Goal: Task Accomplishment & Management: Use online tool/utility

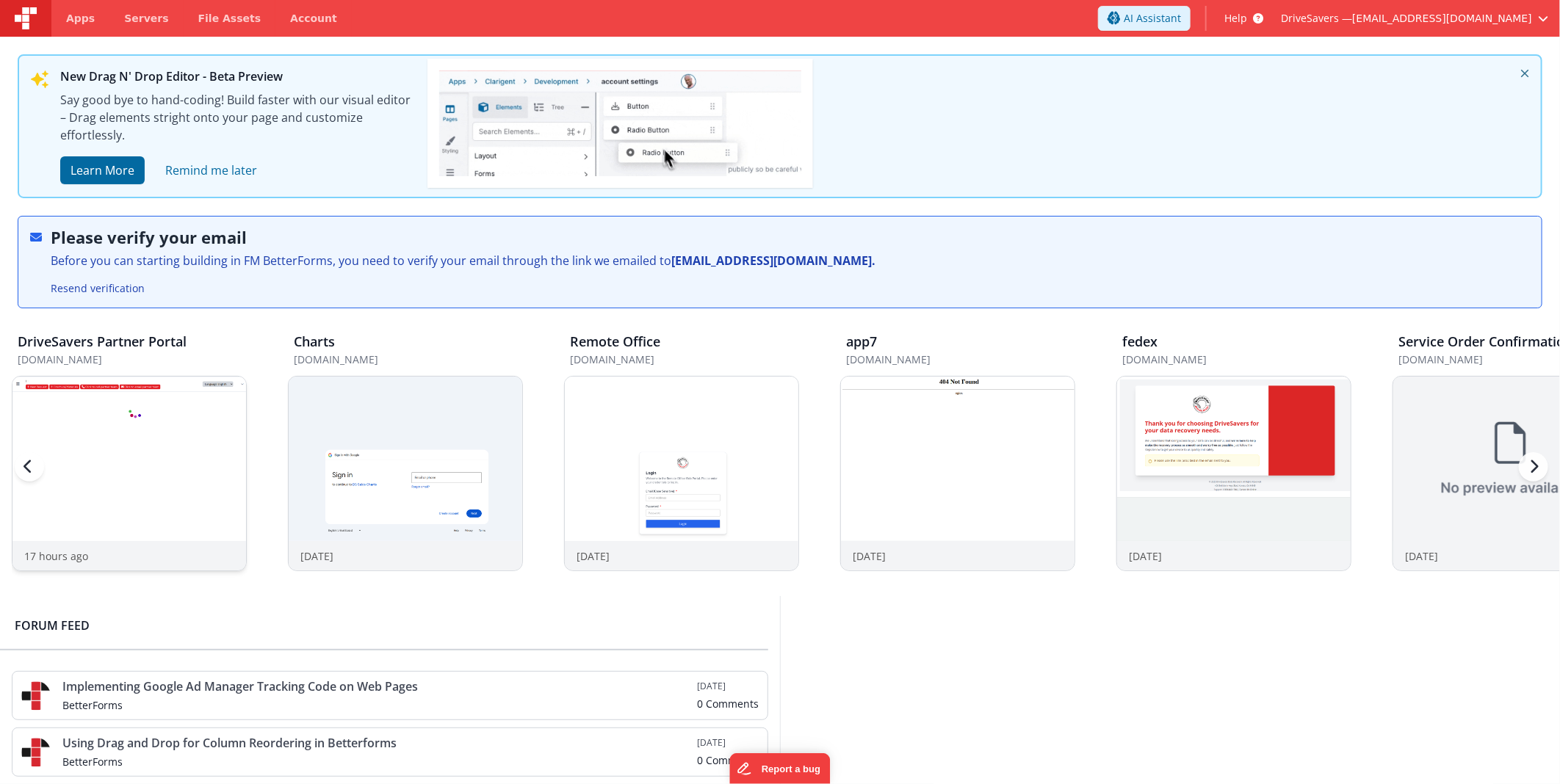
click at [115, 485] on div at bounding box center [129, 459] width 233 height 165
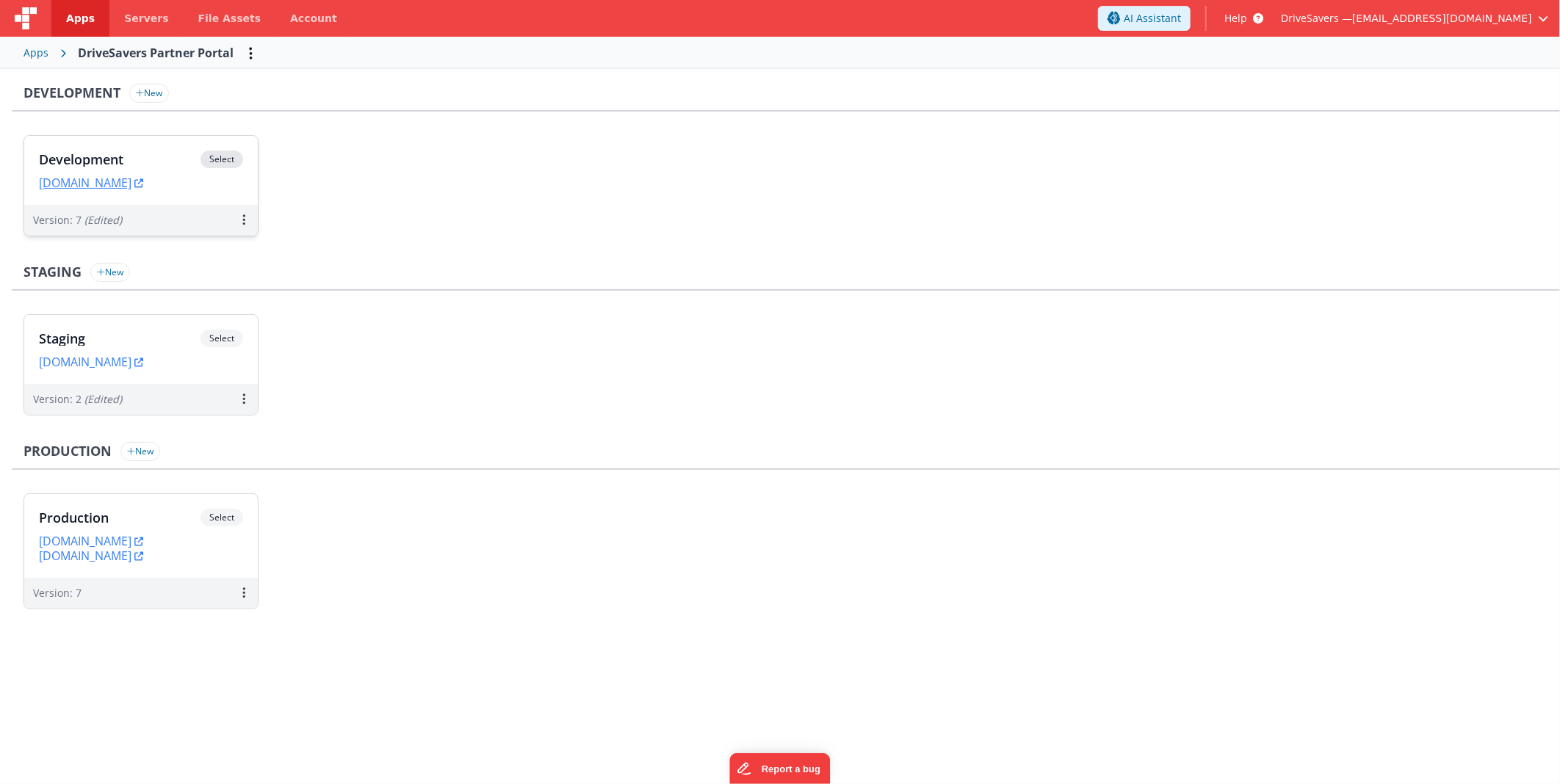
click at [149, 157] on h3 "Development" at bounding box center [120, 159] width 161 height 15
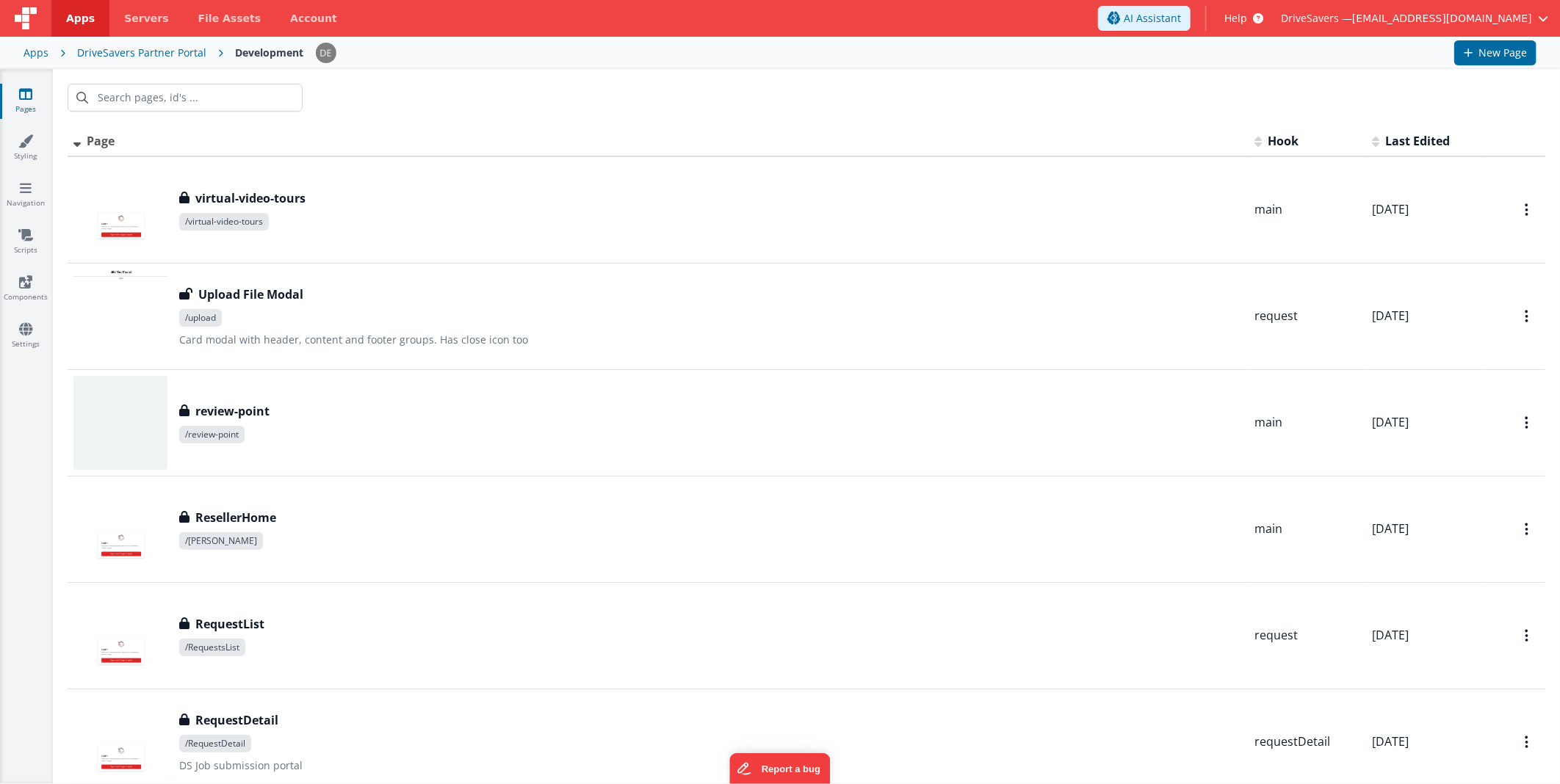
click at [456, 85] on div at bounding box center [807, 97] width 1507 height 58
click at [497, 89] on div at bounding box center [807, 97] width 1507 height 58
click at [196, 101] on input "text" at bounding box center [184, 97] width 235 height 27
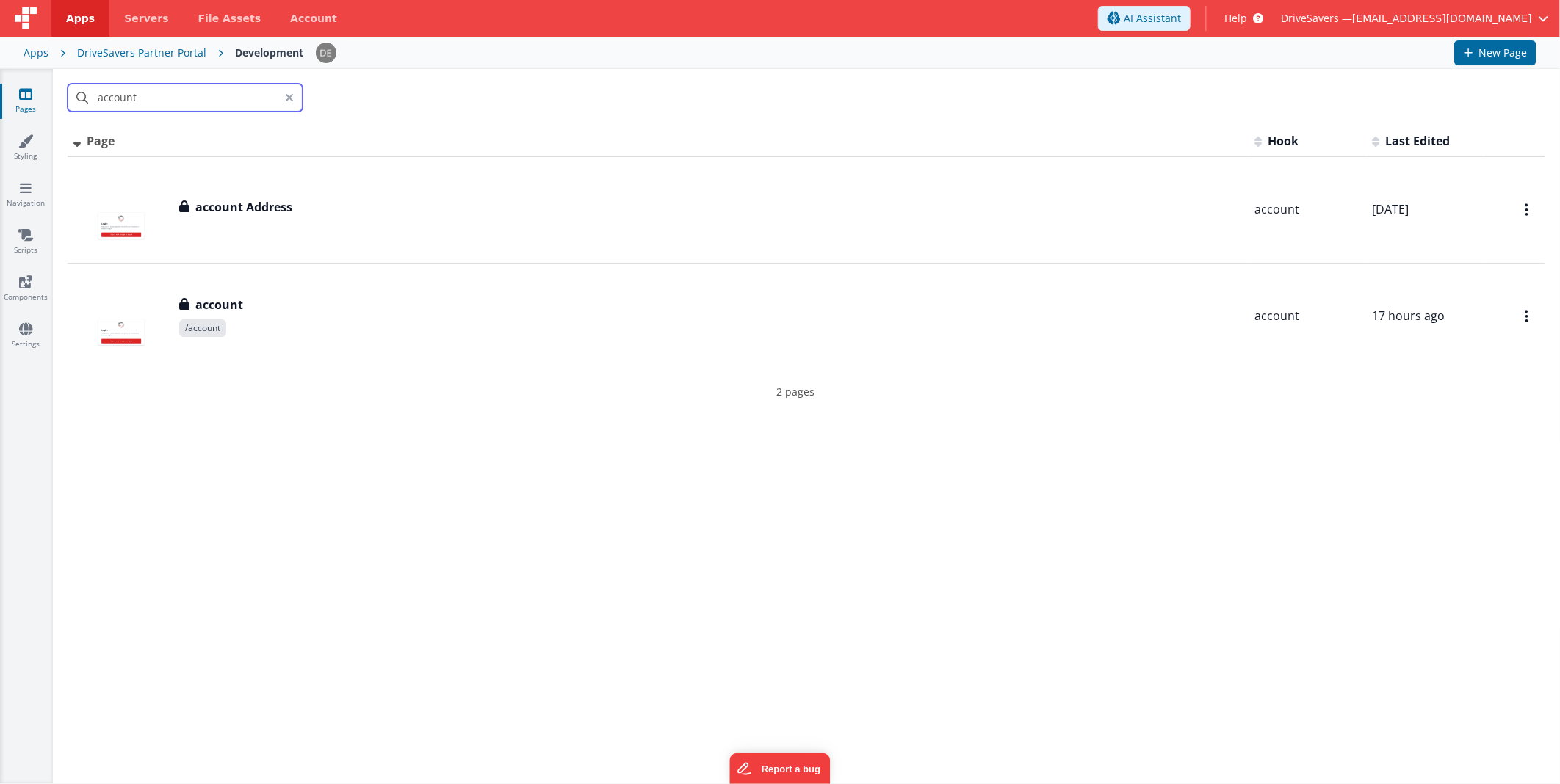
type input "account"
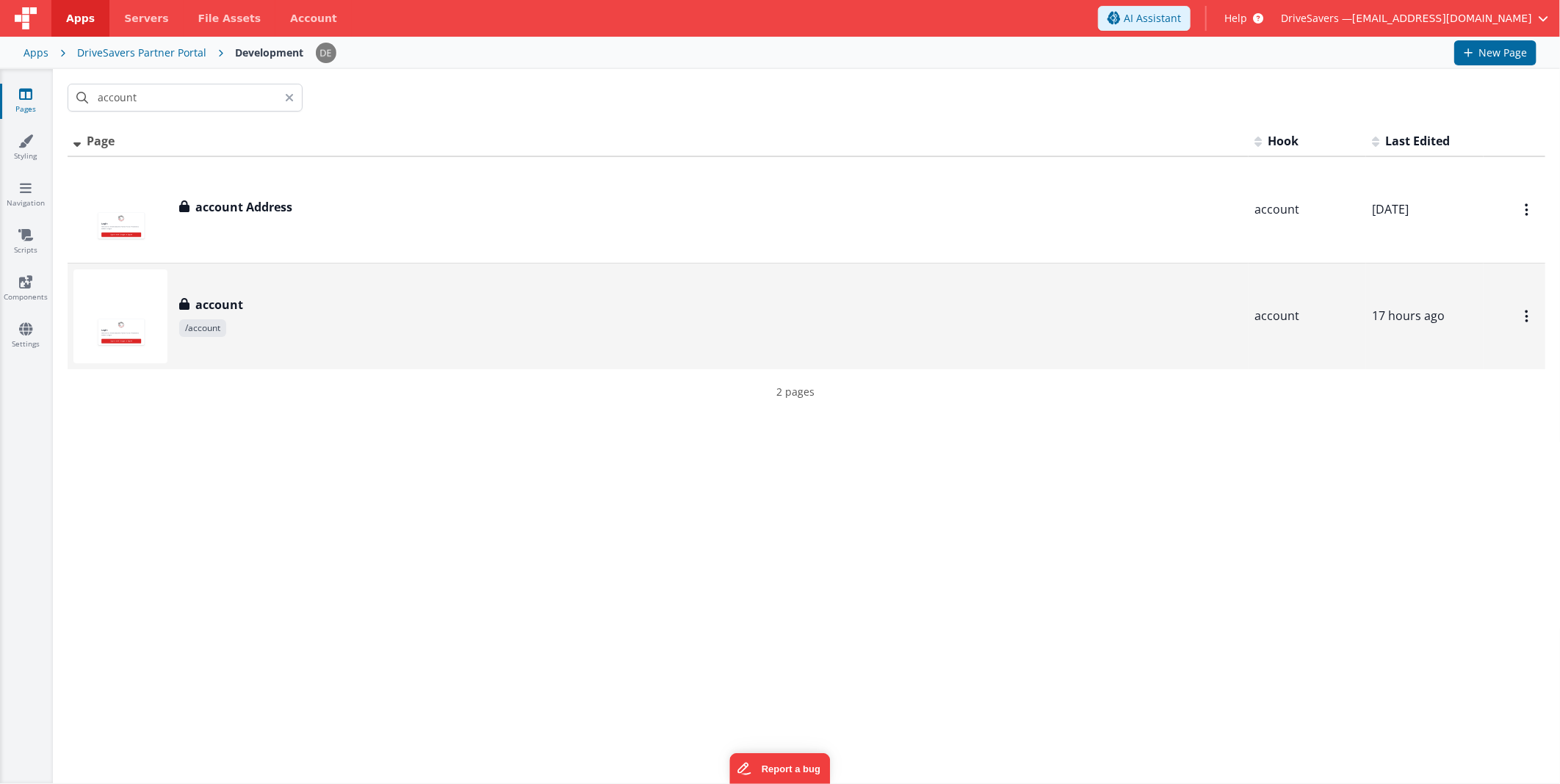
click at [297, 307] on div "account" at bounding box center [711, 305] width 1064 height 18
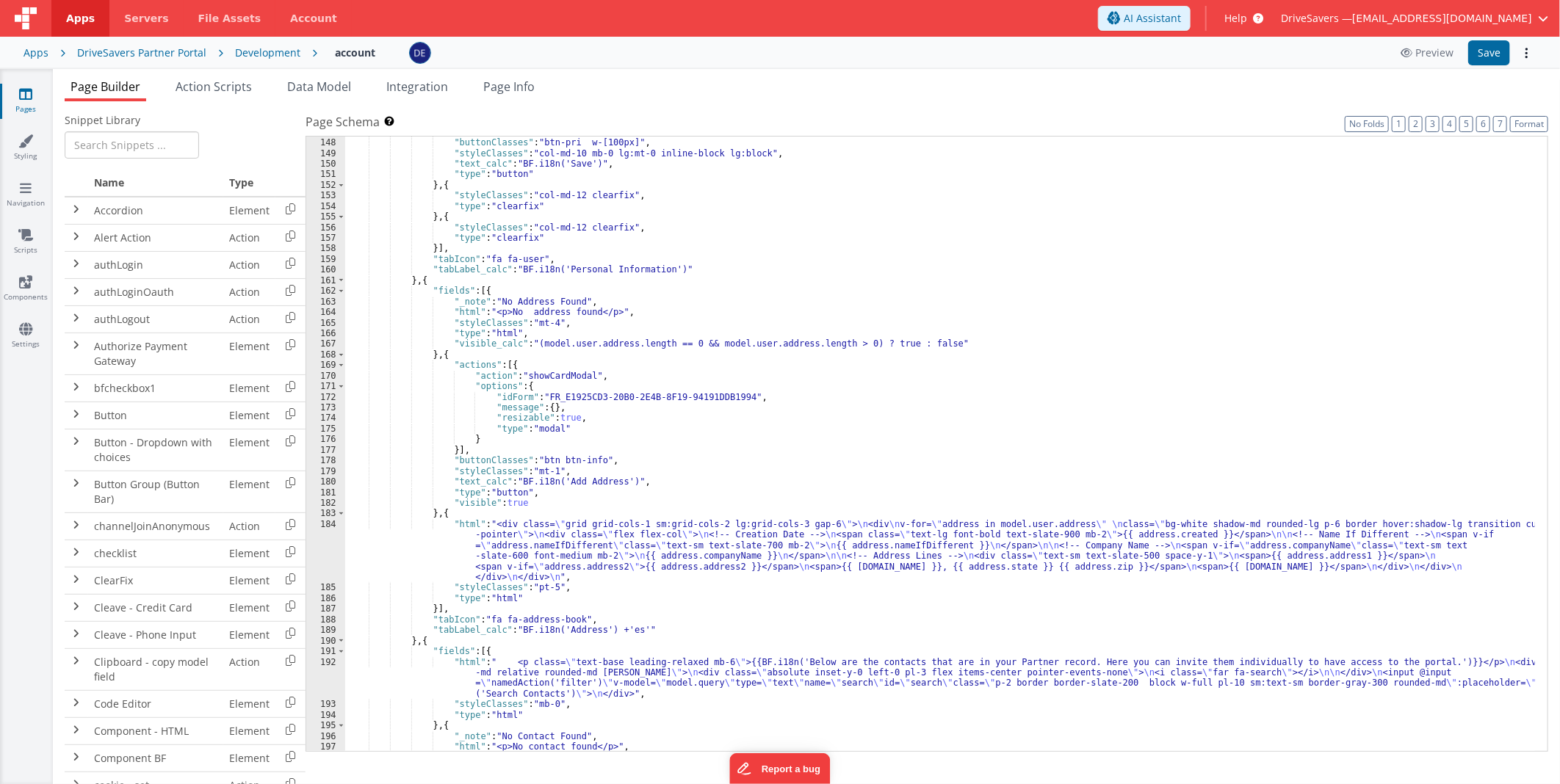
scroll to position [1611, 0]
click at [698, 338] on div "}] , "buttonClasses" : "btn-pri w-[100px]" , "styleClasses" : "col-md-10 mb-0 l…" at bounding box center [940, 445] width 1190 height 636
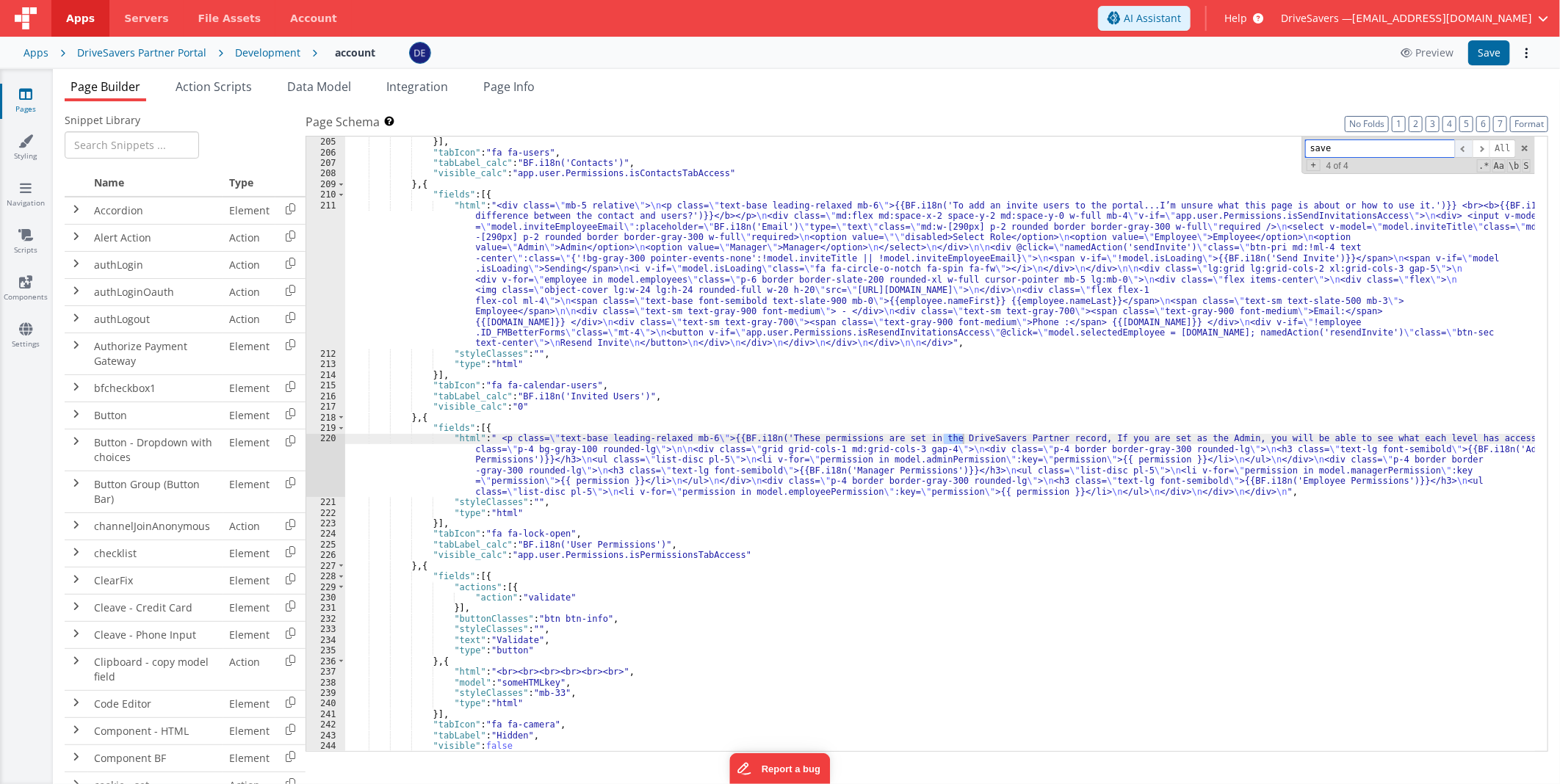
click at [1467, 150] on span at bounding box center [1463, 148] width 18 height 19
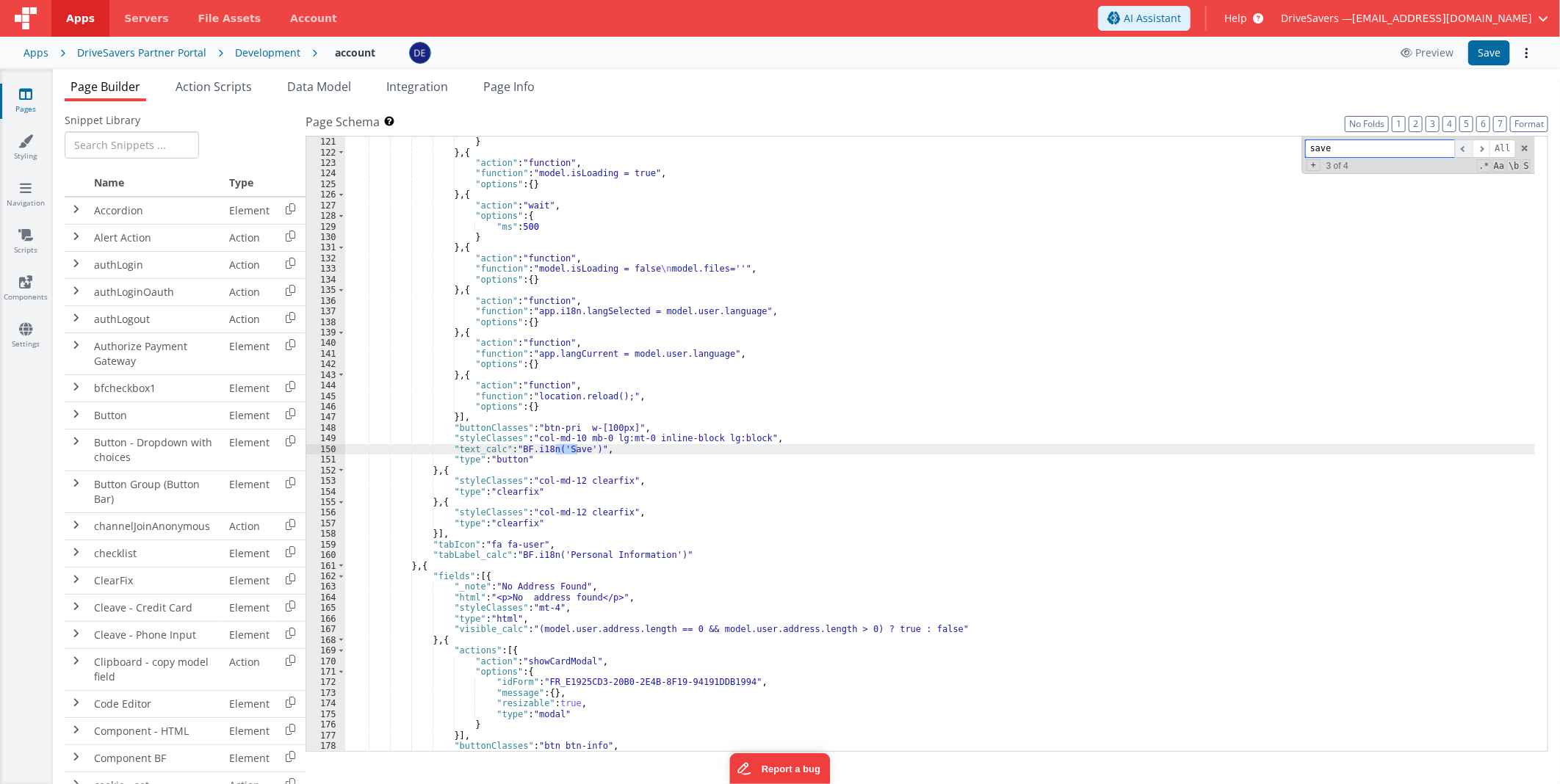
scroll to position [1325, 0]
click at [1467, 150] on span at bounding box center [1463, 148] width 18 height 19
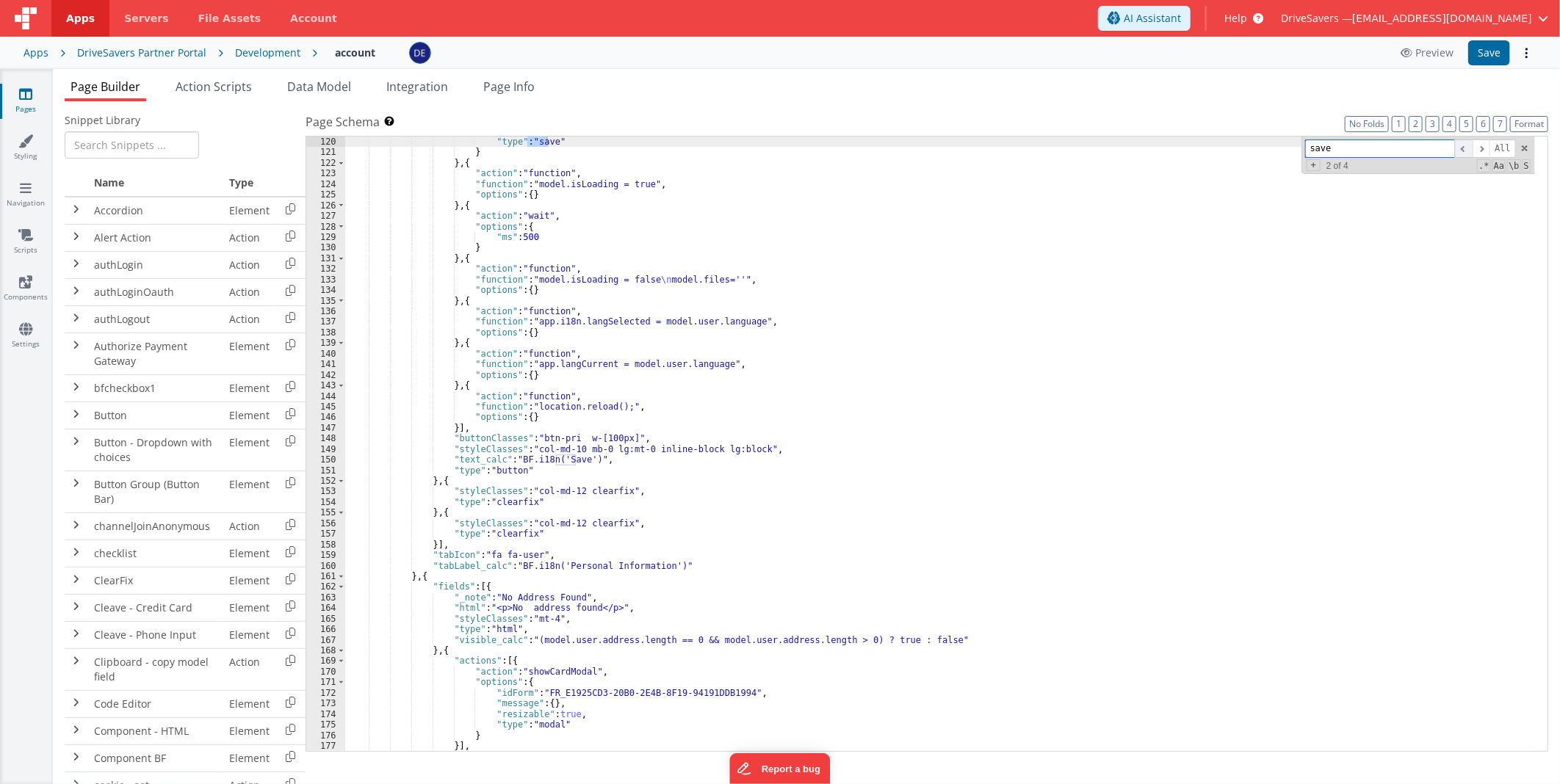
click at [1467, 150] on span at bounding box center [1463, 148] width 18 height 19
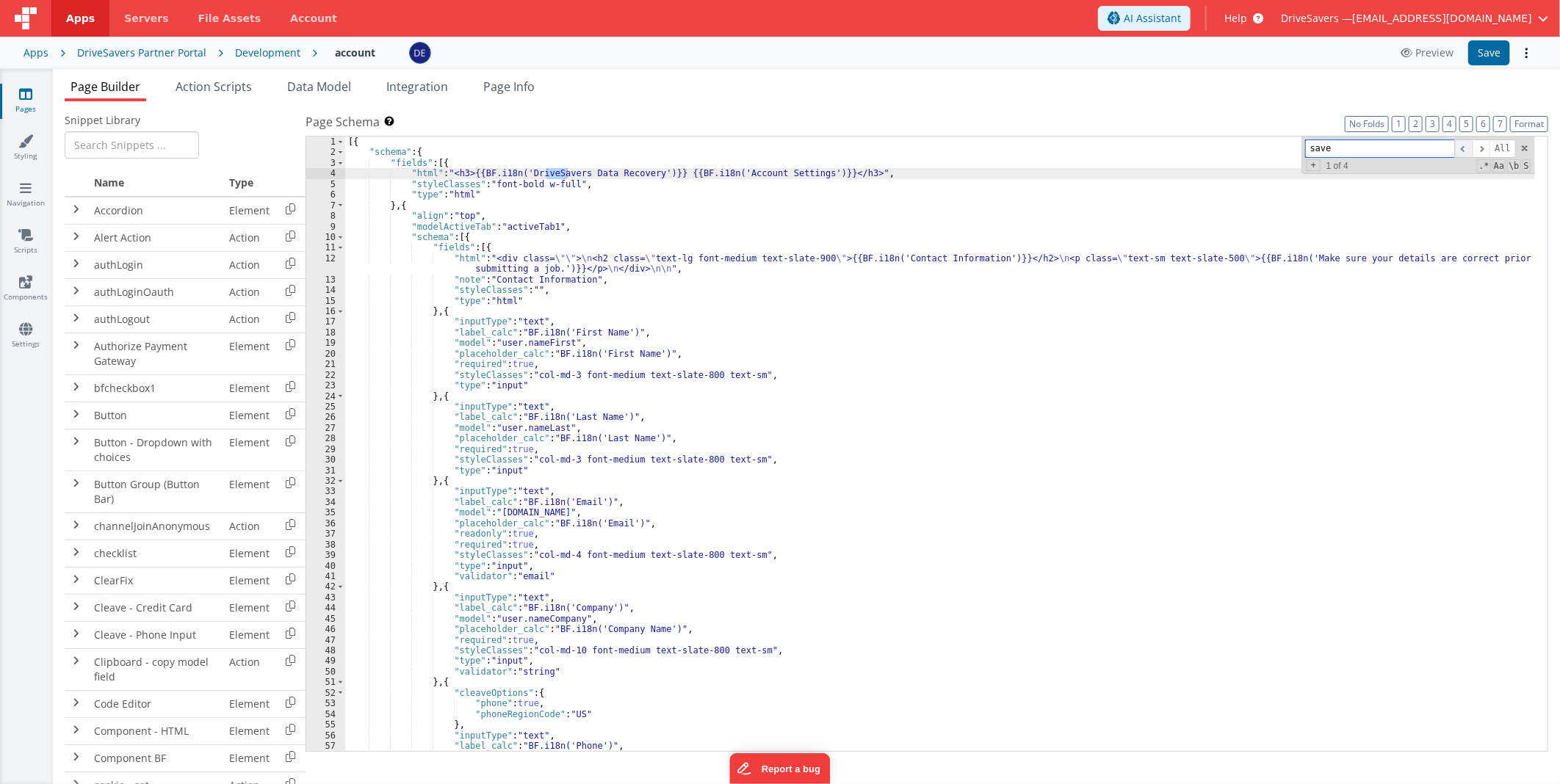
scroll to position [0, 0]
click at [1467, 150] on span at bounding box center [1463, 148] width 18 height 19
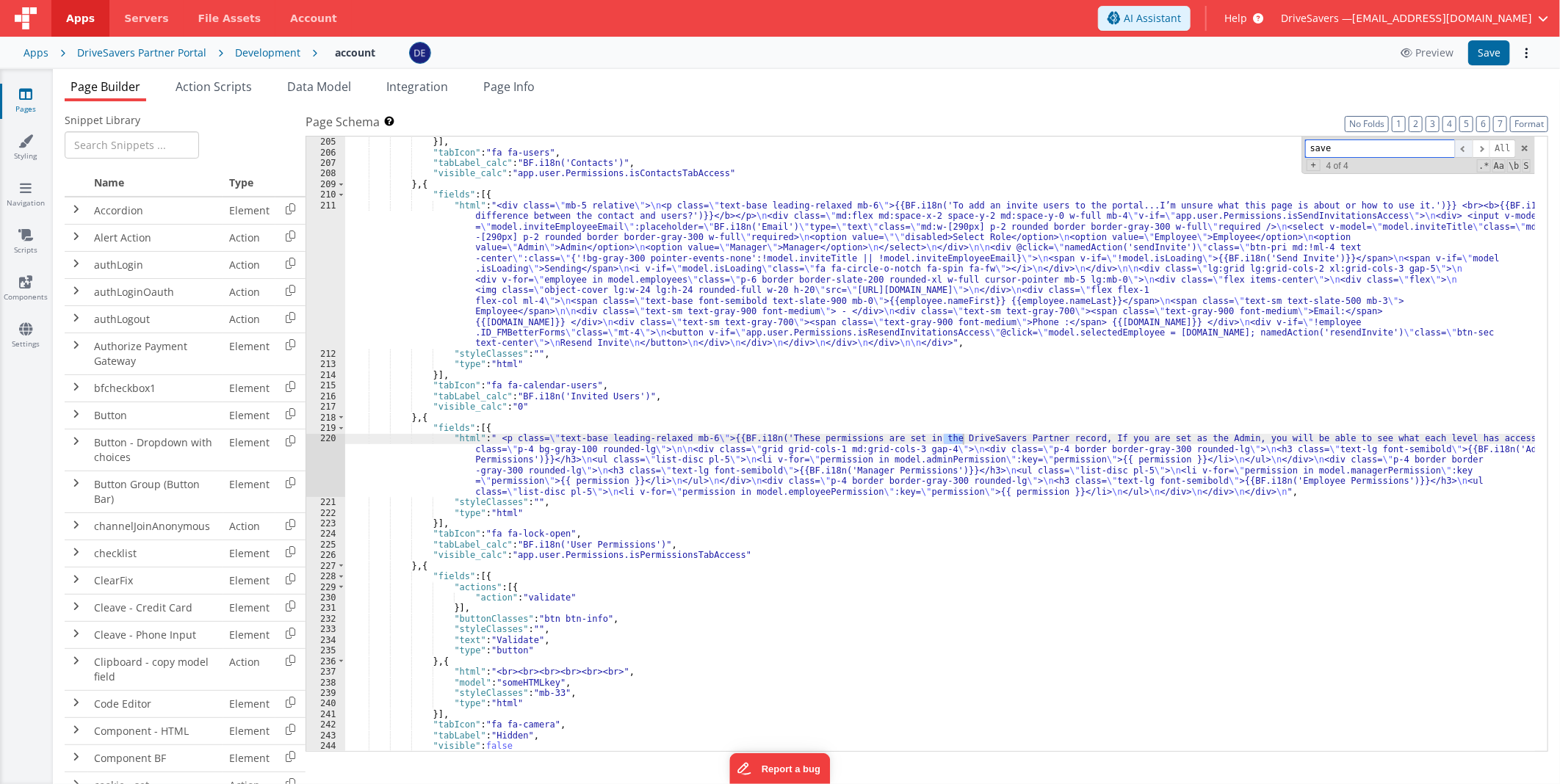
scroll to position [2396, 0]
click at [1479, 148] on span at bounding box center [1481, 148] width 18 height 19
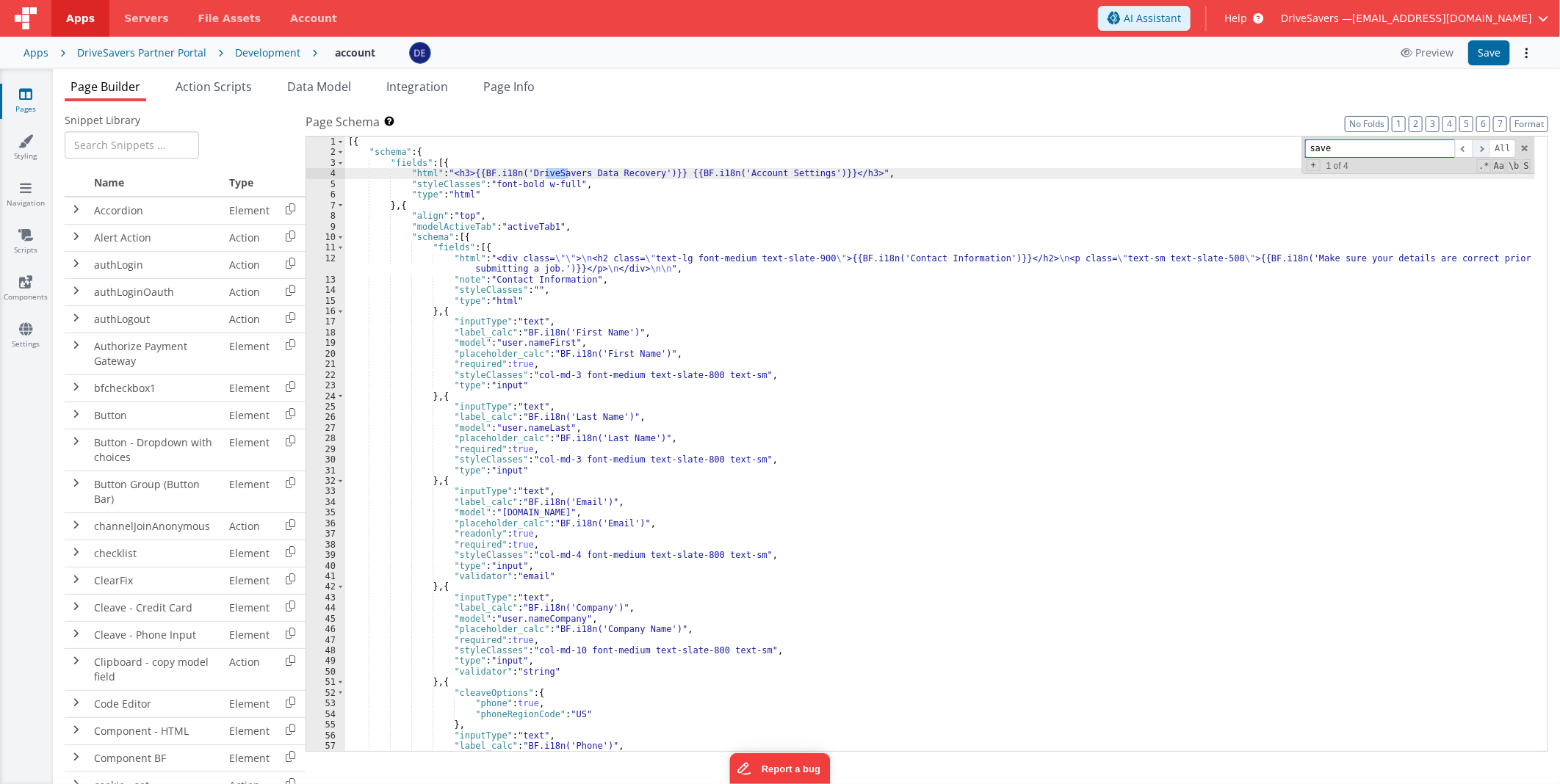
scroll to position [0, 0]
click at [1479, 148] on span at bounding box center [1481, 148] width 18 height 19
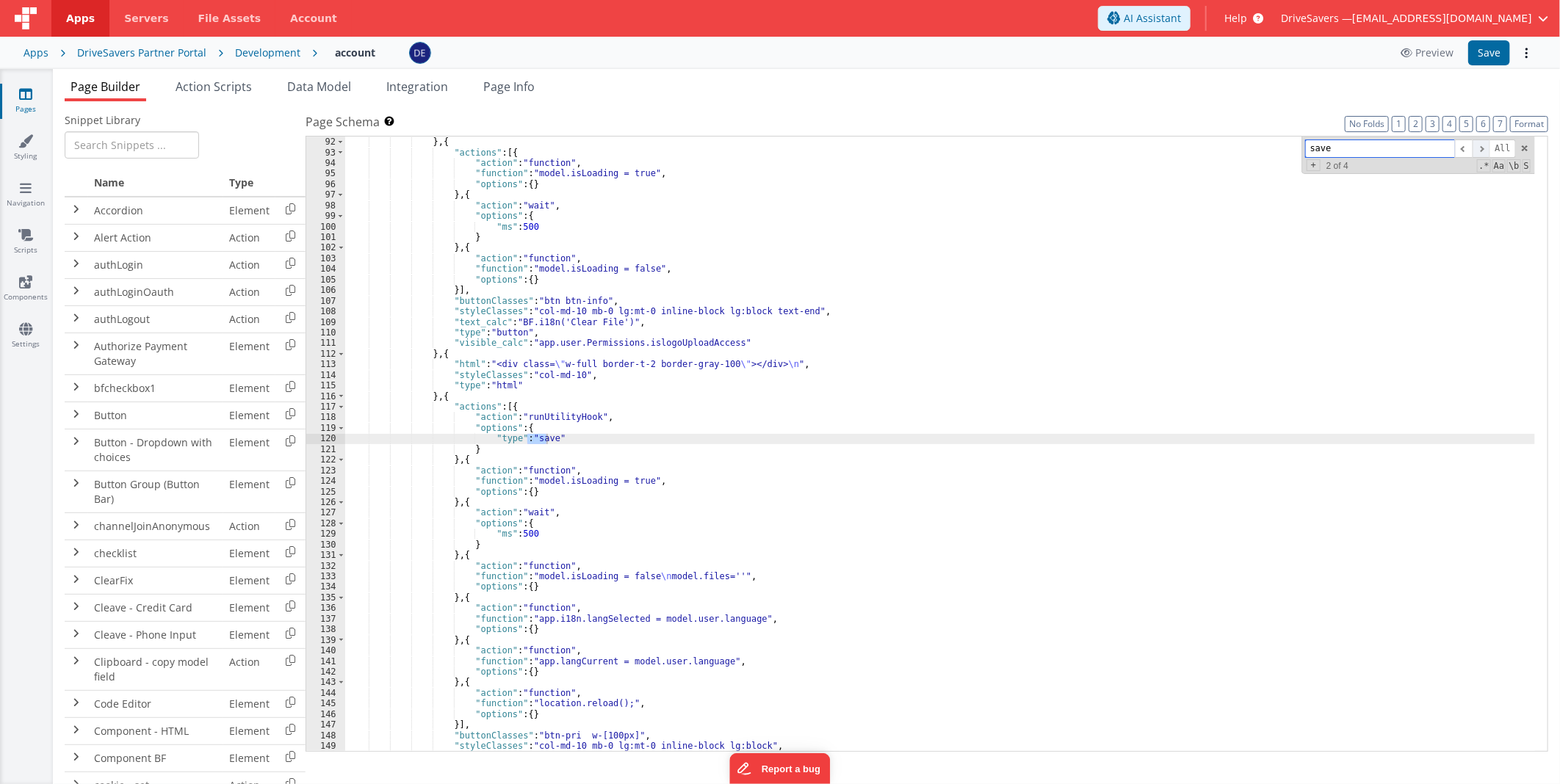
scroll to position [1017, 0]
click at [452, 392] on div ""type" : "html" } , { "actions" : [{ "action" : "function" , "function" : "mode…" at bounding box center [940, 445] width 1190 height 636
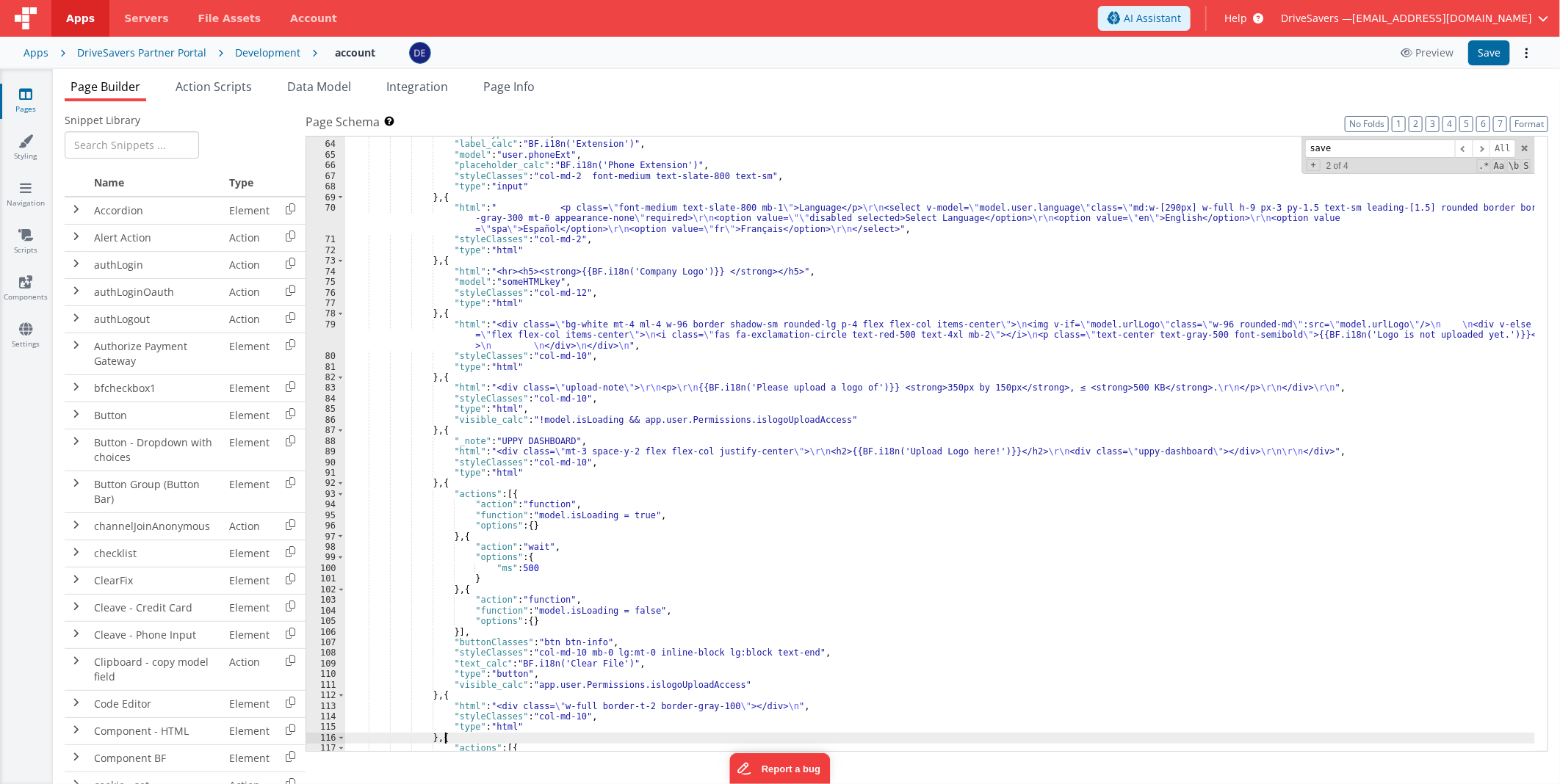
scroll to position [627, 0]
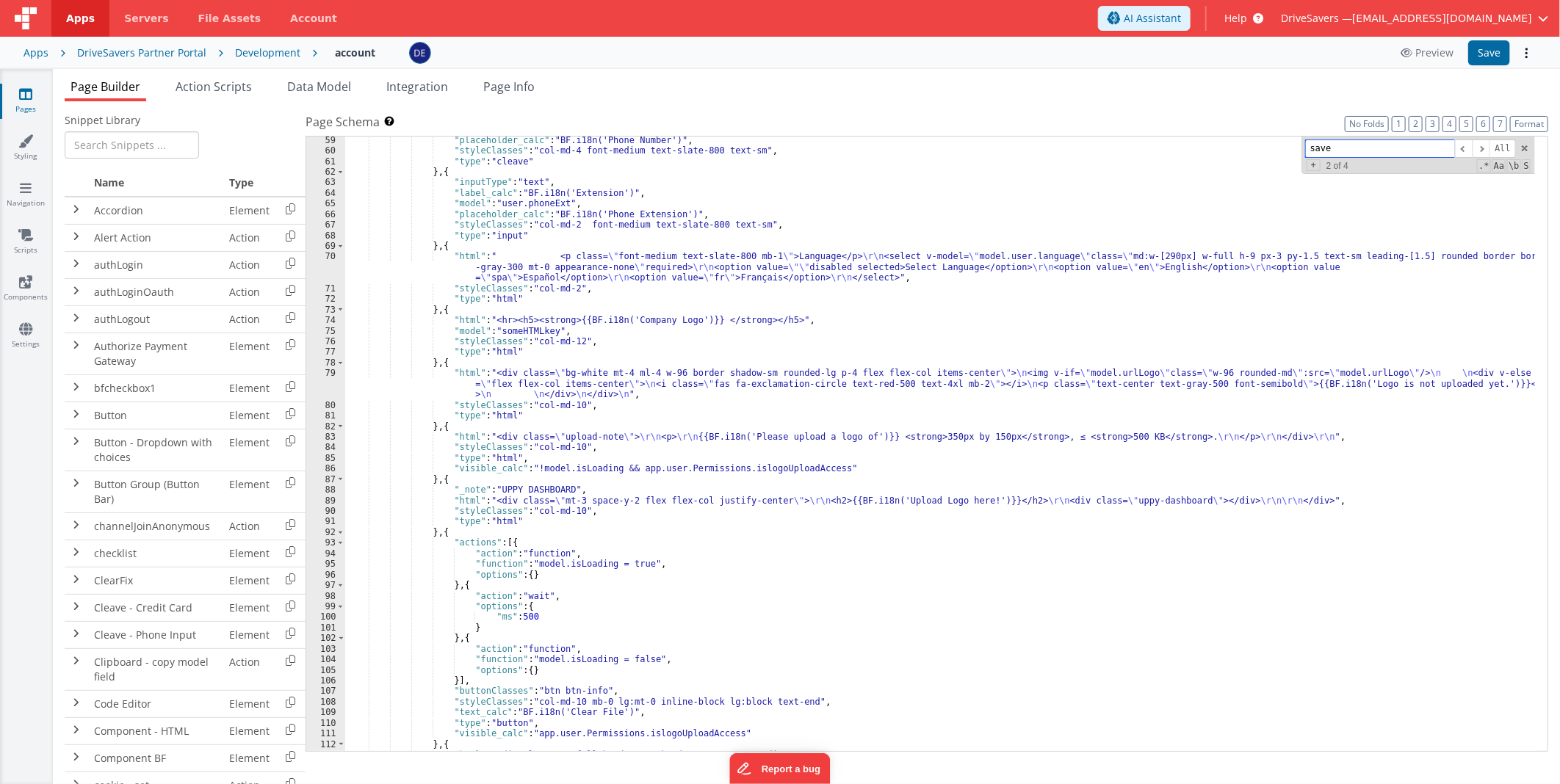
click at [1325, 150] on input "save" at bounding box center [1379, 148] width 150 height 19
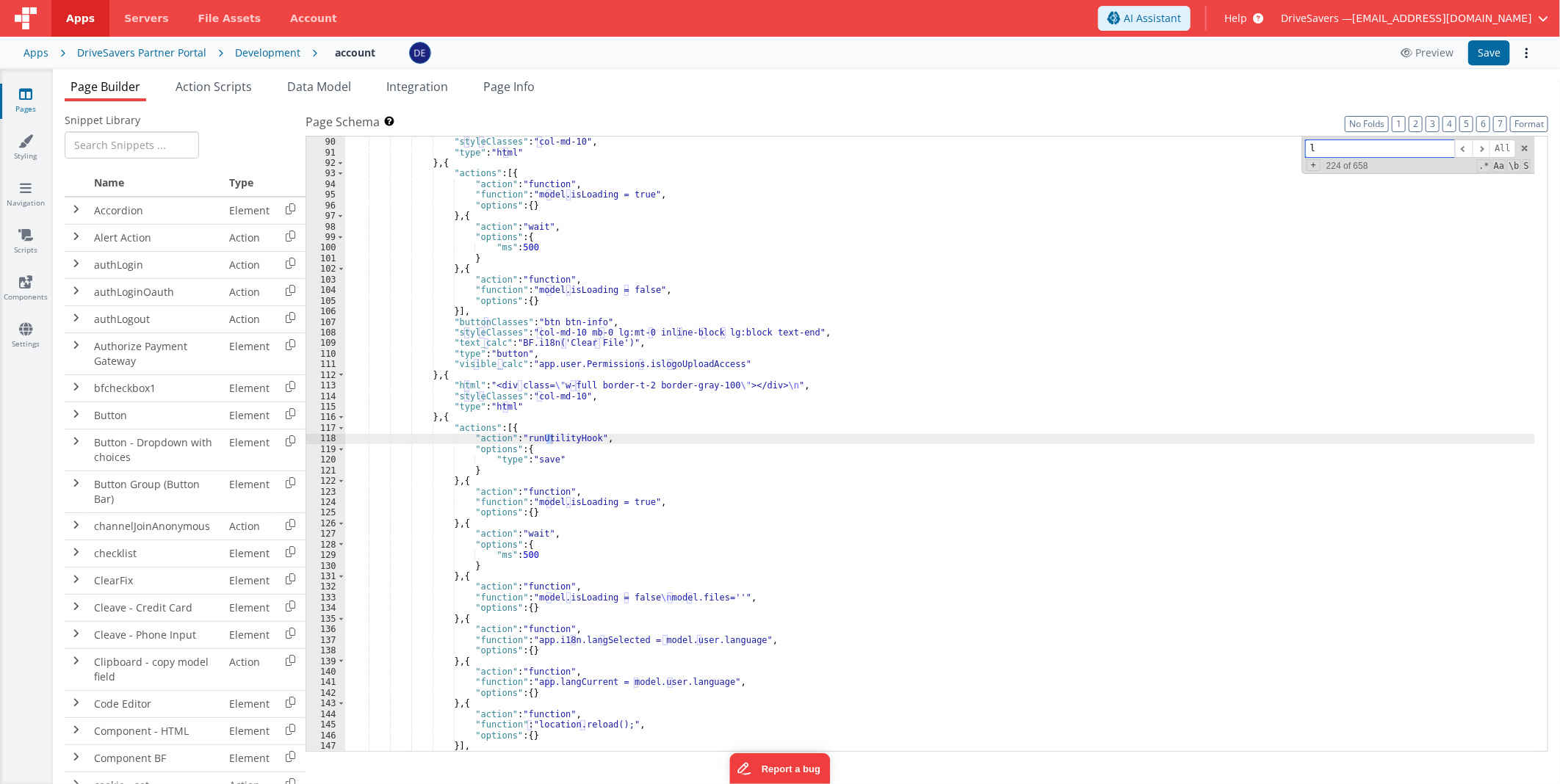
scroll to position [996, 0]
type input "language"
click at [1464, 151] on span at bounding box center [1463, 148] width 18 height 19
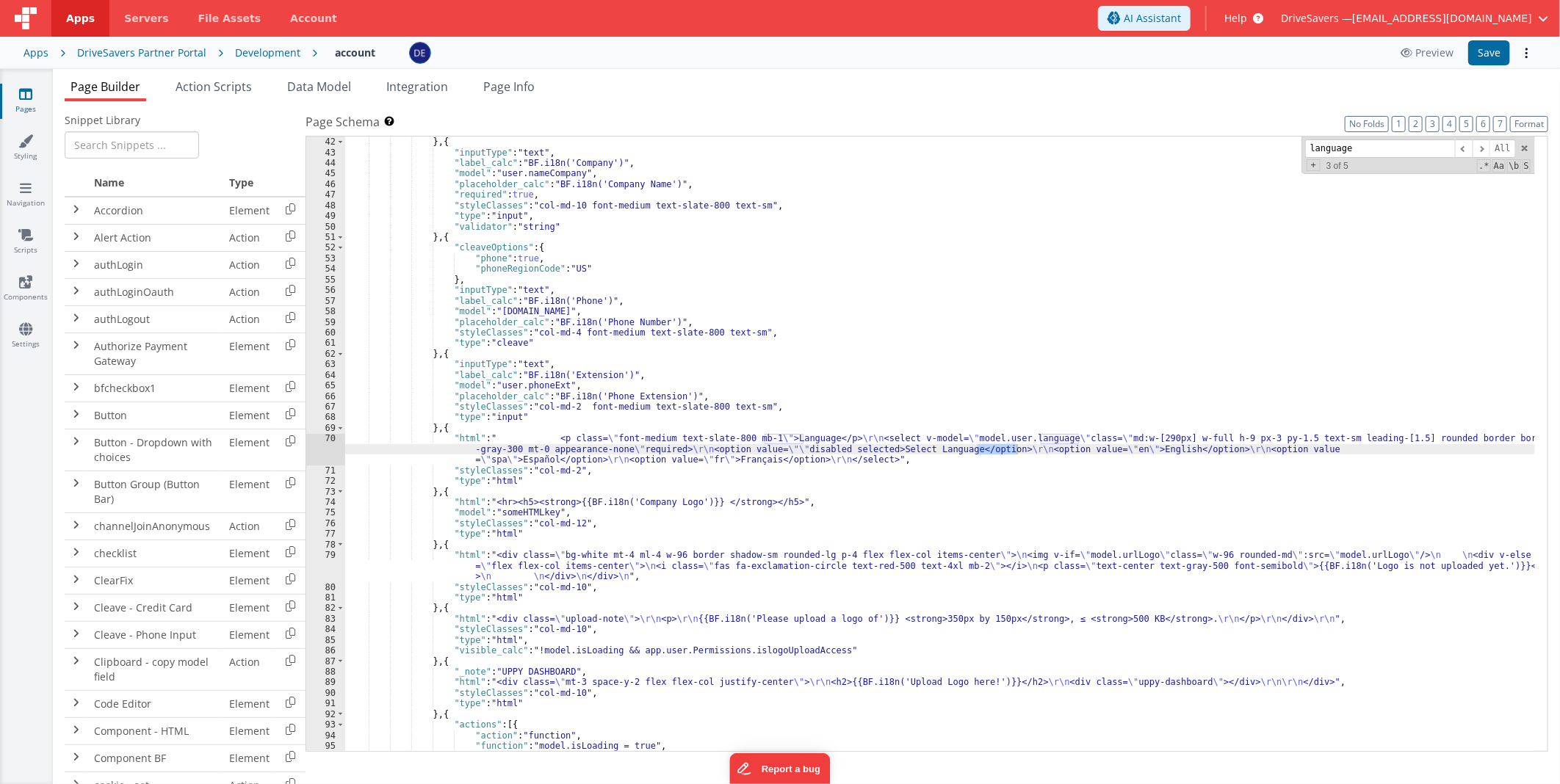
click at [868, 445] on div ""validator" : "email" } , { "inputType" : "text" , "label_calc" : "BF.i18n('Com…" at bounding box center [940, 445] width 1190 height 636
click at [326, 447] on div "70" at bounding box center [326, 449] width 39 height 32
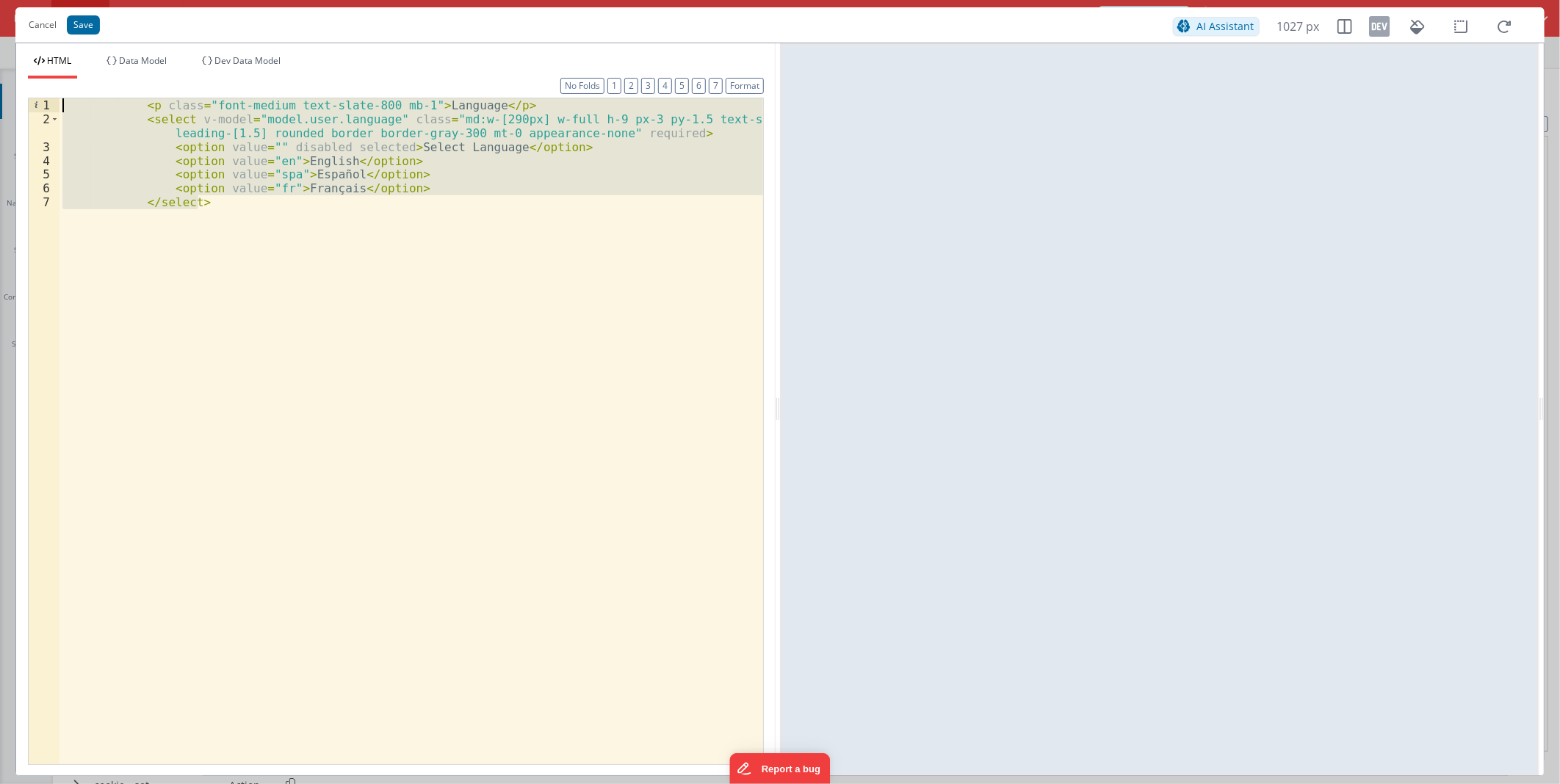
drag, startPoint x: 287, startPoint y: 207, endPoint x: -4, endPoint y: 58, distance: 326.9
click at [0, 58] on html "Cancel Save AI Assistant 1027 px HTML Data Model Dev Data Model Format 7 6 5 4 …" at bounding box center [780, 392] width 1560 height 784
click at [263, 218] on div "< p class = "font-medium text-slate-800 mb-1" > Language </ p > < select v-mode…" at bounding box center [411, 431] width 704 height 666
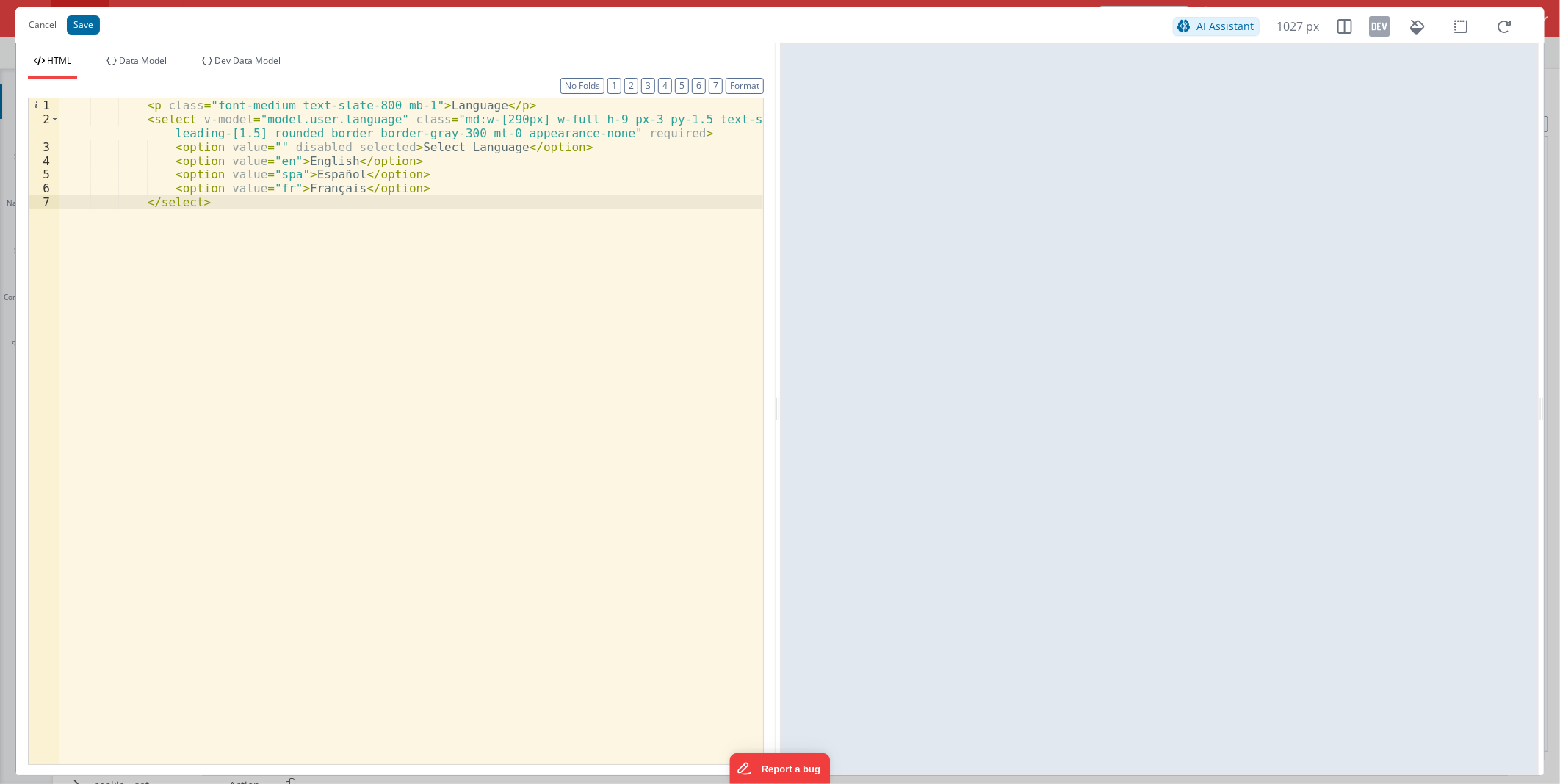
paste textarea
click at [50, 19] on button "Cancel" at bounding box center [43, 25] width 43 height 20
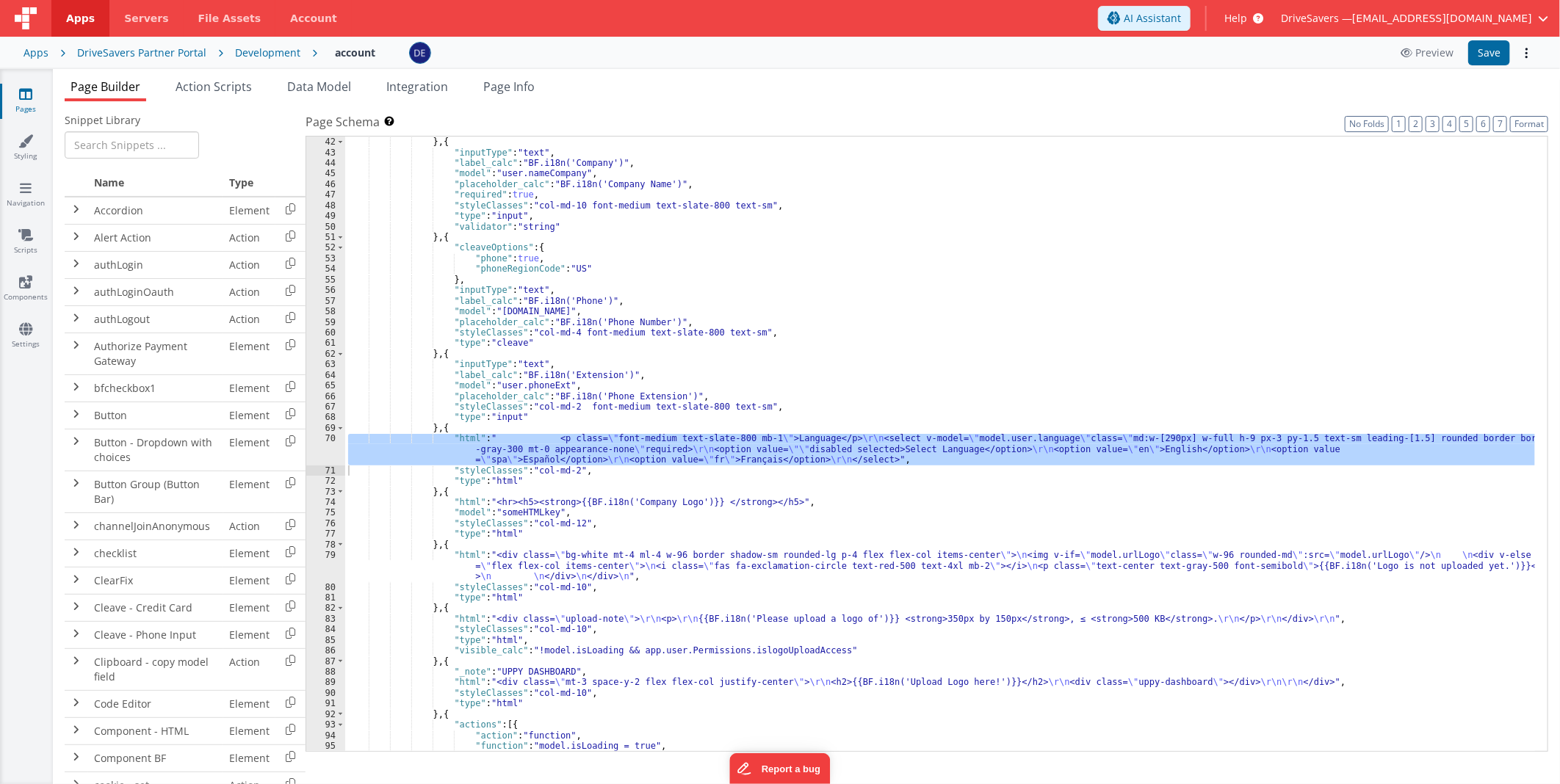
click at [456, 426] on div ""validator" : "email" } , { "inputType" : "text" , "label_calc" : "BF.i18n('Com…" at bounding box center [940, 445] width 1190 height 636
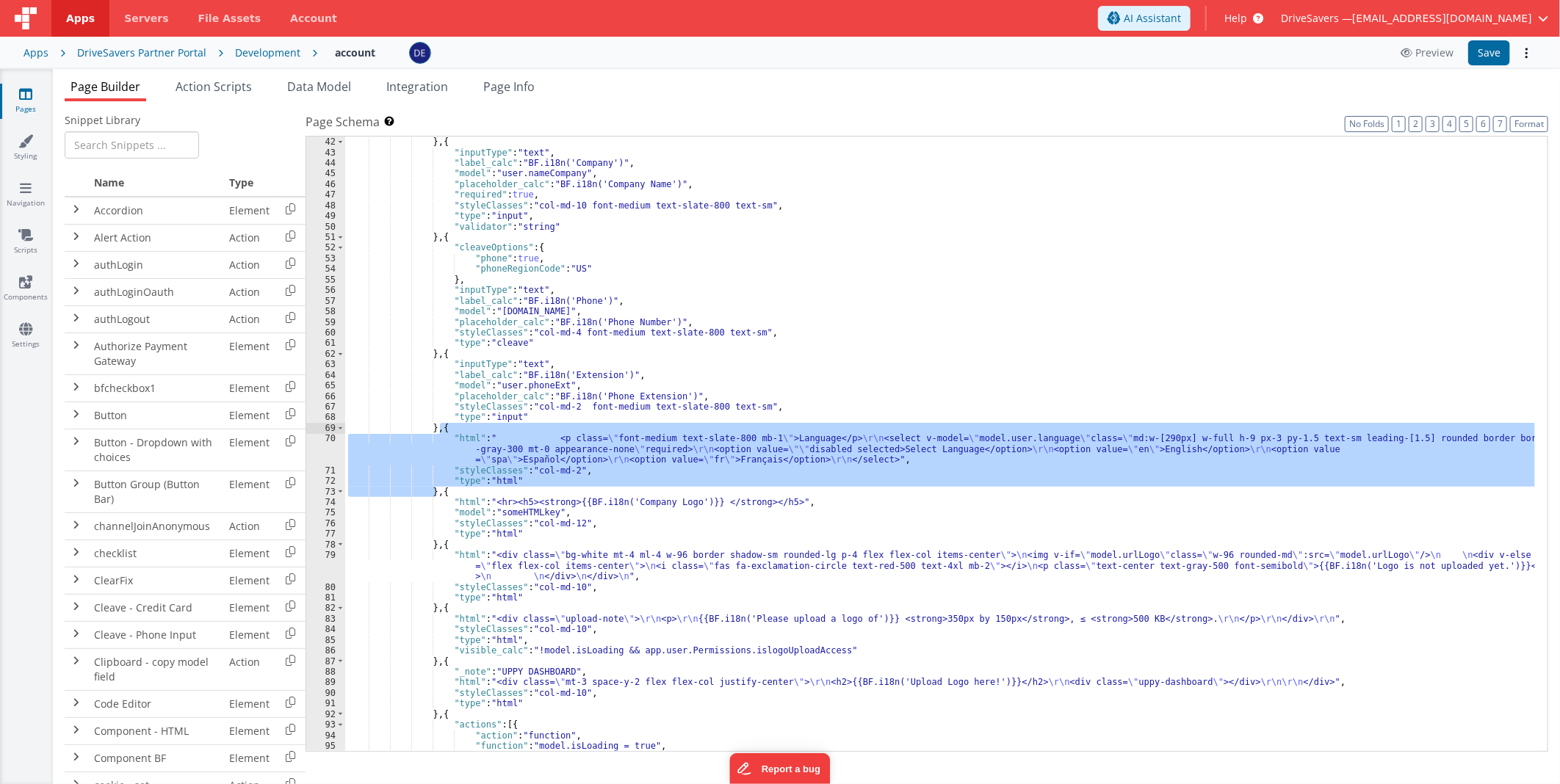
drag, startPoint x: 433, startPoint y: 492, endPoint x: 439, endPoint y: 424, distance: 68.3
click at [439, 424] on div ""validator" : "email" } , { "inputType" : "text" , "label_calc" : "BF.i18n('Com…" at bounding box center [940, 445] width 1190 height 636
click at [434, 490] on div ""validator" : "email" } , { "inputType" : "text" , "label_calc" : "BF.i18n('Com…" at bounding box center [940, 444] width 1190 height 615
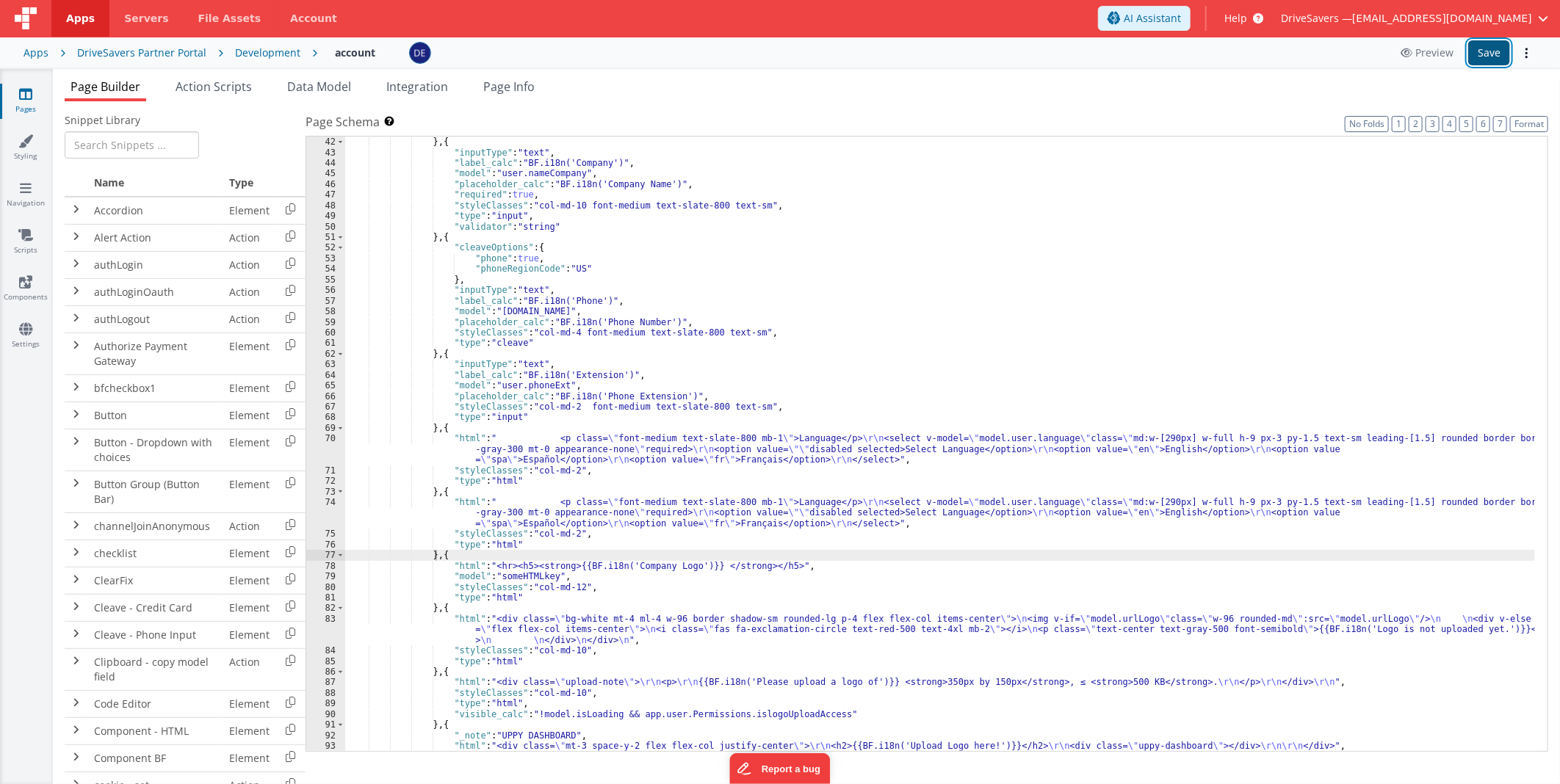
click at [1485, 51] on button "Save" at bounding box center [1488, 53] width 42 height 25
click at [610, 524] on div ""validator" : "email" } , { "inputType" : "text" , "label_calc" : "BF.i18n('Com…" at bounding box center [940, 445] width 1190 height 636
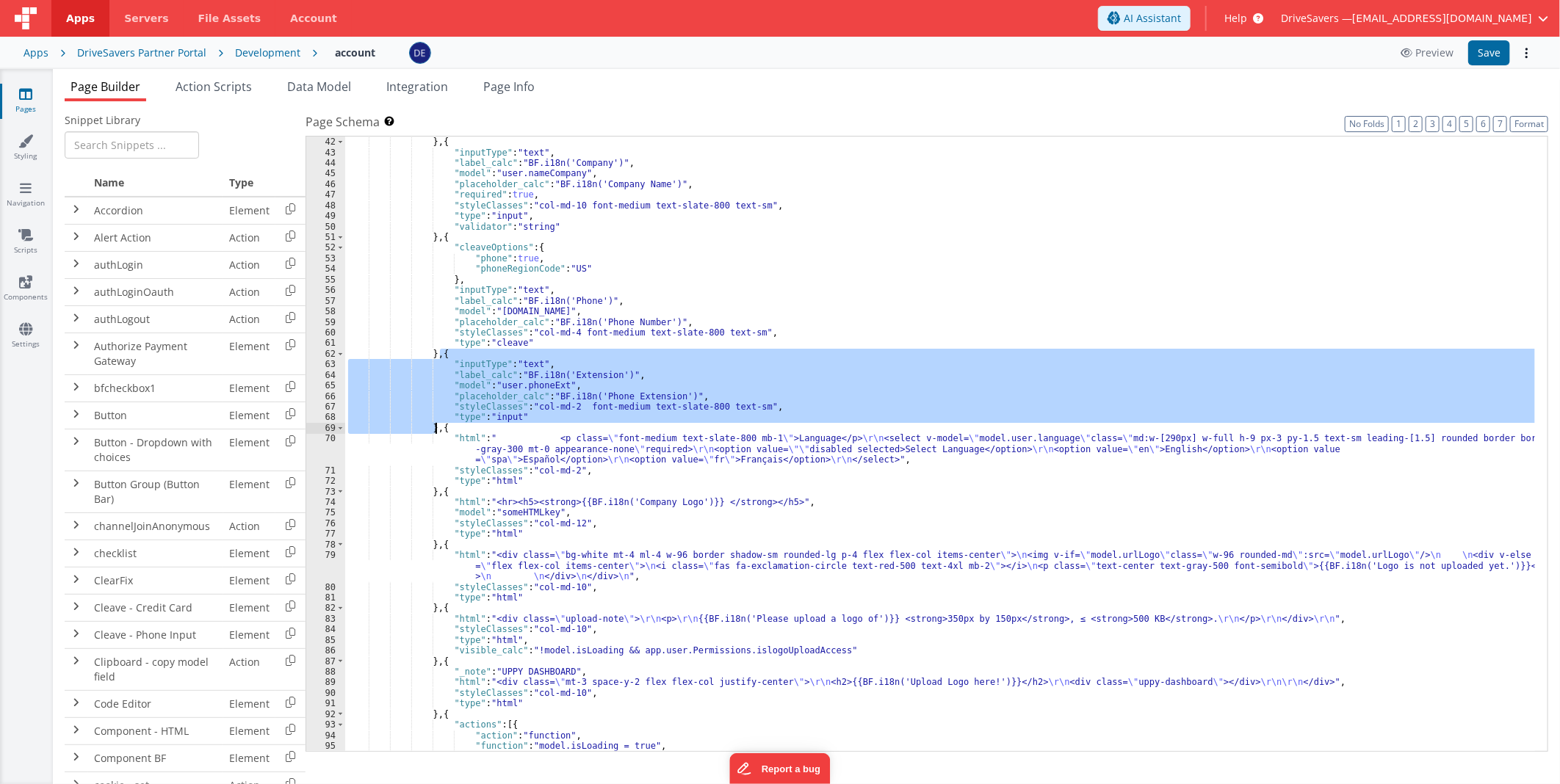
drag, startPoint x: 439, startPoint y: 353, endPoint x: 435, endPoint y: 424, distance: 71.1
click at [435, 424] on div ""validator" : "email" } , { "inputType" : "text" , "label_calc" : "BF.i18n('Com…" at bounding box center [940, 445] width 1190 height 636
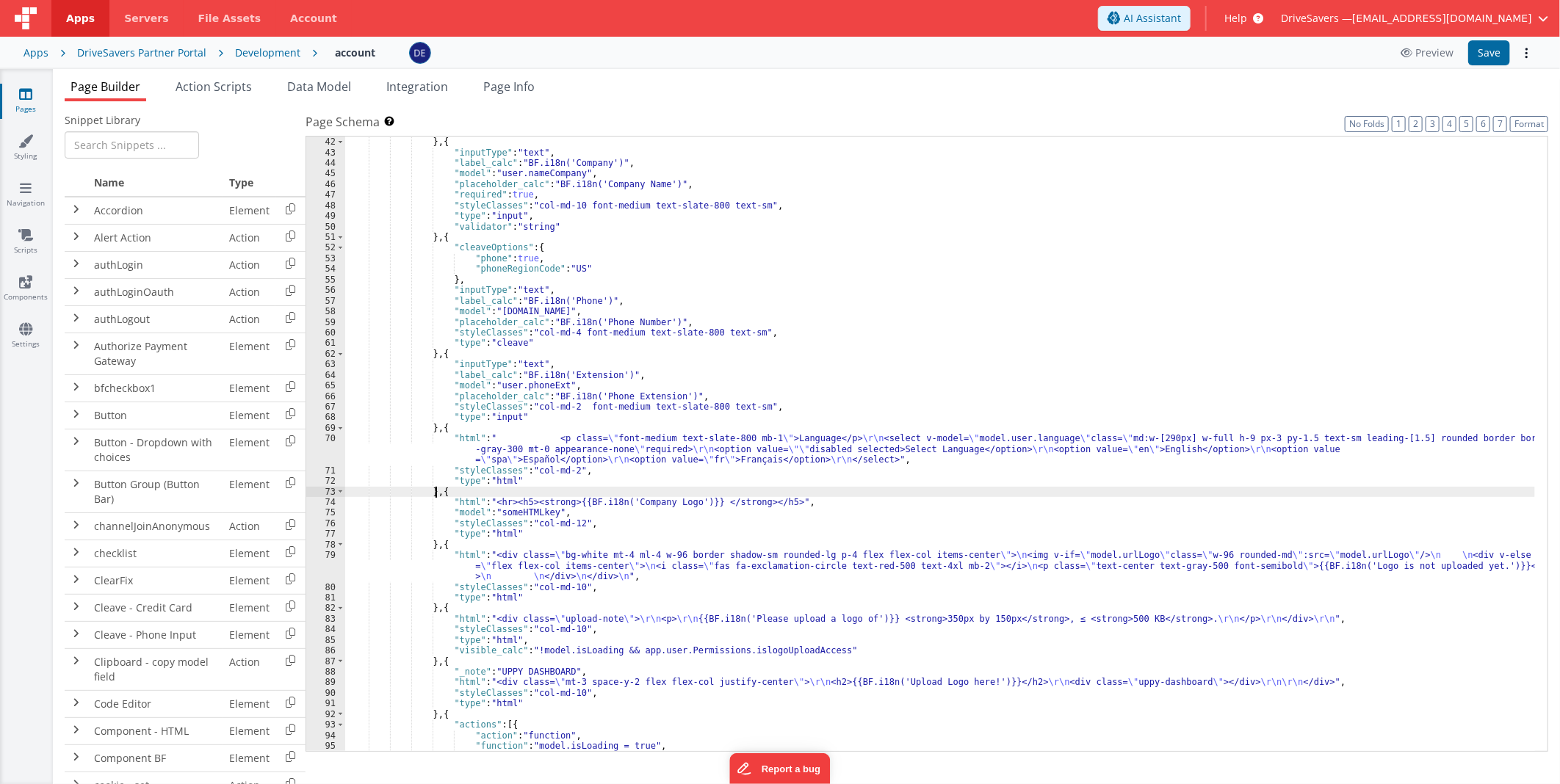
click at [435, 488] on div ""validator" : "email" } , { "inputType" : "text" , "label_calc" : "BF.i18n('Com…" at bounding box center [940, 445] width 1190 height 636
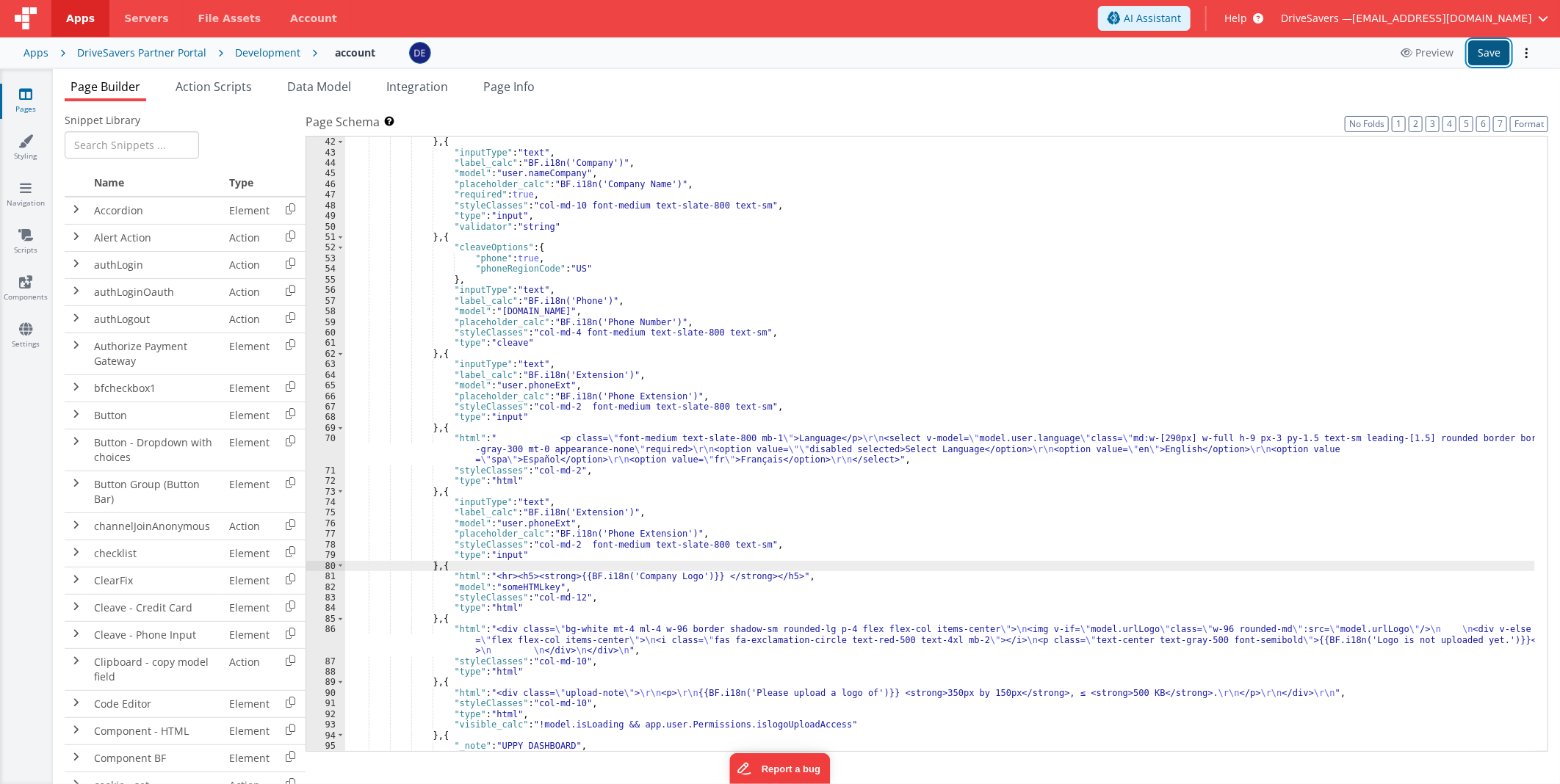
click at [1488, 55] on button "Save" at bounding box center [1488, 53] width 42 height 25
click at [739, 544] on div ""validator" : "email" } , { "inputType" : "text" , "label_calc" : "BF.i18n('Com…" at bounding box center [940, 445] width 1190 height 636
click at [547, 461] on div ""validator" : "email" } , { "inputType" : "text" , "label_calc" : "BF.i18n('Com…" at bounding box center [940, 445] width 1190 height 636
click at [573, 538] on div ""validator" : "email" } , { "inputType" : "text" , "label_calc" : "BF.i18n('Com…" at bounding box center [940, 445] width 1190 height 636
click at [573, 547] on div ""validator" : "email" } , { "inputType" : "text" , "label_calc" : "BF.i18n('Com…" at bounding box center [940, 445] width 1190 height 636
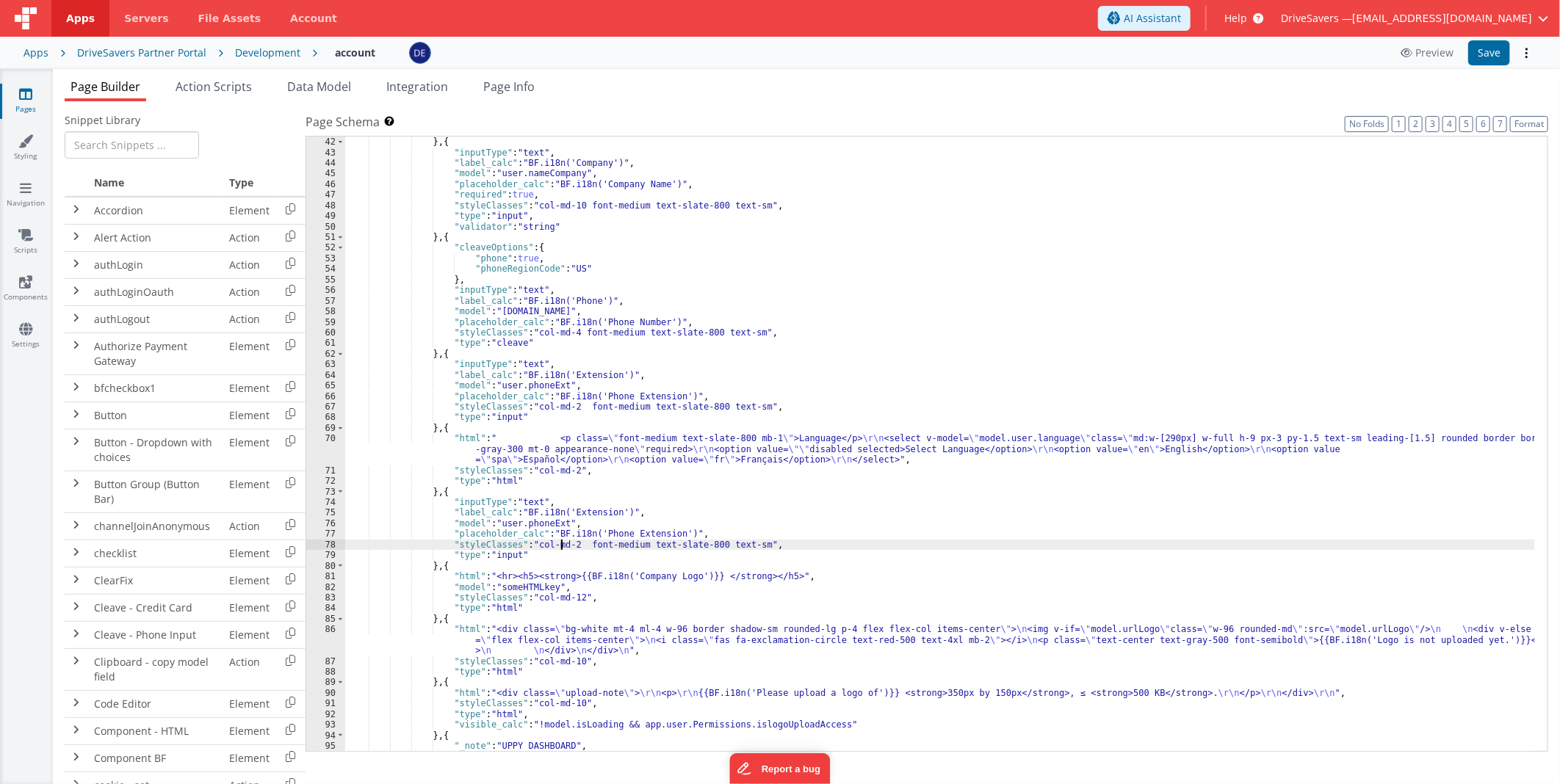
click at [564, 541] on div ""validator" : "email" } , { "inputType" : "text" , "label_calc" : "BF.i18n('Com…" at bounding box center [940, 445] width 1190 height 636
click at [562, 541] on div ""validator" : "email" } , { "inputType" : "text" , "label_calc" : "BF.i18n('Com…" at bounding box center [940, 445] width 1190 height 636
click at [1494, 54] on button "Save" at bounding box center [1488, 53] width 42 height 25
click at [1018, 464] on div ""validator" : "email" } , { "inputType" : "text" , "label_calc" : "BF.i18n('Com…" at bounding box center [940, 445] width 1190 height 636
click at [1475, 53] on button "Save" at bounding box center [1488, 53] width 42 height 25
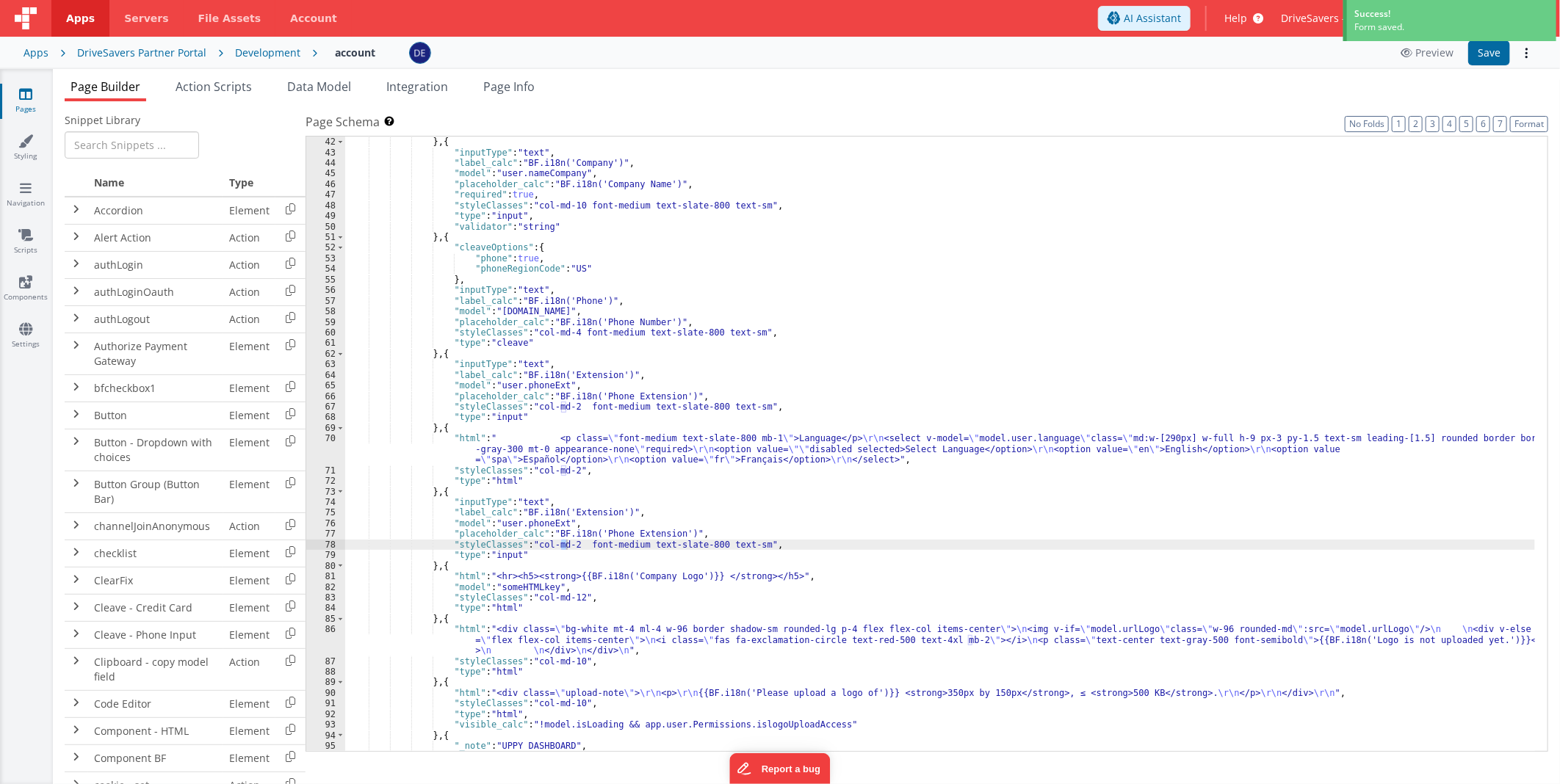
click at [742, 546] on div ""validator" : "email" } , { "inputType" : "text" , "label_calc" : "BF.i18n('Com…" at bounding box center [940, 445] width 1190 height 636
click at [1494, 46] on button "Save" at bounding box center [1488, 53] width 42 height 25
click at [709, 533] on div ""validator" : "email" } , { "inputType" : "text" , "label_calc" : "BF.i18n('Com…" at bounding box center [940, 445] width 1190 height 636
click at [599, 392] on div ""validator" : "email" } , { "inputType" : "text" , "label_calc" : "BF.i18n('Com…" at bounding box center [940, 445] width 1190 height 636
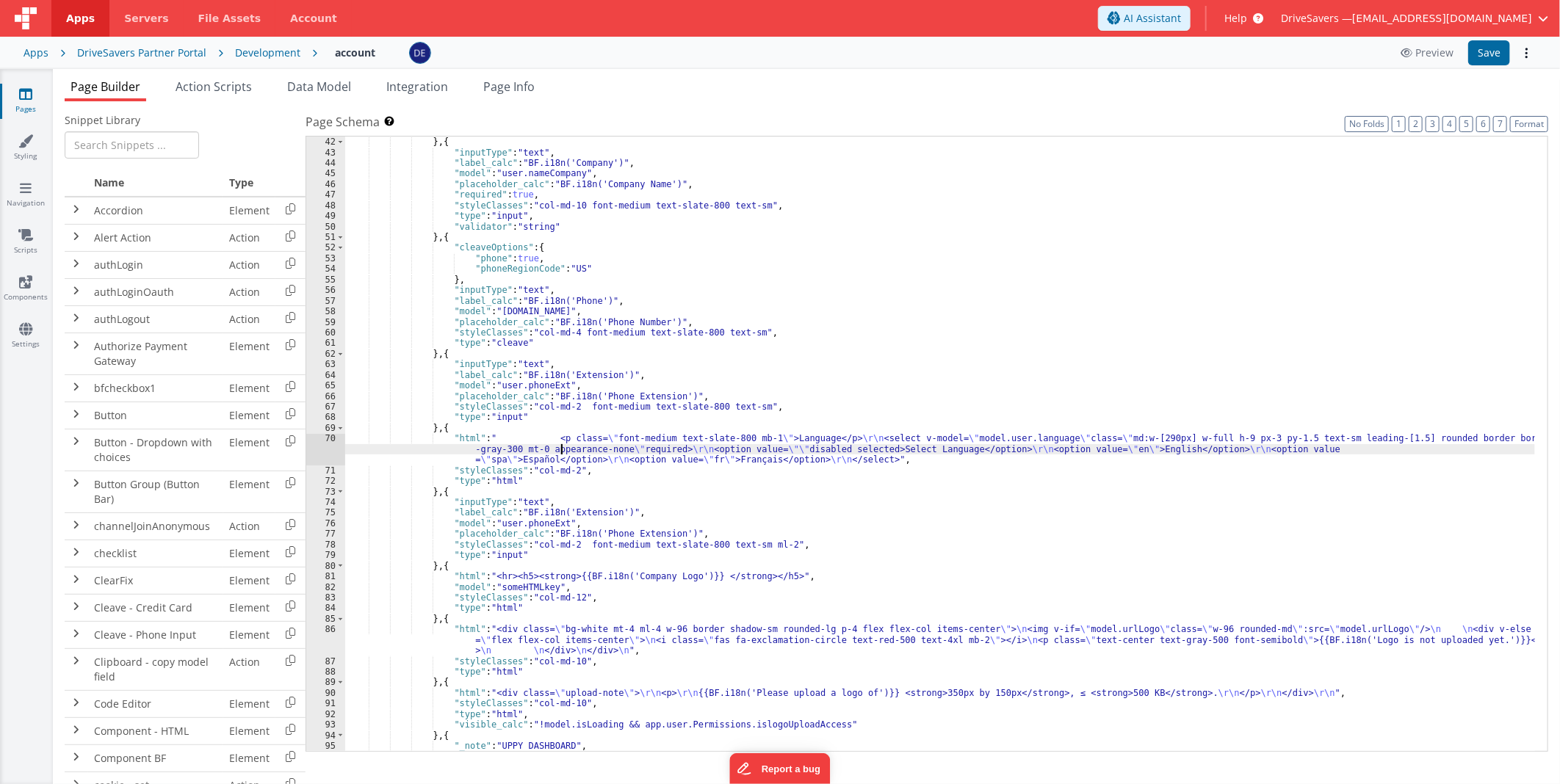
click at [562, 452] on div ""validator" : "email" } , { "inputType" : "text" , "label_calc" : "BF.i18n('Com…" at bounding box center [940, 445] width 1190 height 636
click at [307, 451] on div "70" at bounding box center [326, 449] width 39 height 32
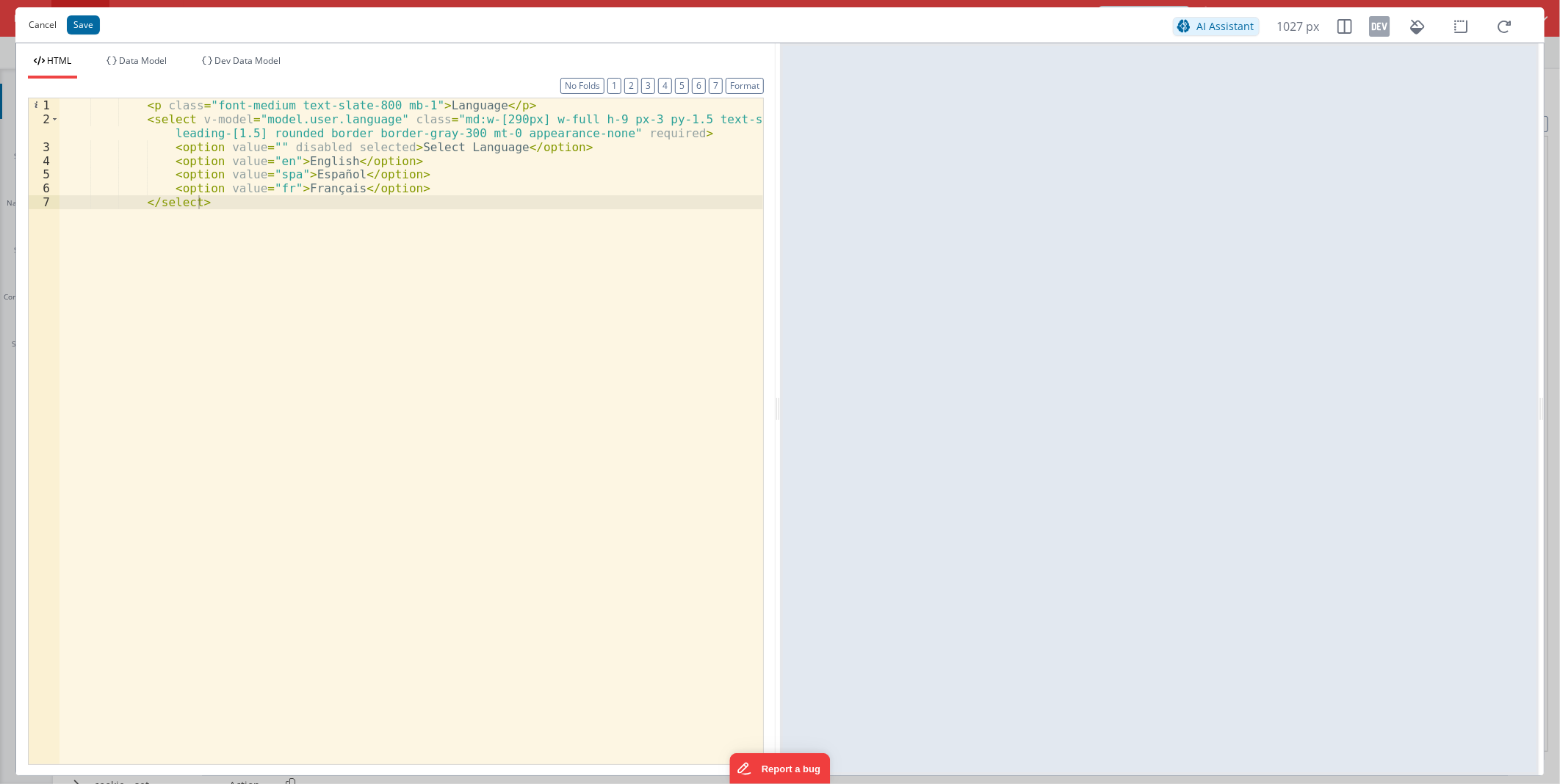
click at [27, 27] on button "Cancel" at bounding box center [43, 25] width 43 height 20
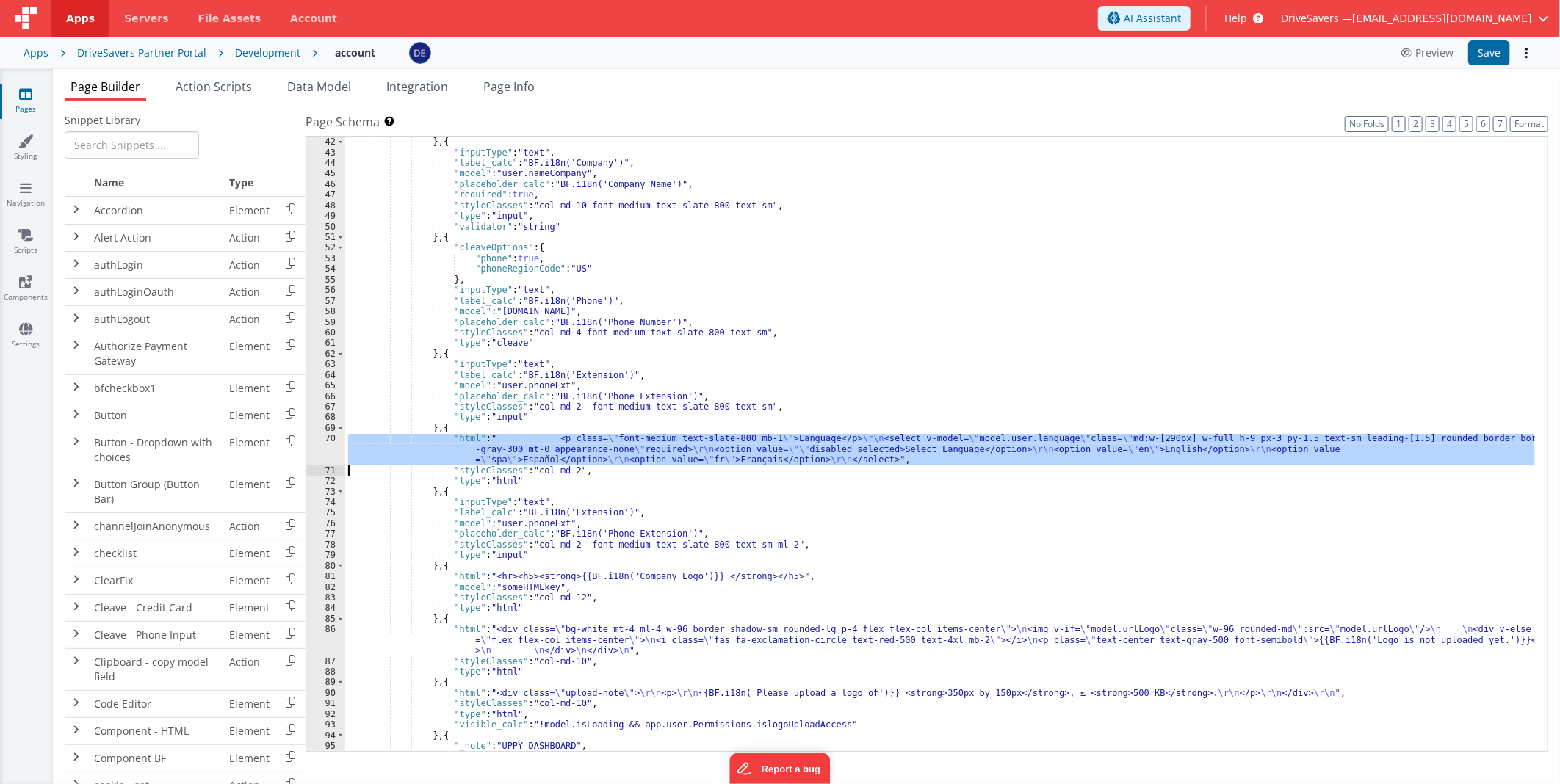
click at [324, 446] on div "70" at bounding box center [326, 449] width 39 height 32
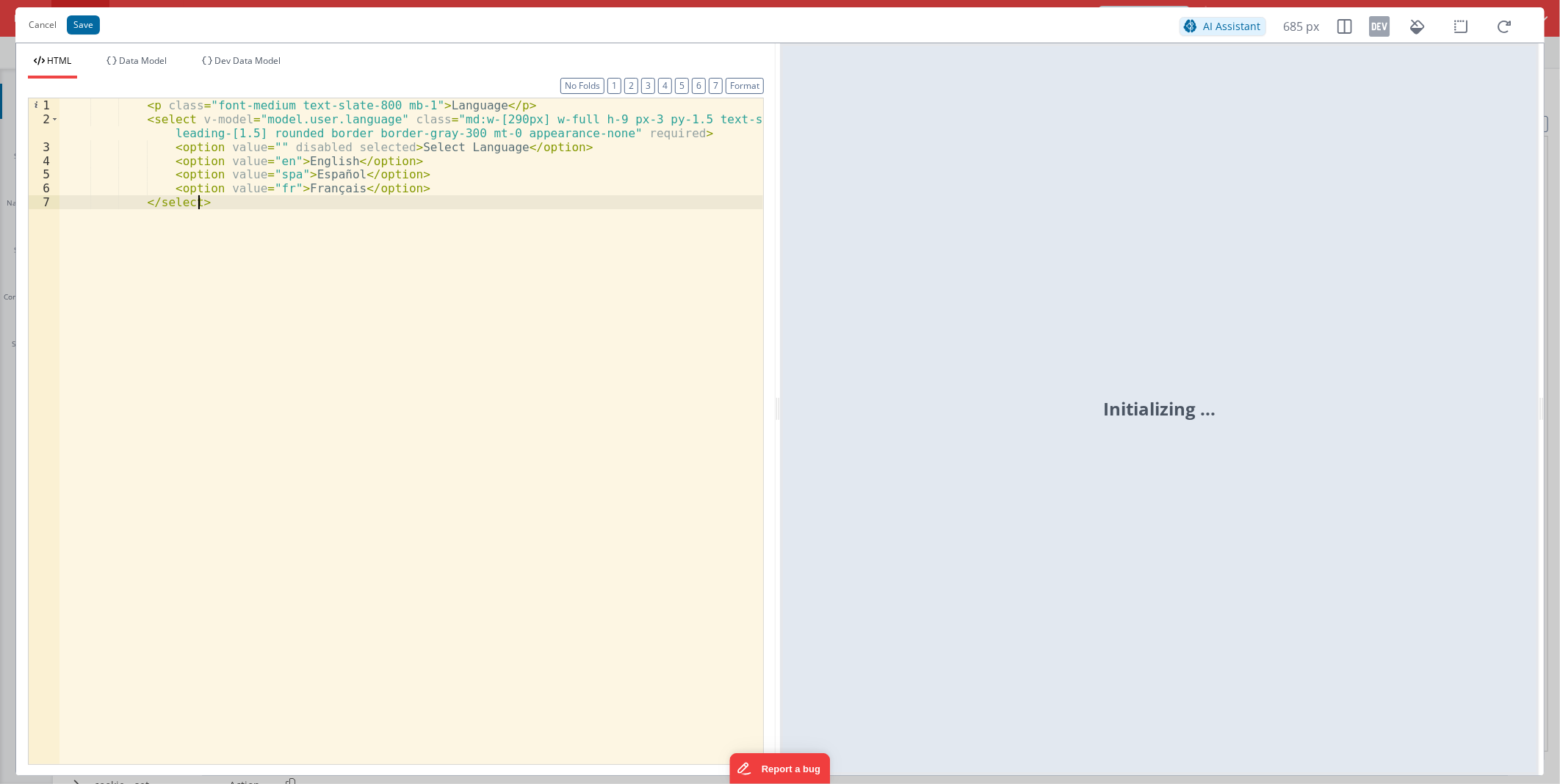
click at [415, 263] on div "< p class = "font-medium text-slate-800 mb-1" > Language </ p > < select v-mode…" at bounding box center [411, 445] width 704 height 693
click at [83, 25] on button "Save" at bounding box center [82, 25] width 33 height 19
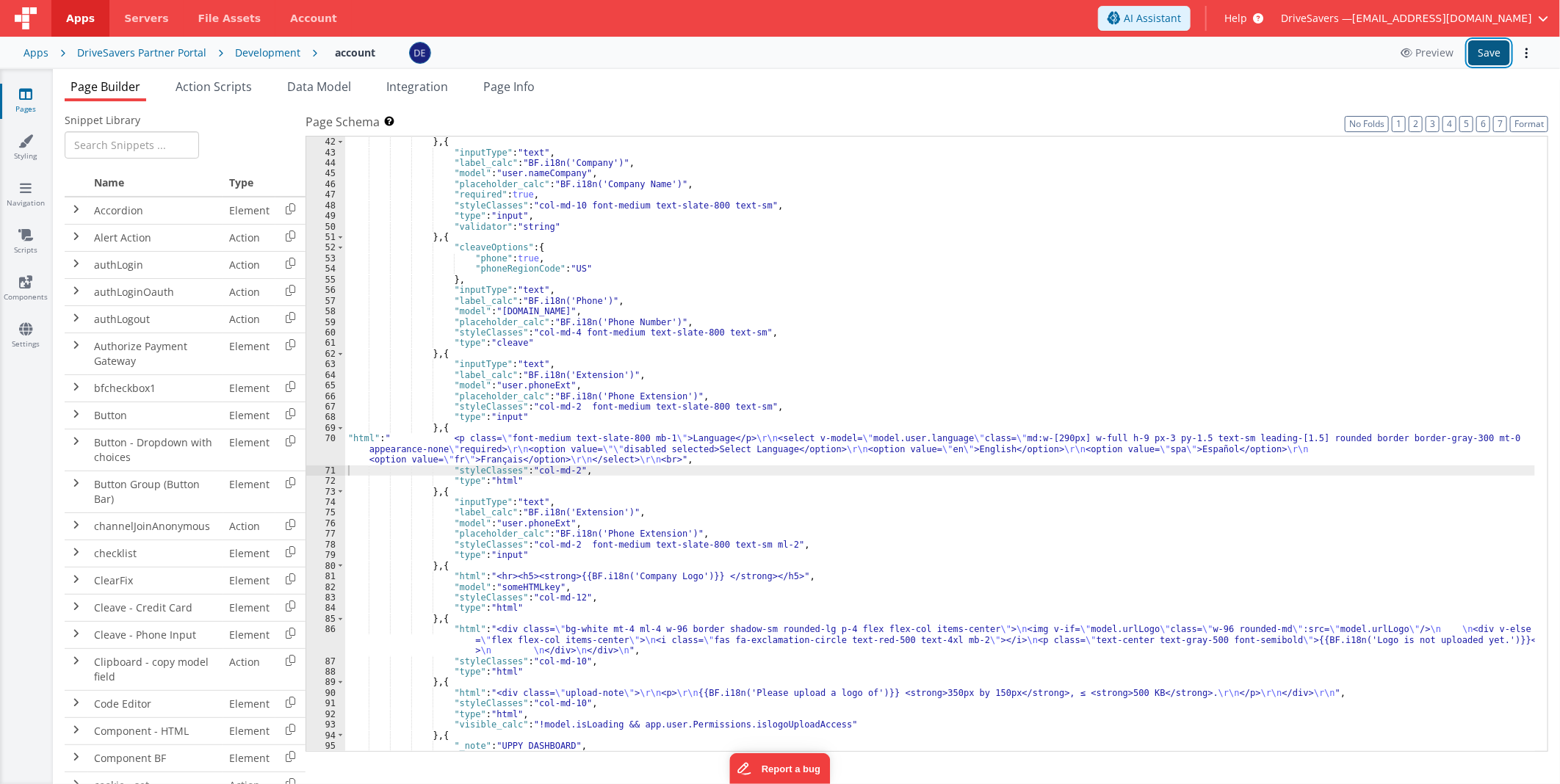
click at [1496, 49] on button "Save" at bounding box center [1488, 53] width 42 height 25
click at [890, 501] on div ""validator" : "email" } , { "inputType" : "text" , "label_calc" : "BF.i18n('Com…" at bounding box center [940, 445] width 1190 height 636
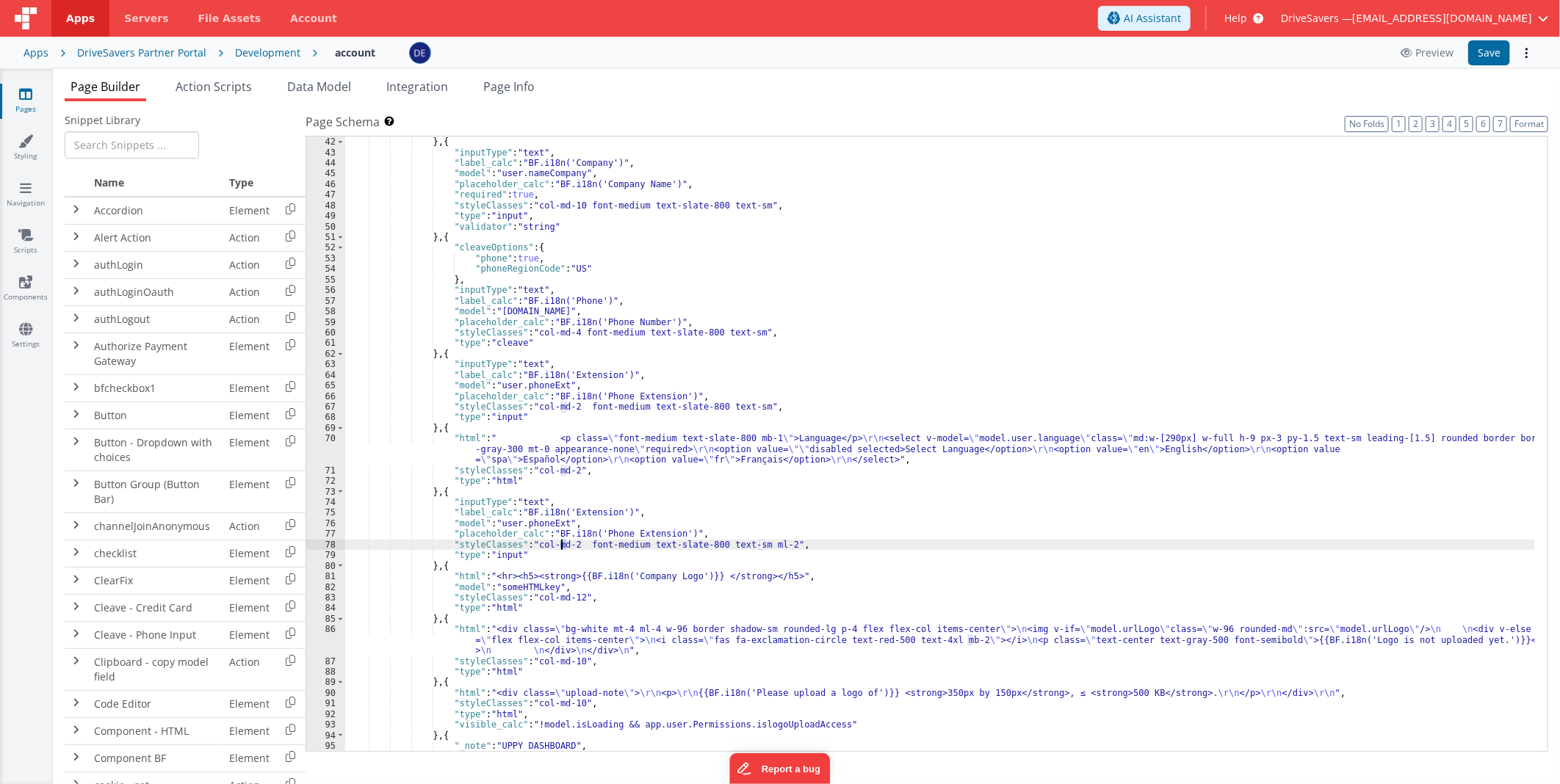
click at [561, 543] on div ""validator" : "email" } , { "inputType" : "text" , "label_calc" : "BF.i18n('Com…" at bounding box center [940, 445] width 1190 height 636
click at [1480, 53] on button "Save" at bounding box center [1488, 53] width 42 height 25
click at [633, 585] on div ""validator" : "email" } , { "inputType" : "text" , "label_calc" : "BF.i18n('Com…" at bounding box center [940, 445] width 1190 height 636
click at [1472, 50] on button "Save" at bounding box center [1488, 53] width 42 height 25
click at [611, 458] on div ""validator" : "email" } , { "inputType" : "text" , "label_calc" : "BF.i18n('Com…" at bounding box center [940, 445] width 1190 height 636
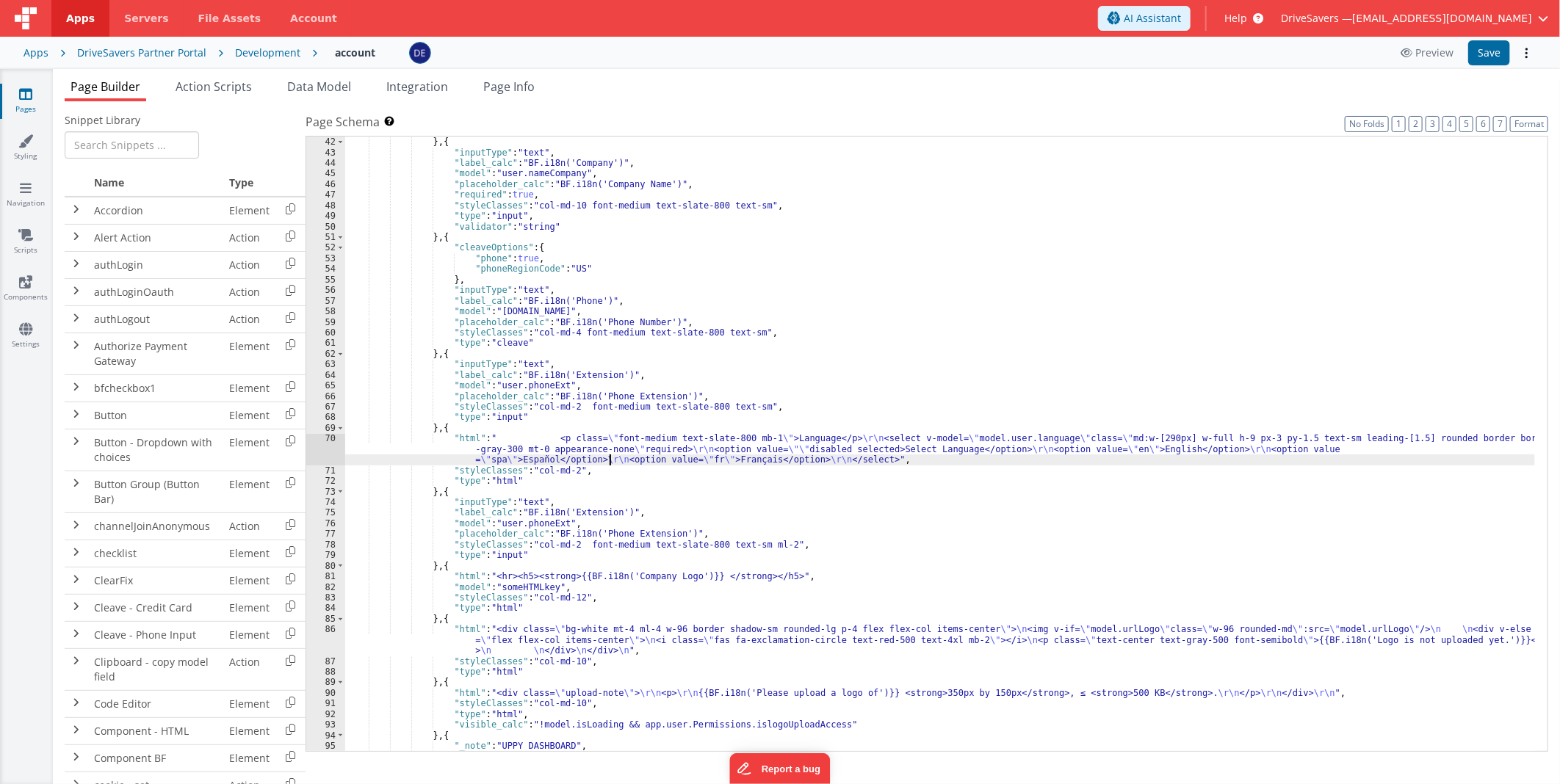
click at [312, 454] on div "70" at bounding box center [326, 449] width 39 height 32
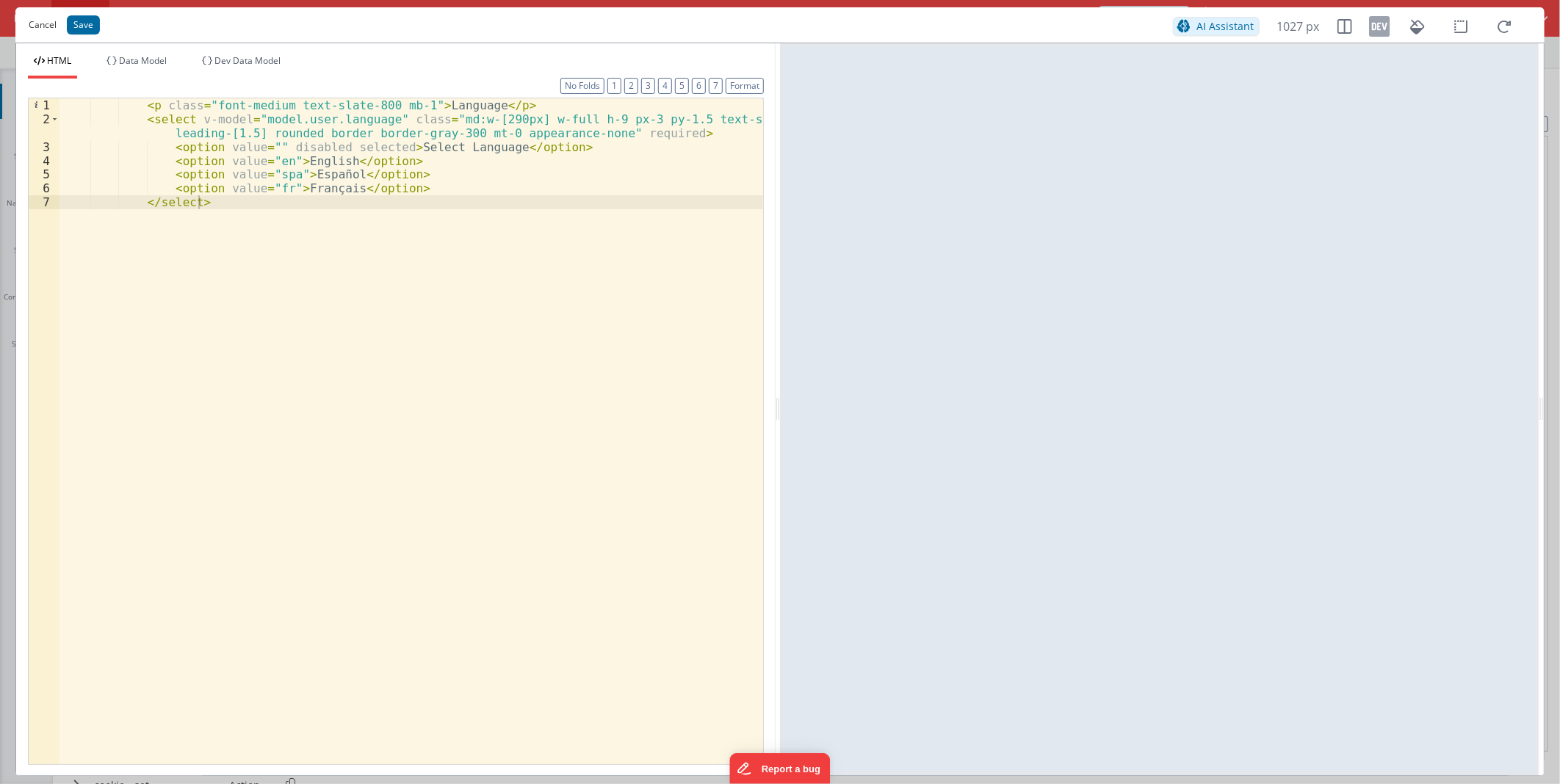
click at [41, 19] on button "Cancel" at bounding box center [43, 25] width 43 height 20
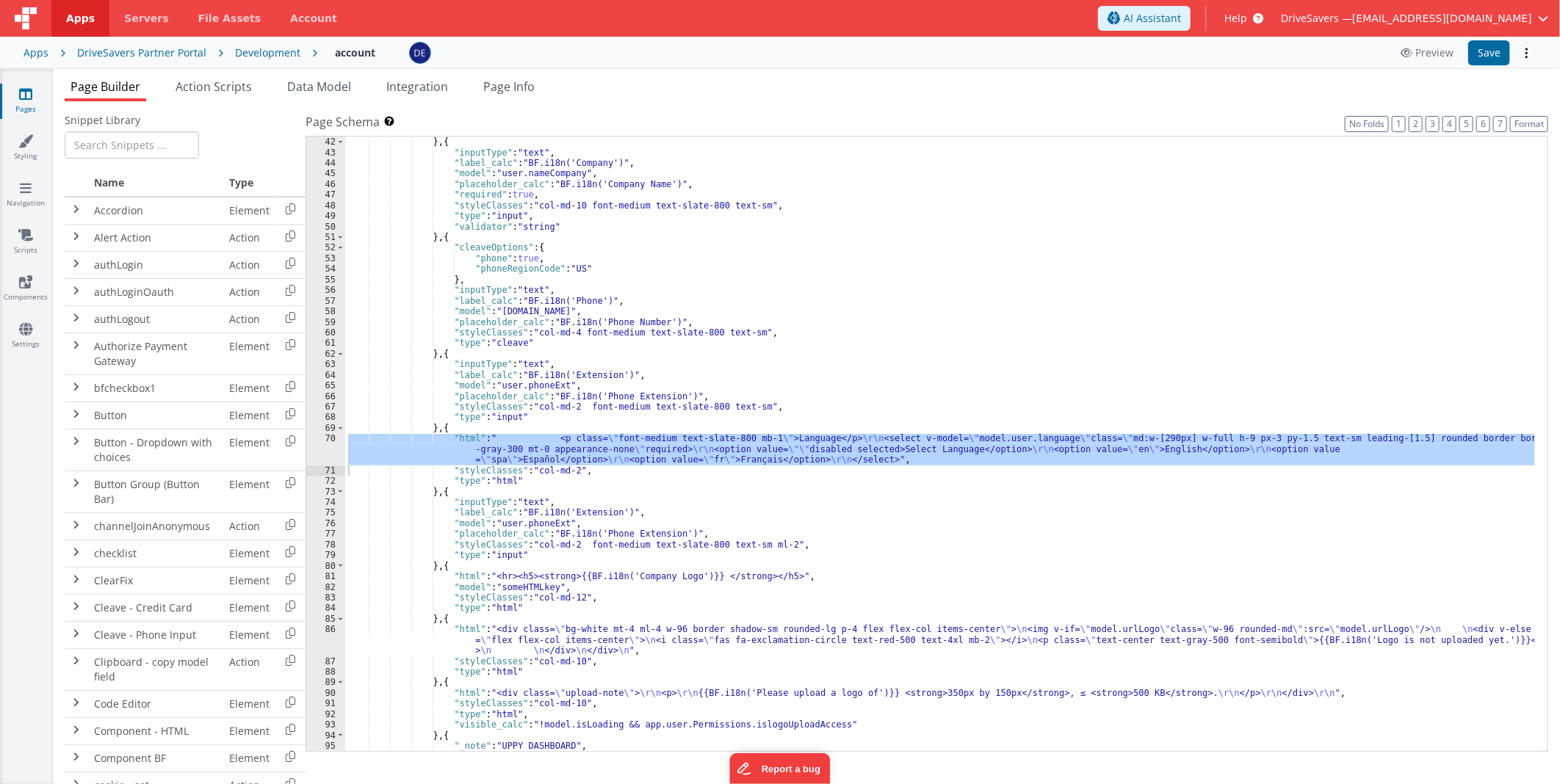
click at [615, 474] on div ""validator" : "email" } , { "inputType" : "text" , "label_calc" : "BF.i18n('Com…" at bounding box center [940, 445] width 1190 height 636
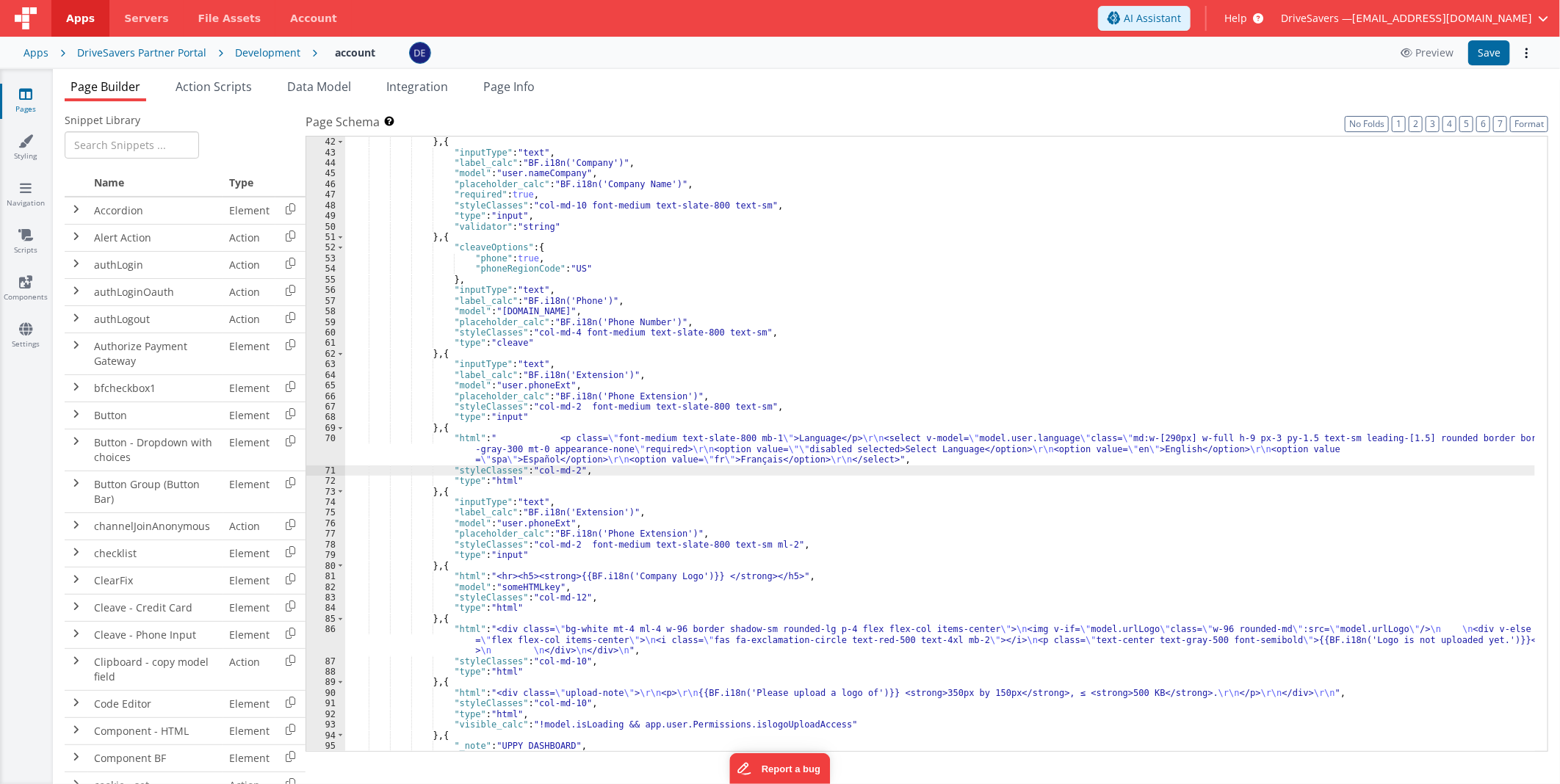
click at [538, 485] on div ""validator" : "email" } , { "inputType" : "text" , "label_calc" : "BF.i18n('Com…" at bounding box center [940, 445] width 1190 height 636
click at [760, 543] on div ""validator" : "email" } , { "inputType" : "text" , "label_calc" : "BF.i18n('Com…" at bounding box center [940, 445] width 1190 height 636
click at [1486, 62] on button "Save" at bounding box center [1488, 53] width 42 height 25
drag, startPoint x: 759, startPoint y: 541, endPoint x: 779, endPoint y: 526, distance: 25.0
click at [760, 541] on div ""validator" : "email" } , { "inputType" : "text" , "label_calc" : "BF.i18n('Com…" at bounding box center [940, 445] width 1190 height 636
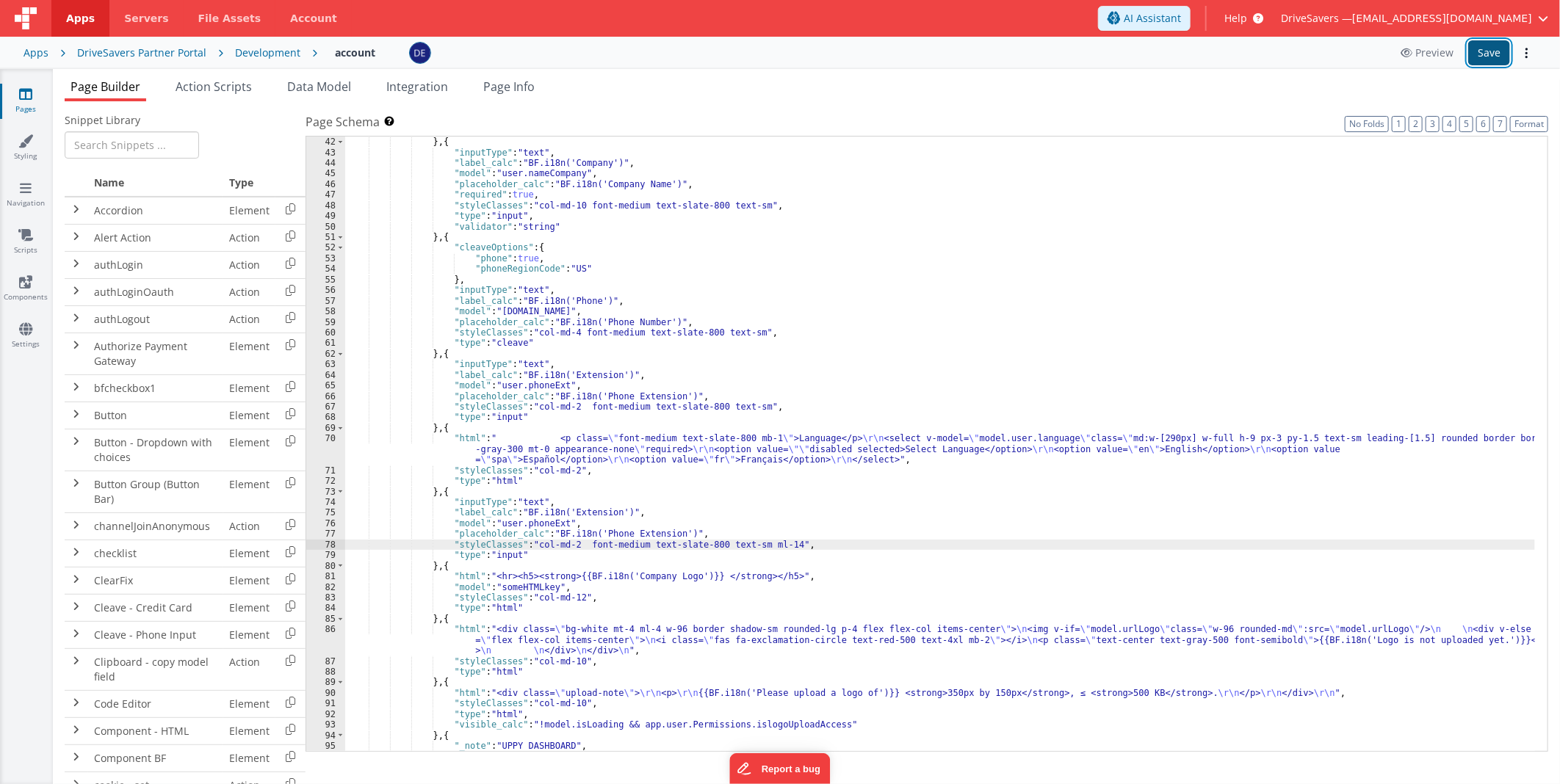
click at [1478, 62] on button "Save" at bounding box center [1488, 53] width 42 height 25
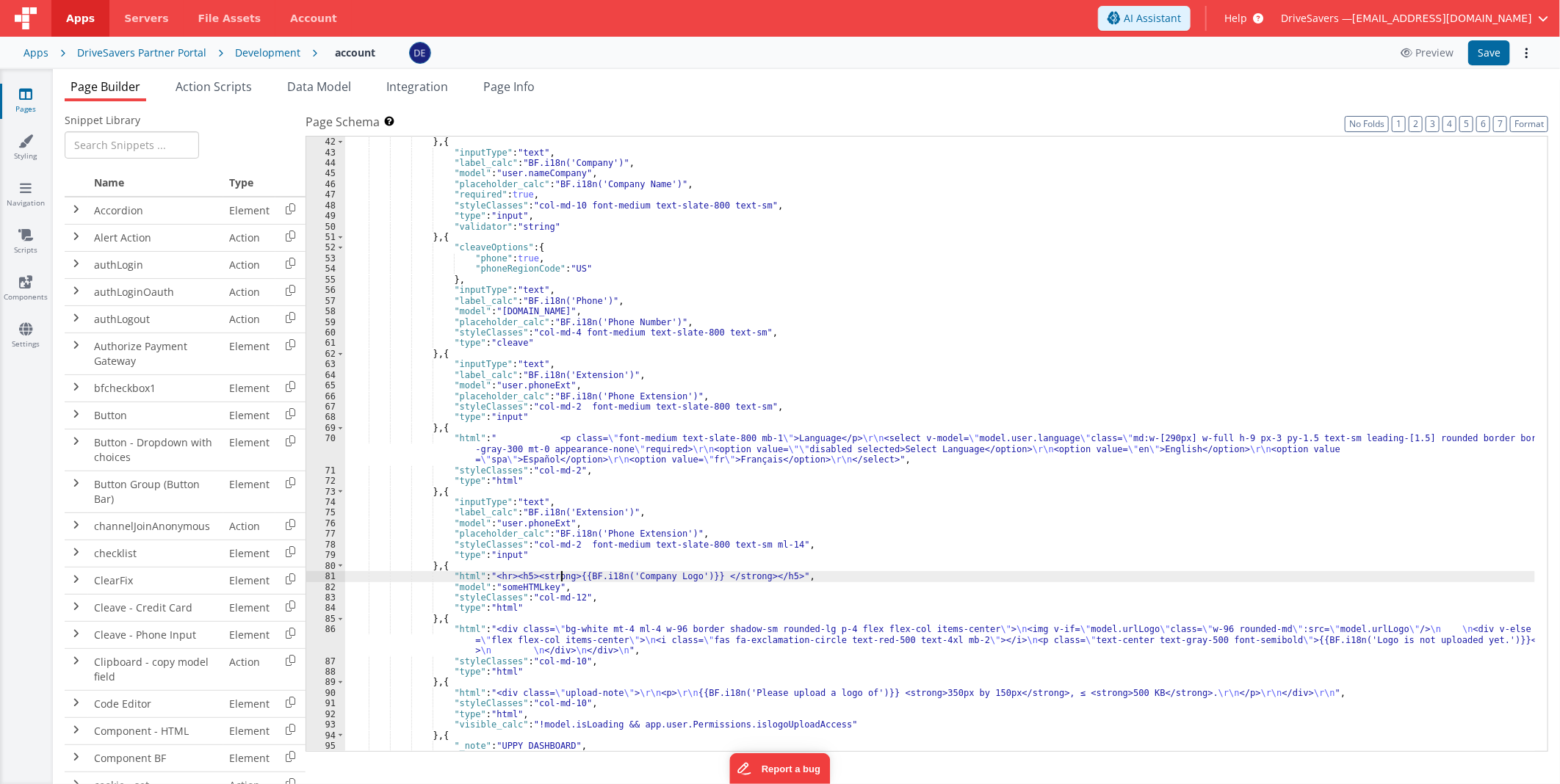
click at [559, 580] on div ""validator" : "email" } , { "inputType" : "text" , "label_calc" : "BF.i18n('Com…" at bounding box center [940, 445] width 1190 height 636
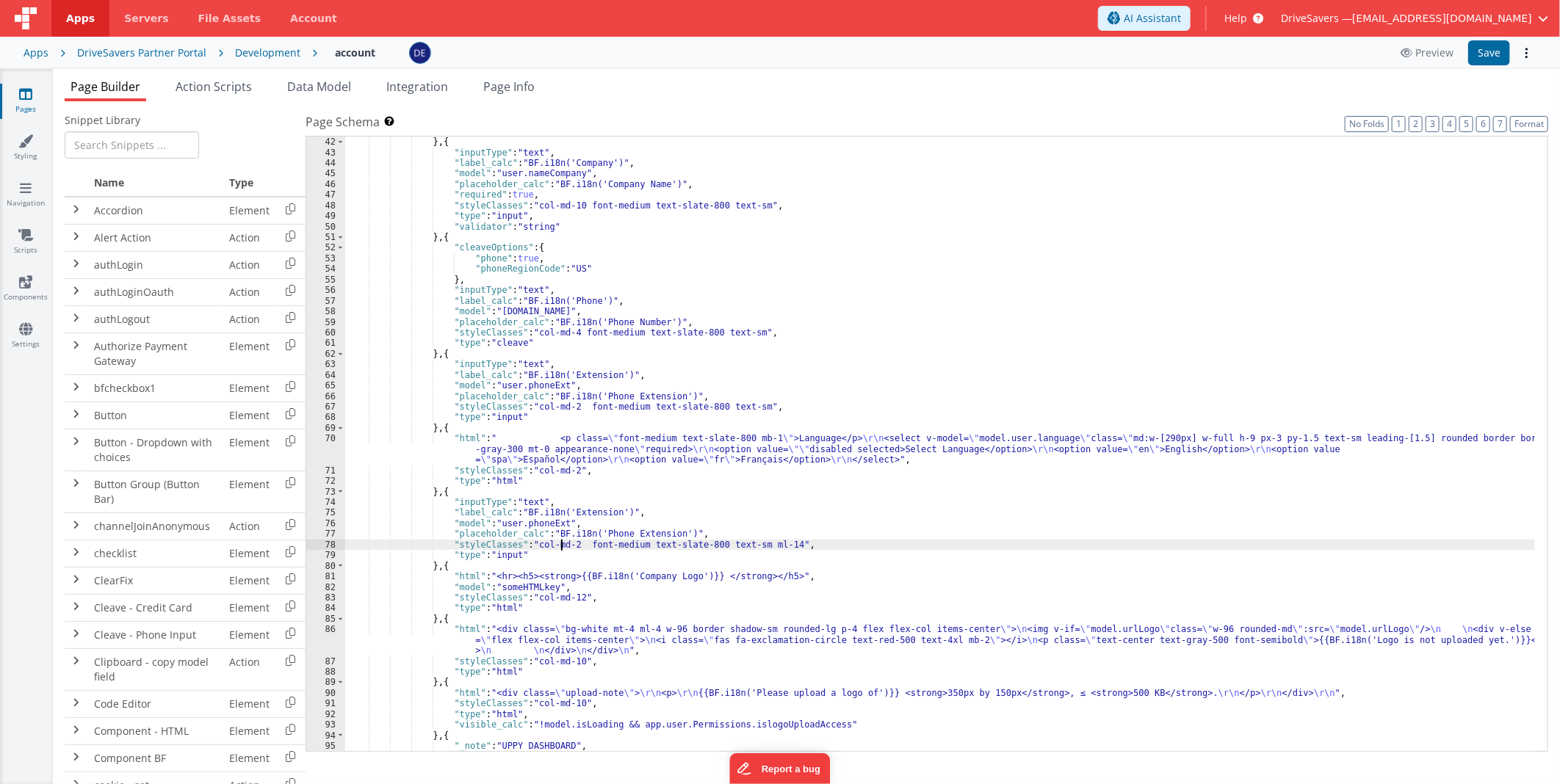
click at [561, 545] on div ""validator" : "email" } , { "inputType" : "text" , "label_calc" : "BF.i18n('Com…" at bounding box center [940, 445] width 1190 height 636
click at [561, 614] on div ""validator" : "email" } , { "inputType" : "text" , "label_calc" : "BF.i18n('Com…" at bounding box center [940, 445] width 1190 height 636
click at [558, 545] on div ""validator" : "email" } , { "inputType" : "text" , "label_calc" : "BF.i18n('Com…" at bounding box center [940, 445] width 1190 height 636
click at [566, 543] on div ""validator" : "email" } , { "inputType" : "text" , "label_calc" : "BF.i18n('Com…" at bounding box center [940, 445] width 1190 height 636
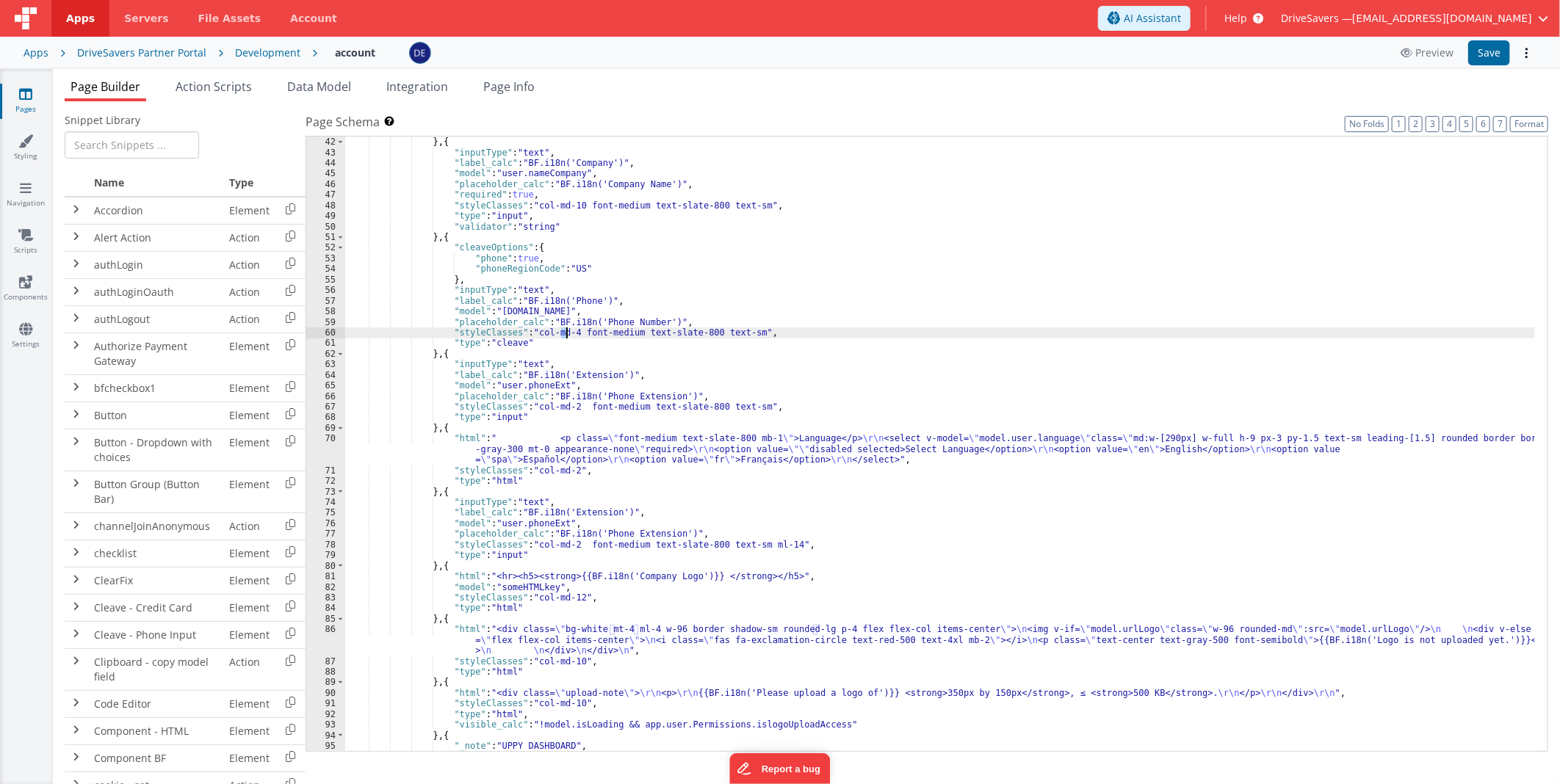
click at [564, 331] on div ""validator" : "email" } , { "inputType" : "text" , "label_calc" : "BF.i18n('Com…" at bounding box center [940, 445] width 1190 height 636
click at [562, 330] on div ""validator" : "email" } , { "inputType" : "text" , "label_calc" : "BF.i18n('Com…" at bounding box center [940, 444] width 1190 height 615
click at [1475, 54] on button "Save" at bounding box center [1488, 53] width 42 height 25
click at [892, 501] on div ""validator" : "email" } , { "inputType" : "text" , "label_calc" : "BF.i18n('Com…" at bounding box center [940, 445] width 1190 height 636
click at [1473, 45] on button "Save" at bounding box center [1488, 53] width 42 height 25
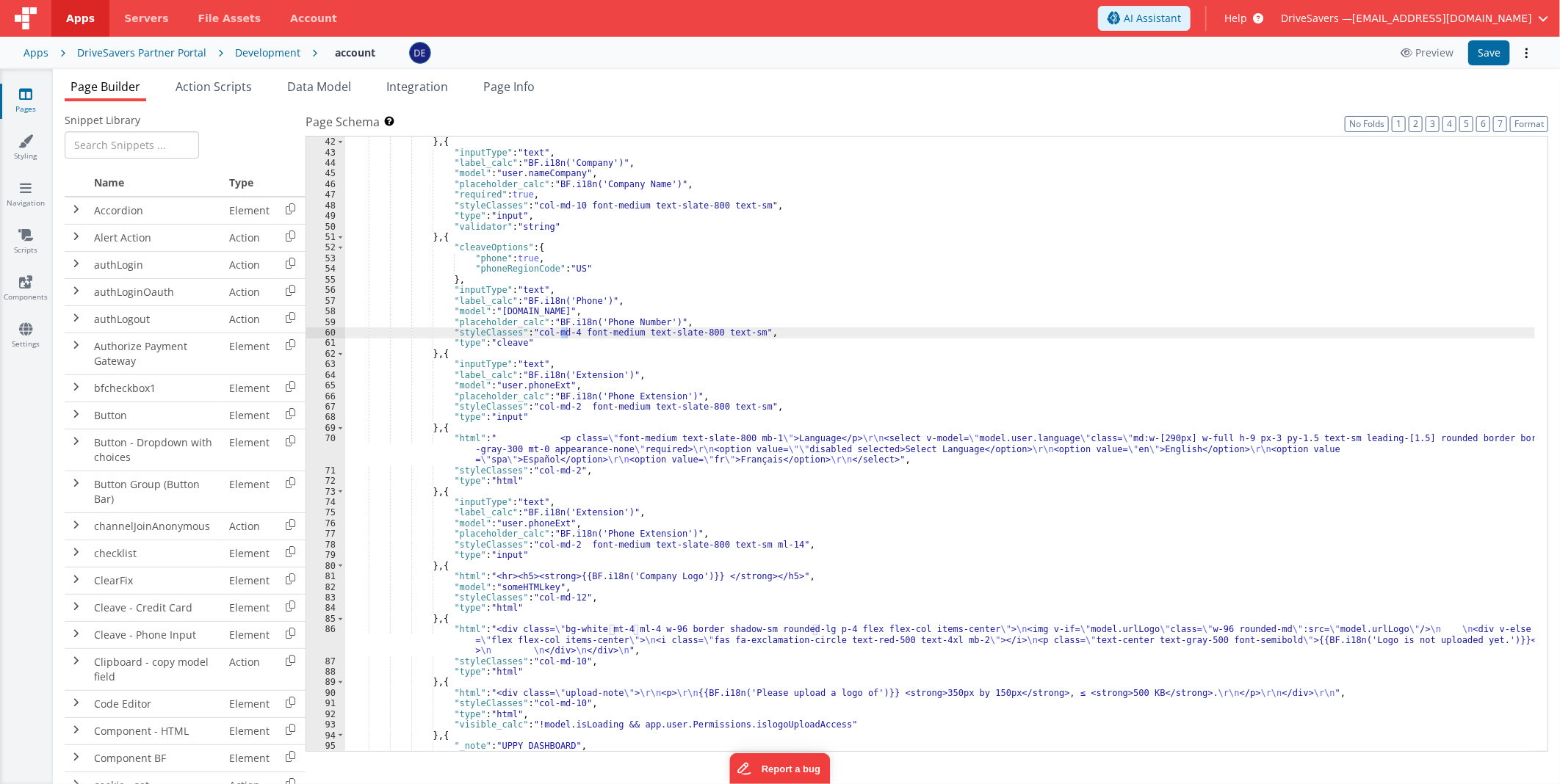
click at [677, 449] on div ""validator" : "email" } , { "inputType" : "text" , "label_calc" : "BF.i18n('Com…" at bounding box center [940, 445] width 1190 height 636
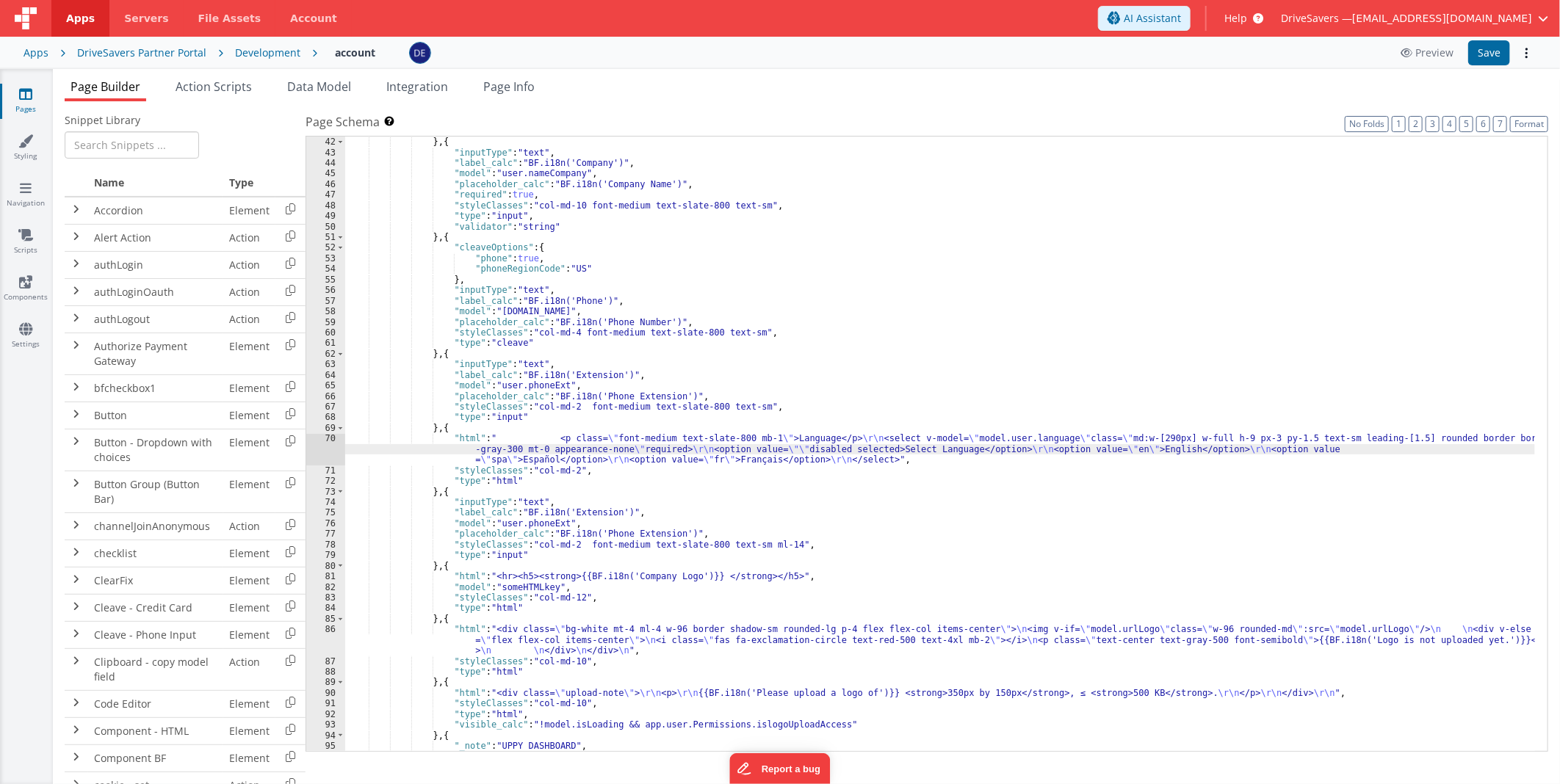
click at [309, 445] on div "70" at bounding box center [326, 449] width 39 height 32
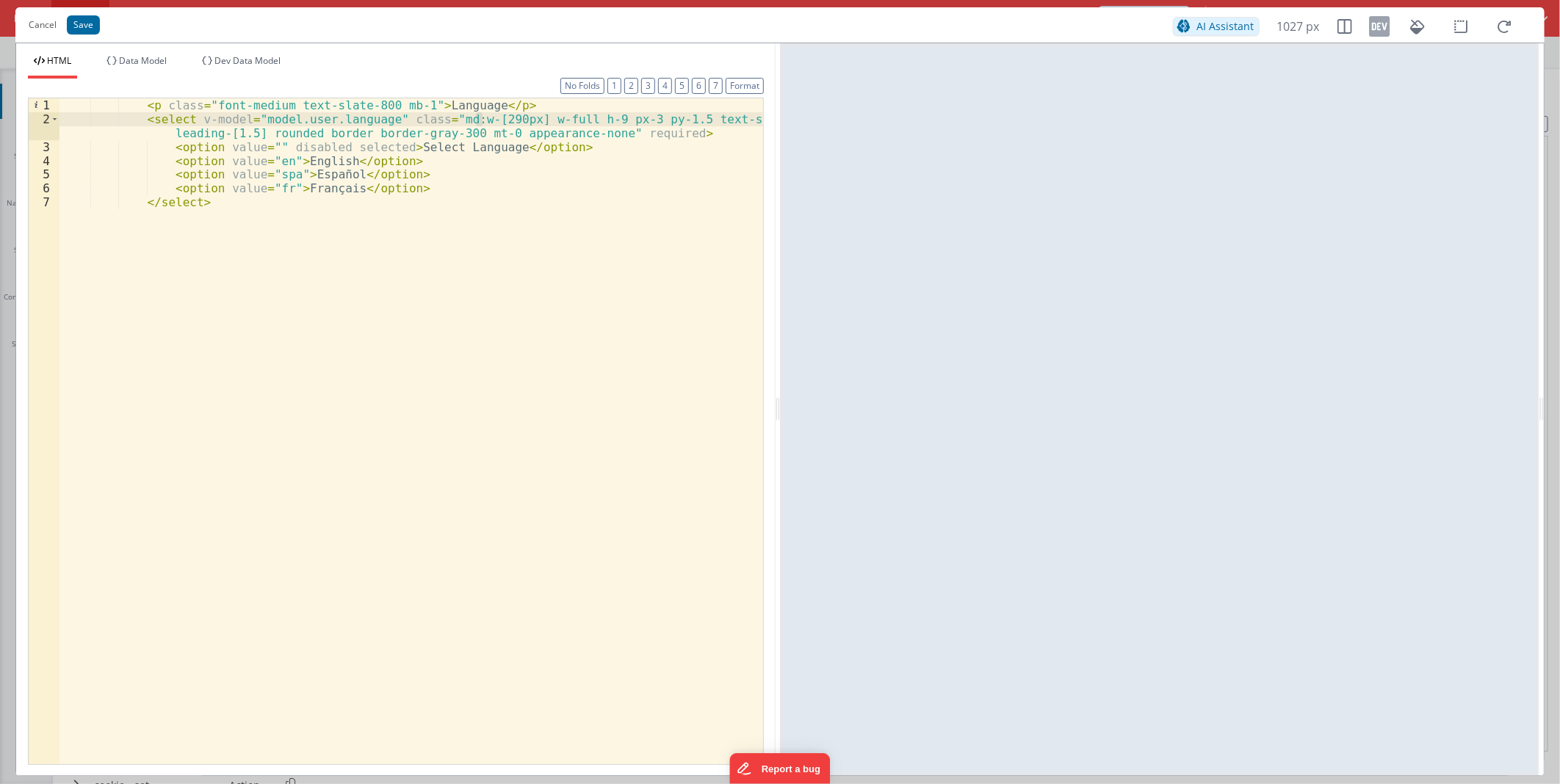
click at [478, 118] on div "< p class = "font-medium text-slate-800 mb-1" > Language </ p > < select v-mode…" at bounding box center [411, 445] width 704 height 693
click at [66, 24] on button "Save" at bounding box center [82, 25] width 33 height 19
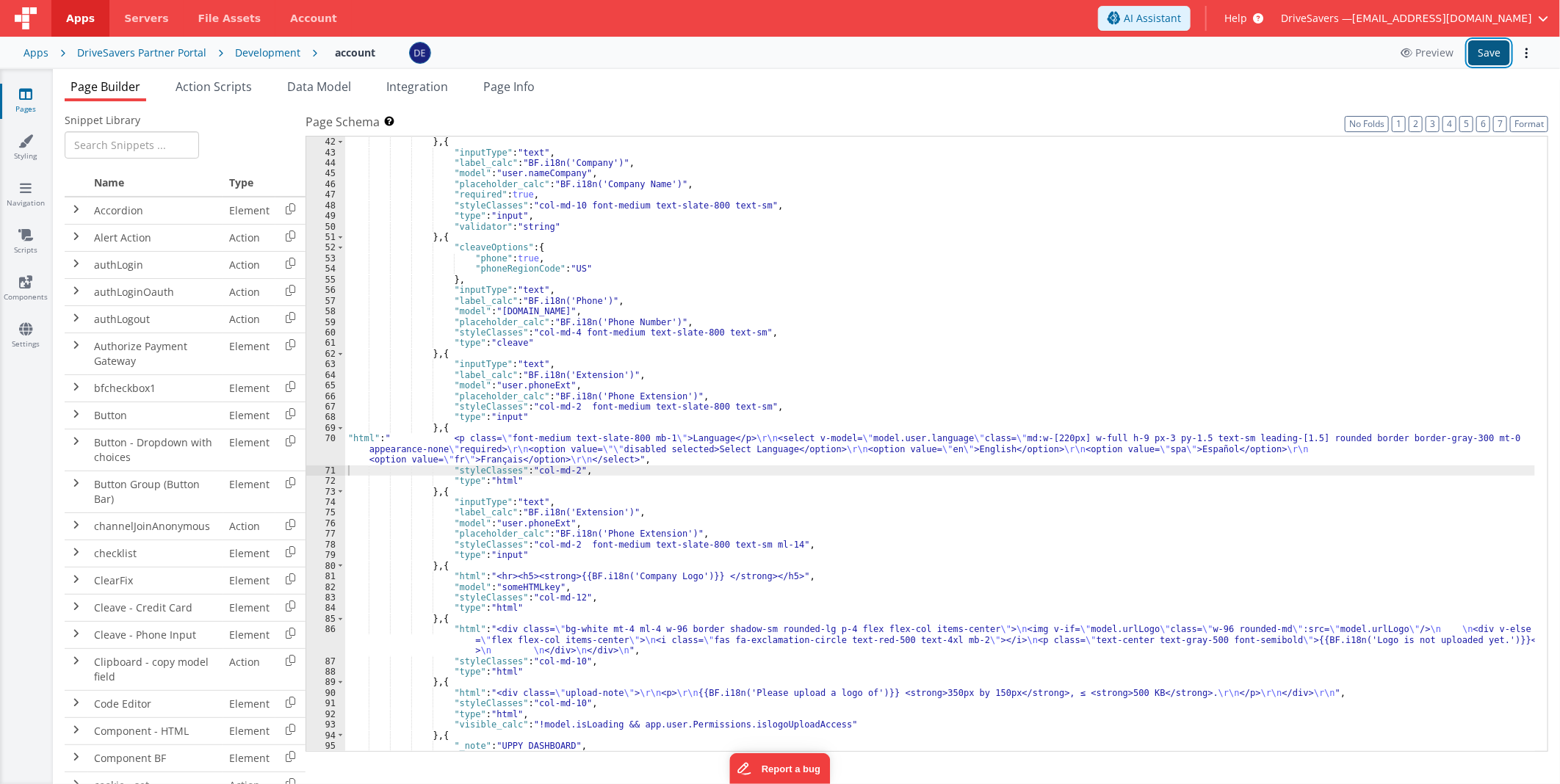
click at [1475, 55] on button "Save" at bounding box center [1488, 53] width 42 height 25
click at [664, 503] on div ""validator" : "email" } , { "inputType" : "text" , "label_calc" : "BF.i18n('Com…" at bounding box center [940, 445] width 1190 height 636
click at [767, 541] on div ""validator" : "email" } , { "inputType" : "text" , "label_calc" : "BF.i18n('Com…" at bounding box center [940, 445] width 1190 height 636
click at [760, 541] on div ""validator" : "email" } , { "inputType" : "text" , "label_calc" : "BF.i18n('Com…" at bounding box center [940, 445] width 1190 height 636
click at [1480, 56] on button "Save" at bounding box center [1488, 53] width 42 height 25
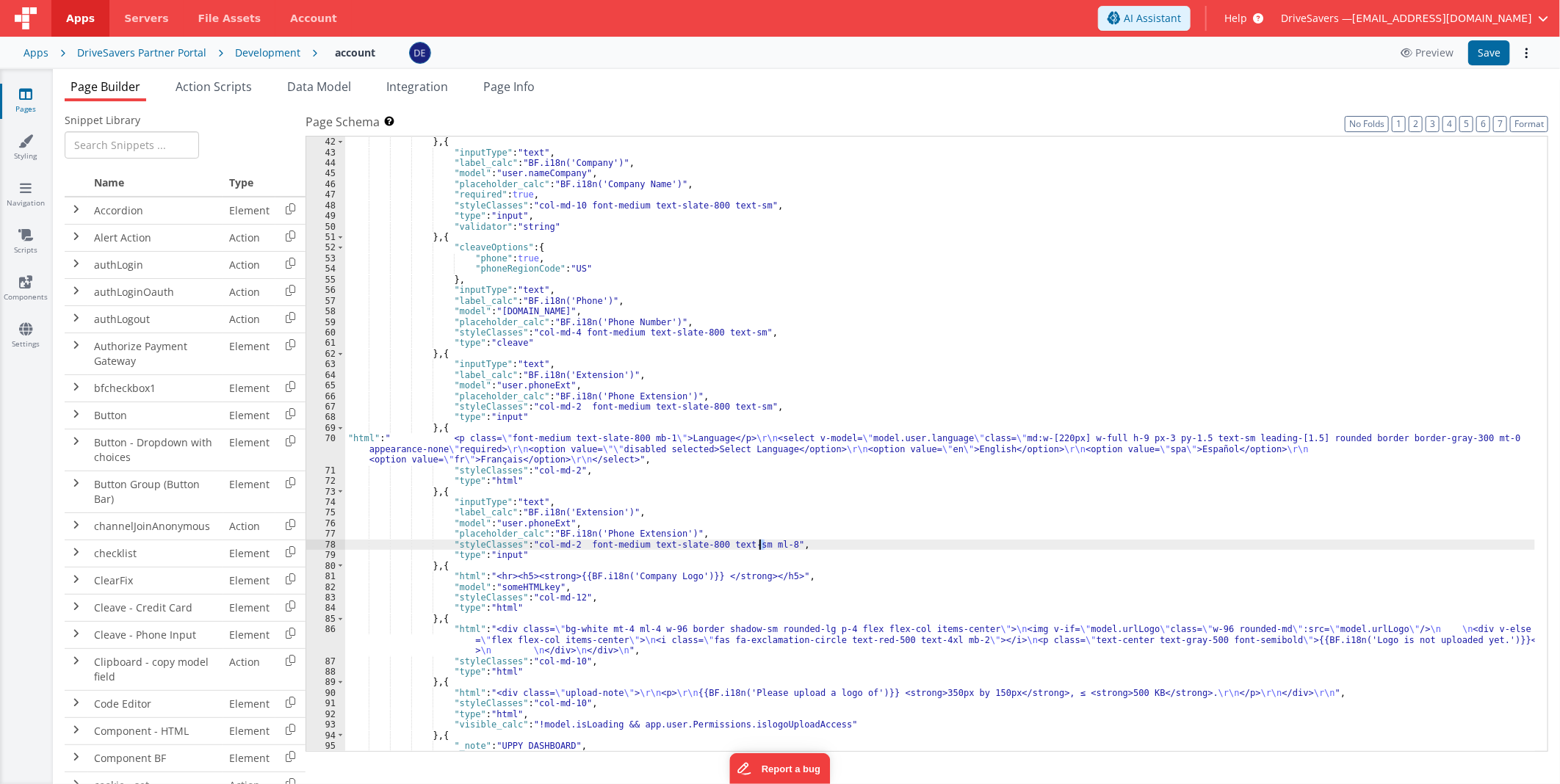
click at [760, 546] on div ""validator" : "email" } , { "inputType" : "text" , "label_calc" : "BF.i18n('Com…" at bounding box center [940, 445] width 1190 height 636
click at [1480, 59] on button "Save" at bounding box center [1488, 53] width 42 height 25
click at [716, 524] on div ""validator" : "email" } , { "inputType" : "text" , "label_calc" : "BF.i18n('Com…" at bounding box center [940, 445] width 1190 height 636
click at [760, 544] on div ""validator" : "email" } , { "inputType" : "text" , "label_calc" : "BF.i18n('Com…" at bounding box center [940, 445] width 1190 height 636
click at [1486, 58] on button "Save" at bounding box center [1488, 53] width 42 height 25
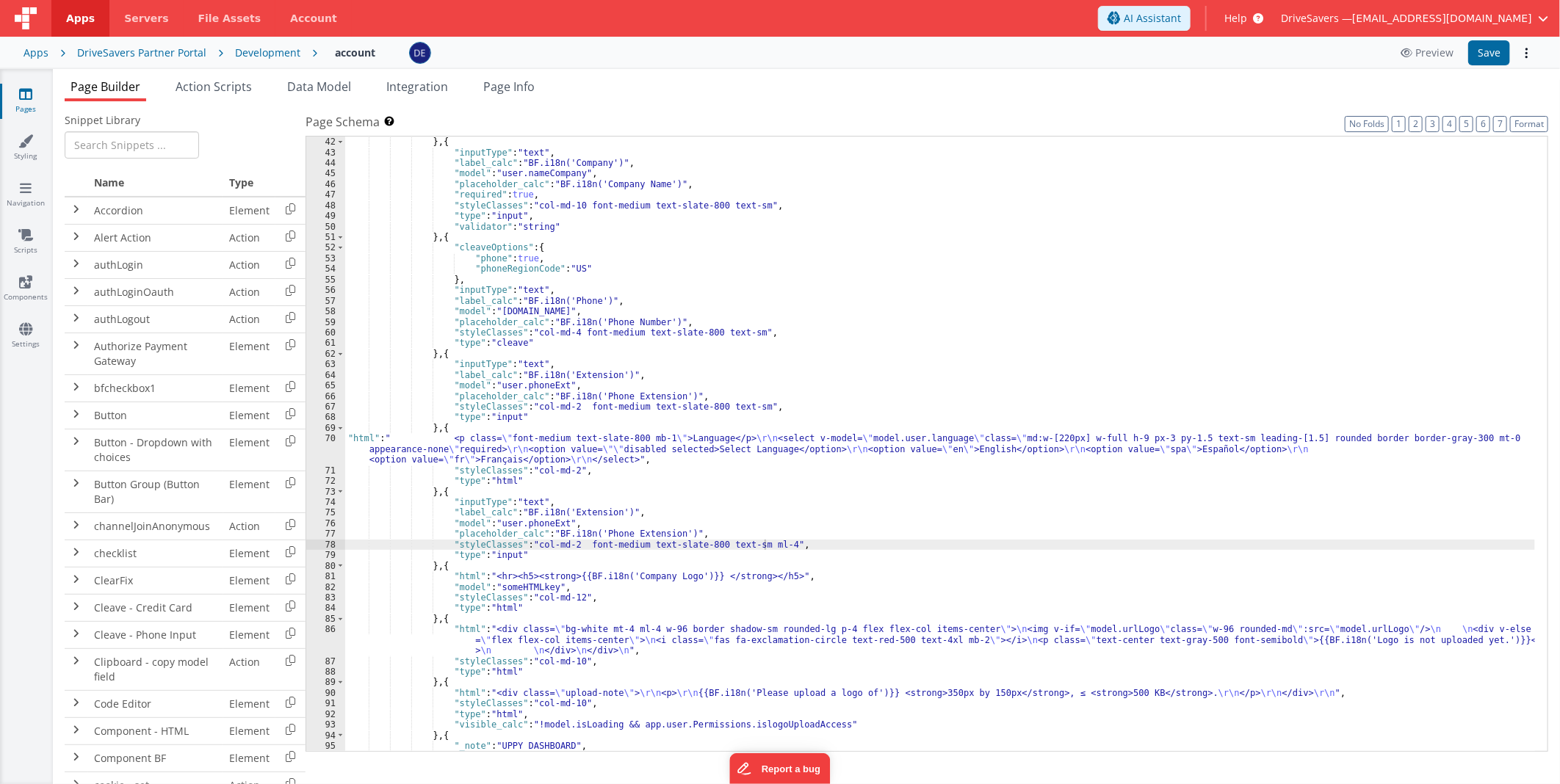
click at [743, 575] on div ""validator" : "email" } , { "inputType" : "text" , "label_calc" : "BF.i18n('Com…" at bounding box center [940, 445] width 1190 height 636
drag, startPoint x: 744, startPoint y: 544, endPoint x: 765, endPoint y: 544, distance: 21.0
click at [765, 544] on div ""validator" : "email" } , { "inputType" : "text" , "label_calc" : "BF.i18n('Com…" at bounding box center [940, 445] width 1190 height 636
click at [1484, 51] on button "Save" at bounding box center [1488, 53] width 42 height 25
click at [612, 447] on div ""validator" : "email" } , { "inputType" : "text" , "label_calc" : "BF.i18n('Com…" at bounding box center [940, 445] width 1190 height 636
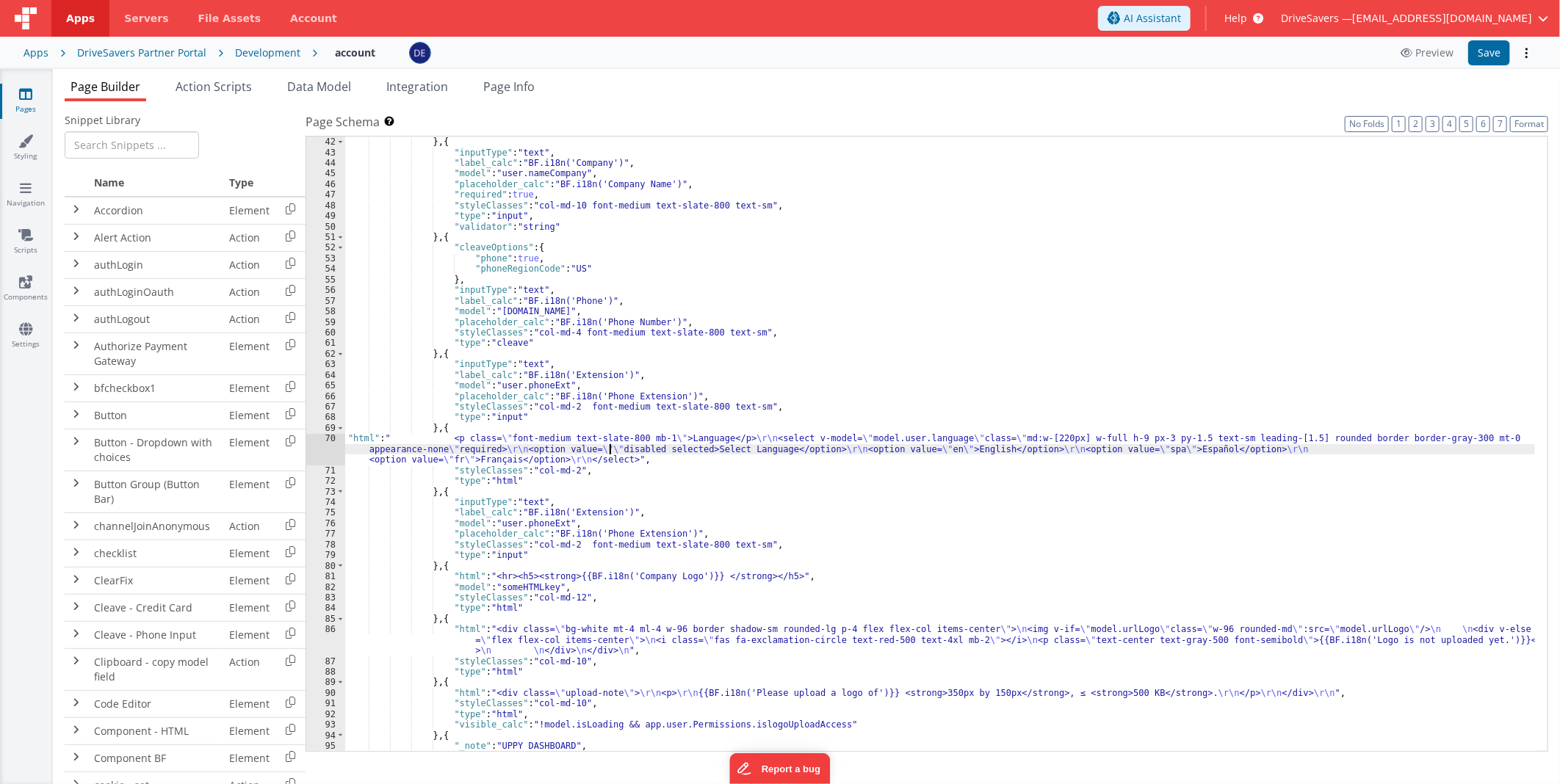
click at [324, 449] on div "70" at bounding box center [326, 449] width 39 height 32
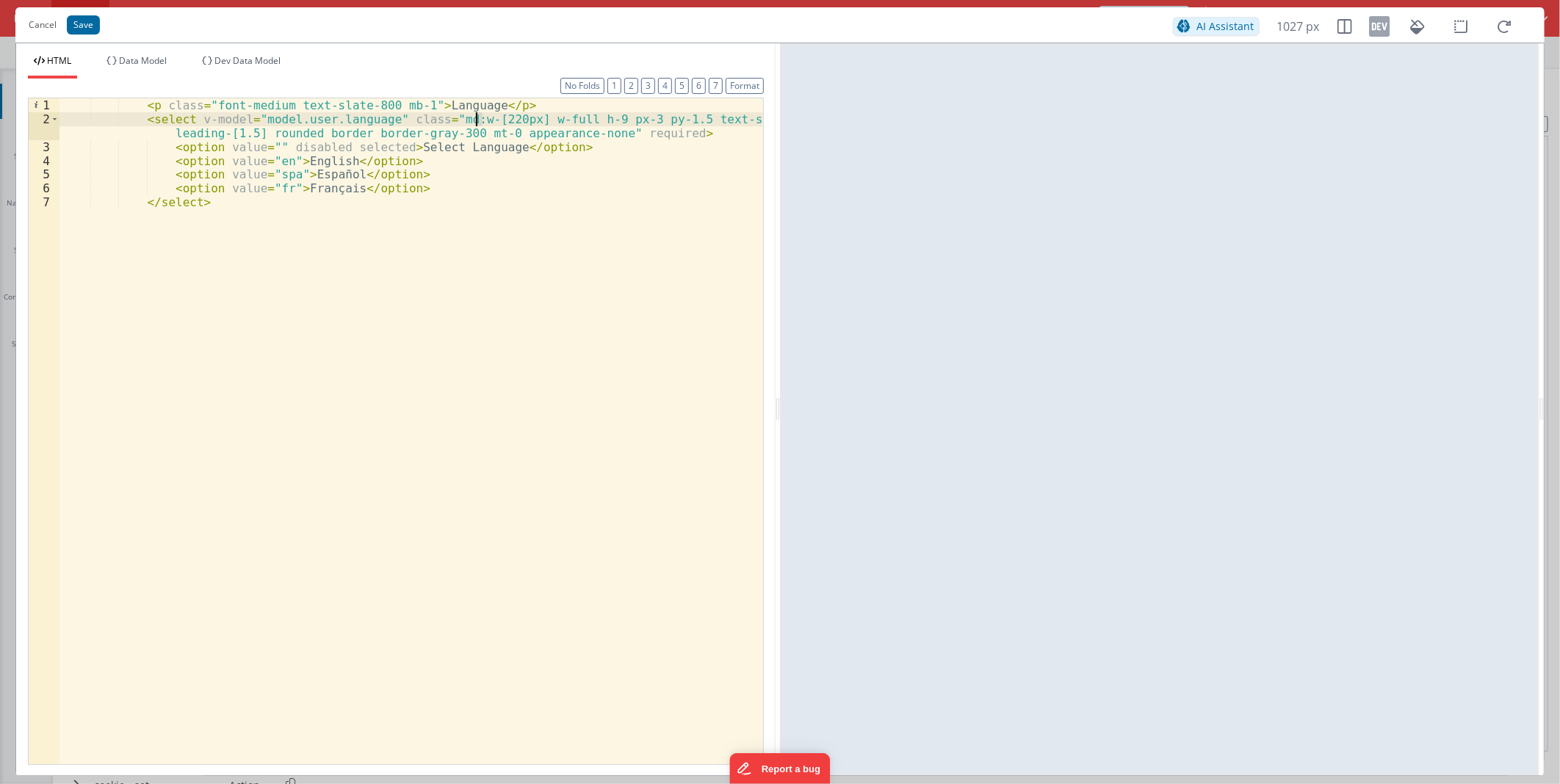
click at [479, 119] on div "< p class = "font-medium text-slate-800 mb-1" > Language </ p > < select v-mode…" at bounding box center [411, 445] width 704 height 693
click at [84, 24] on button "Save" at bounding box center [82, 25] width 33 height 19
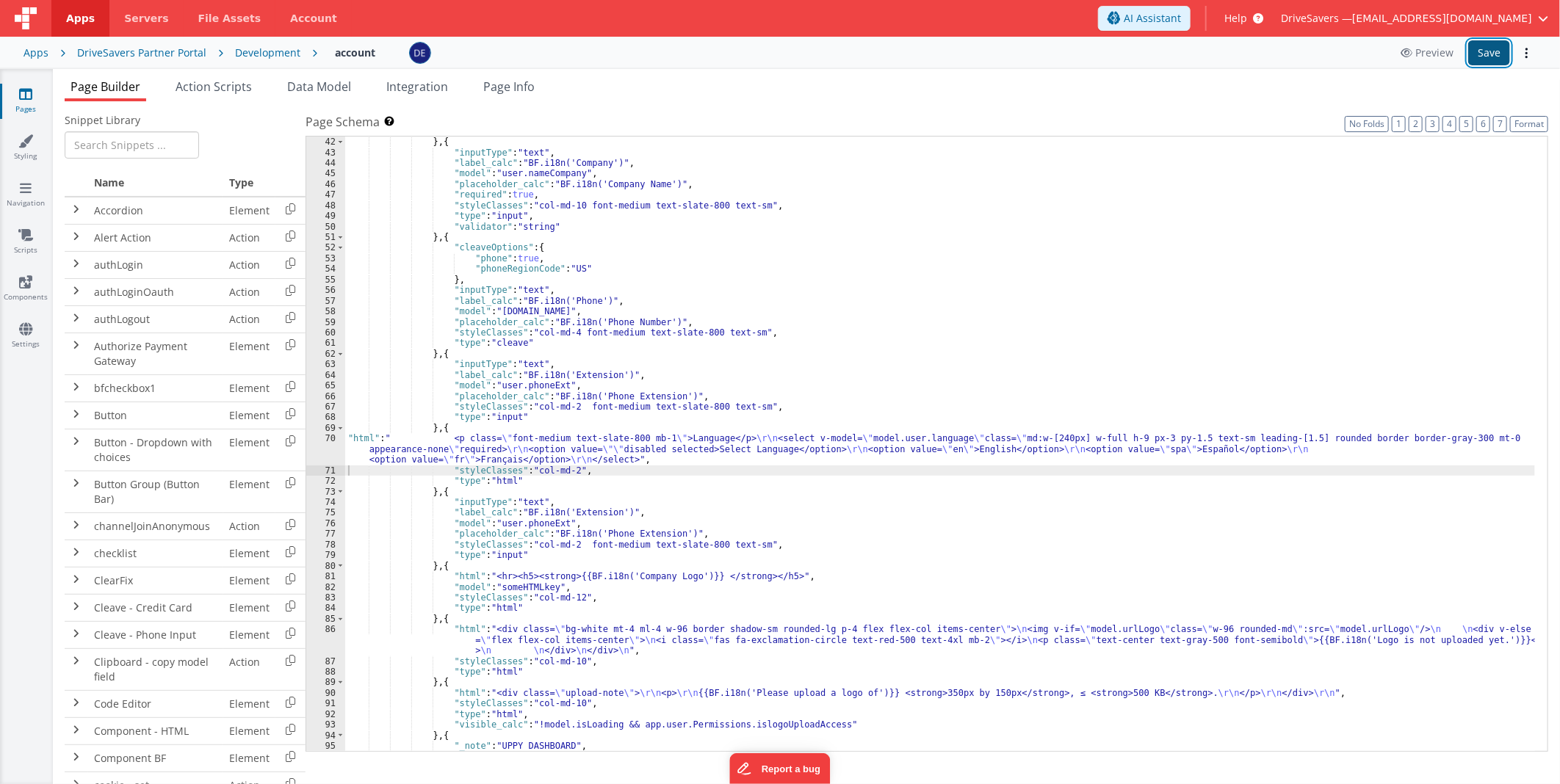
click at [1486, 58] on button "Save" at bounding box center [1488, 53] width 42 height 25
click at [555, 435] on div ""validator" : "email" } , { "inputType" : "text" , "label_calc" : "BF.i18n('Com…" at bounding box center [940, 445] width 1190 height 636
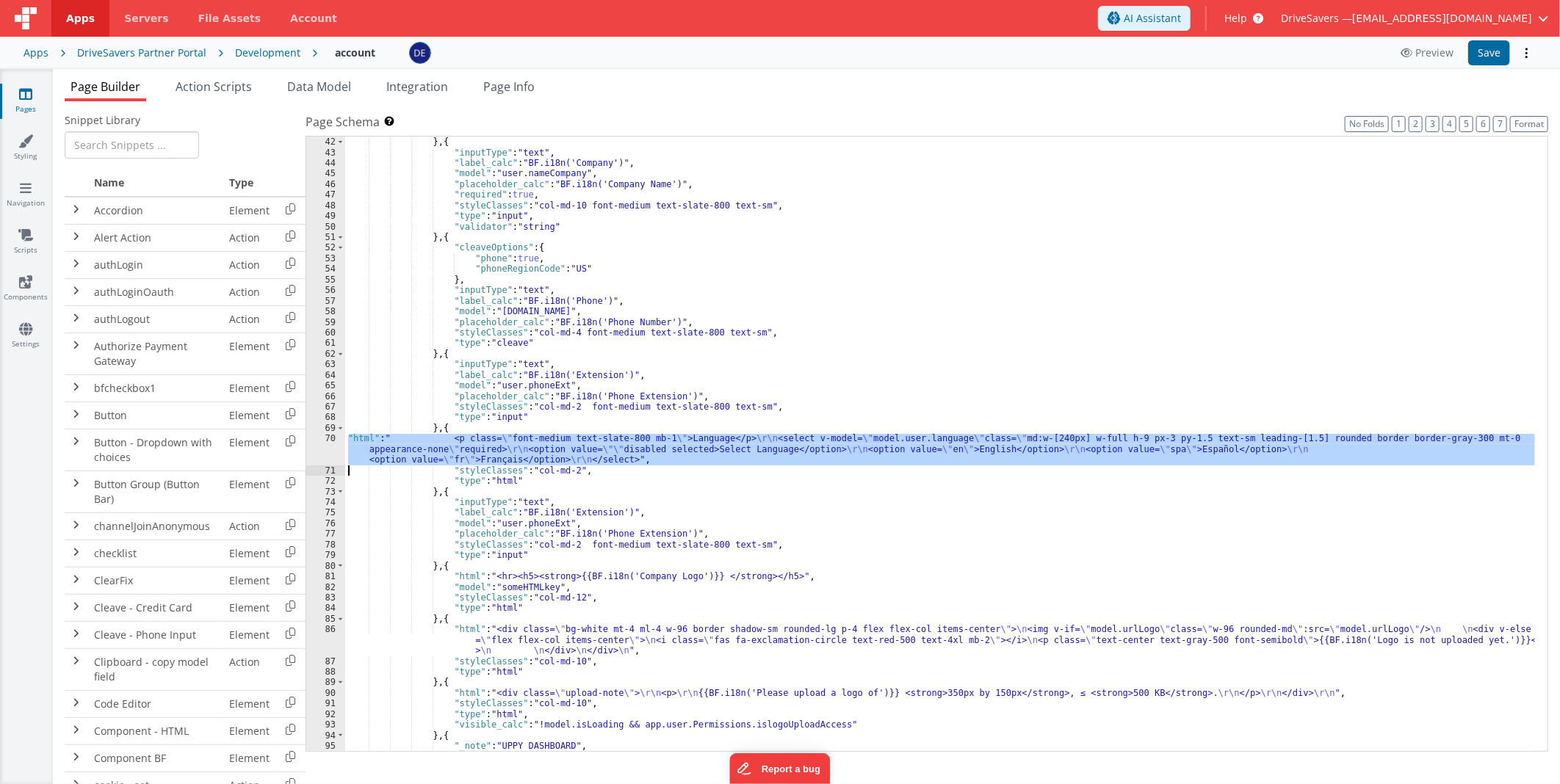
click at [314, 452] on div "70" at bounding box center [326, 449] width 39 height 32
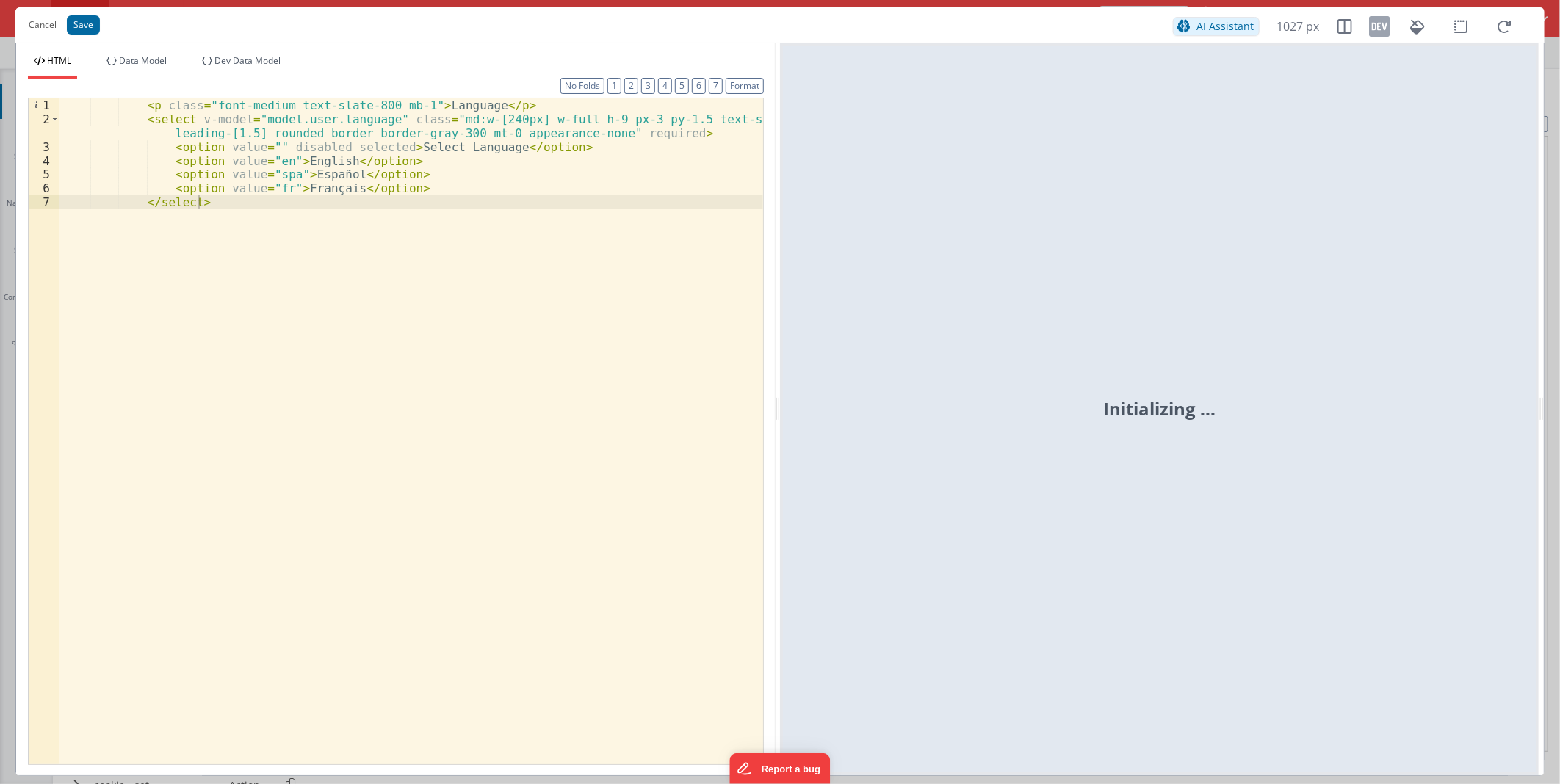
click at [458, 118] on div "< p class = "font-medium text-slate-800 mb-1" > Language </ p > < select v-mode…" at bounding box center [411, 445] width 704 height 693
click at [478, 116] on div "< p class = "font-medium text-slate-800 mb-1" > Language </ p > < select v-mode…" at bounding box center [411, 445] width 704 height 693
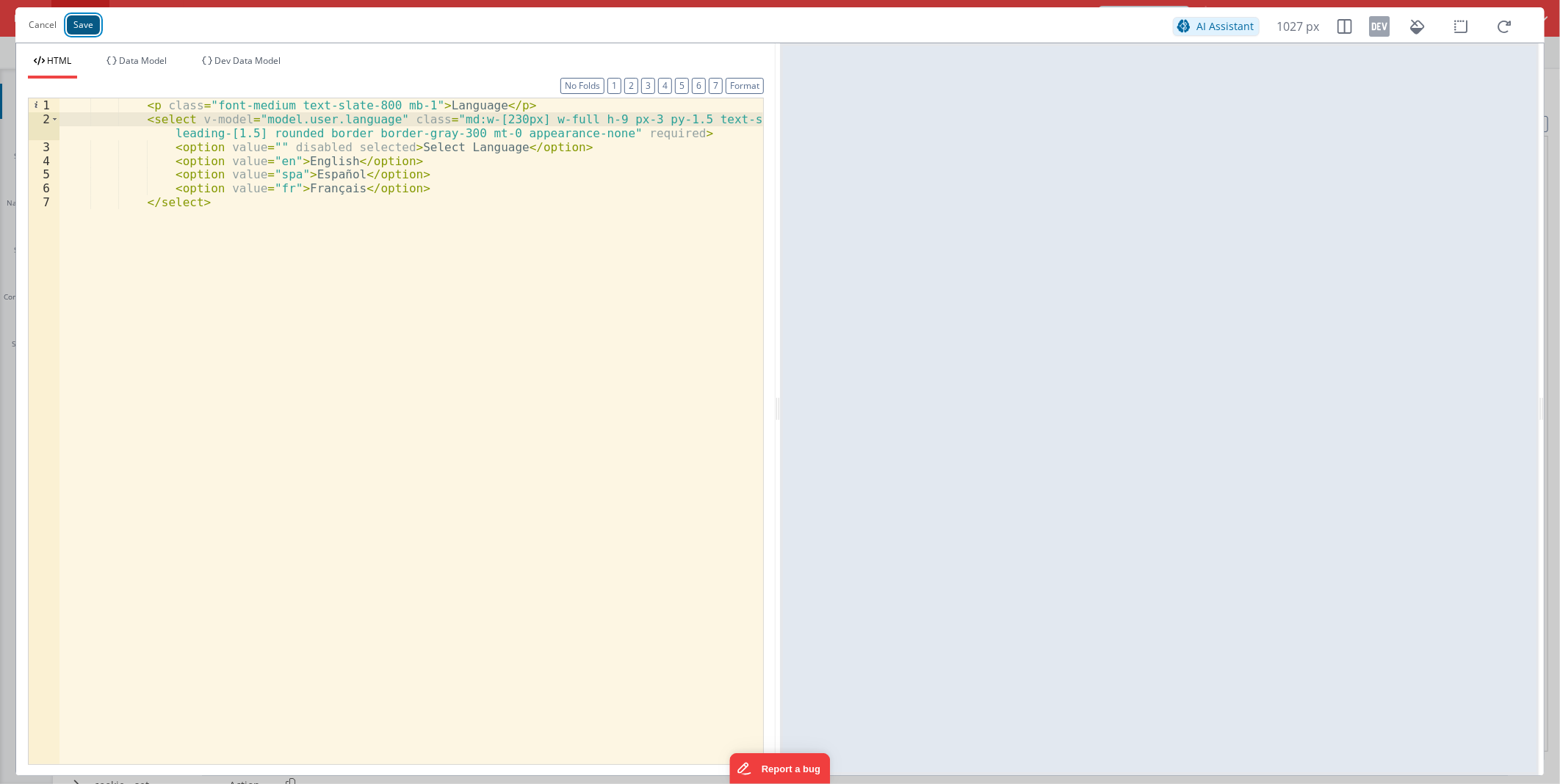
click at [91, 26] on button "Save" at bounding box center [82, 25] width 33 height 19
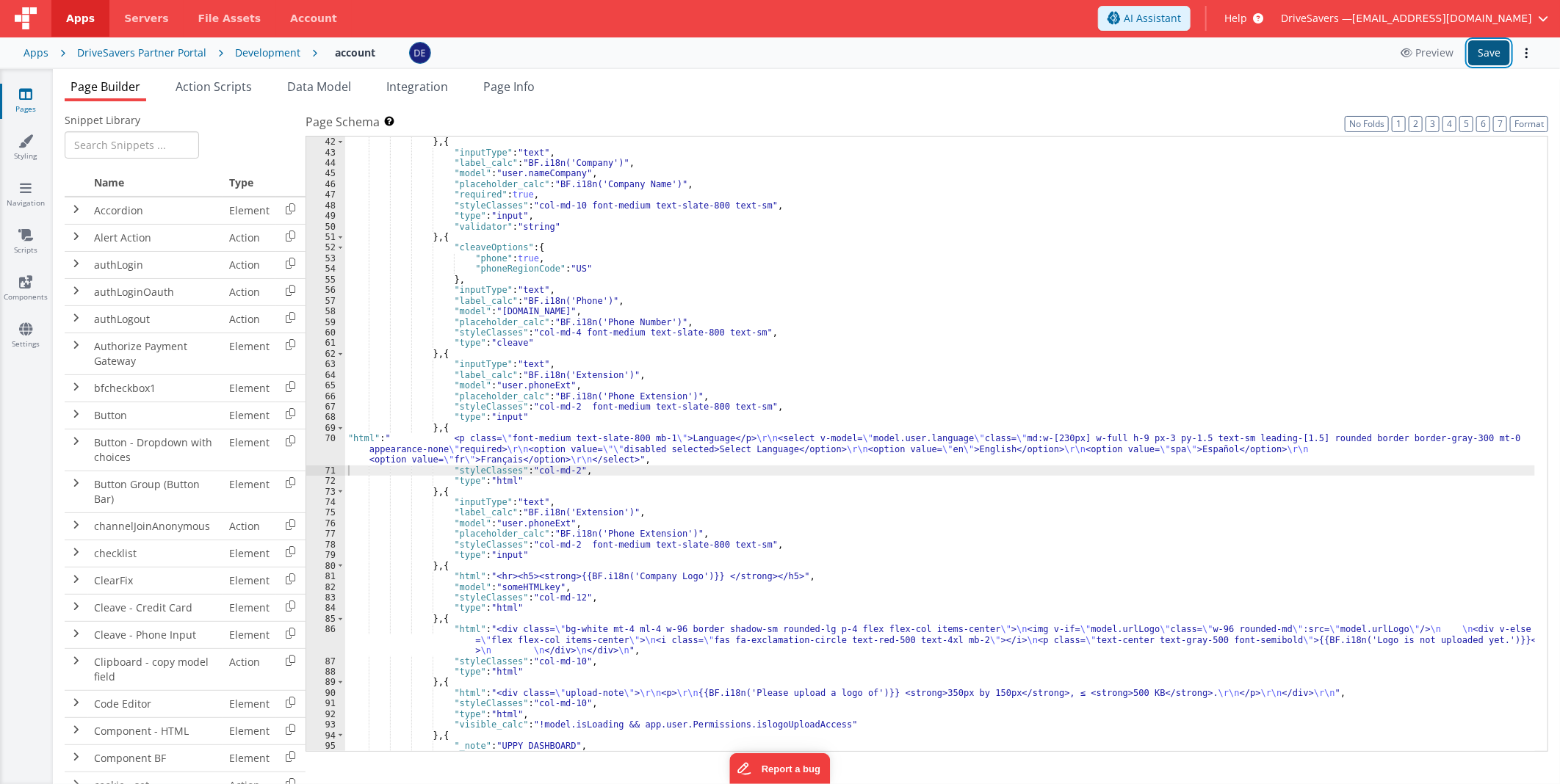
click at [1485, 53] on button "Save" at bounding box center [1488, 53] width 42 height 25
click at [589, 455] on div ""validator" : "email" } , { "inputType" : "text" , "label_calc" : "BF.i18n('Com…" at bounding box center [940, 445] width 1190 height 636
click at [310, 443] on div "70" at bounding box center [326, 449] width 39 height 32
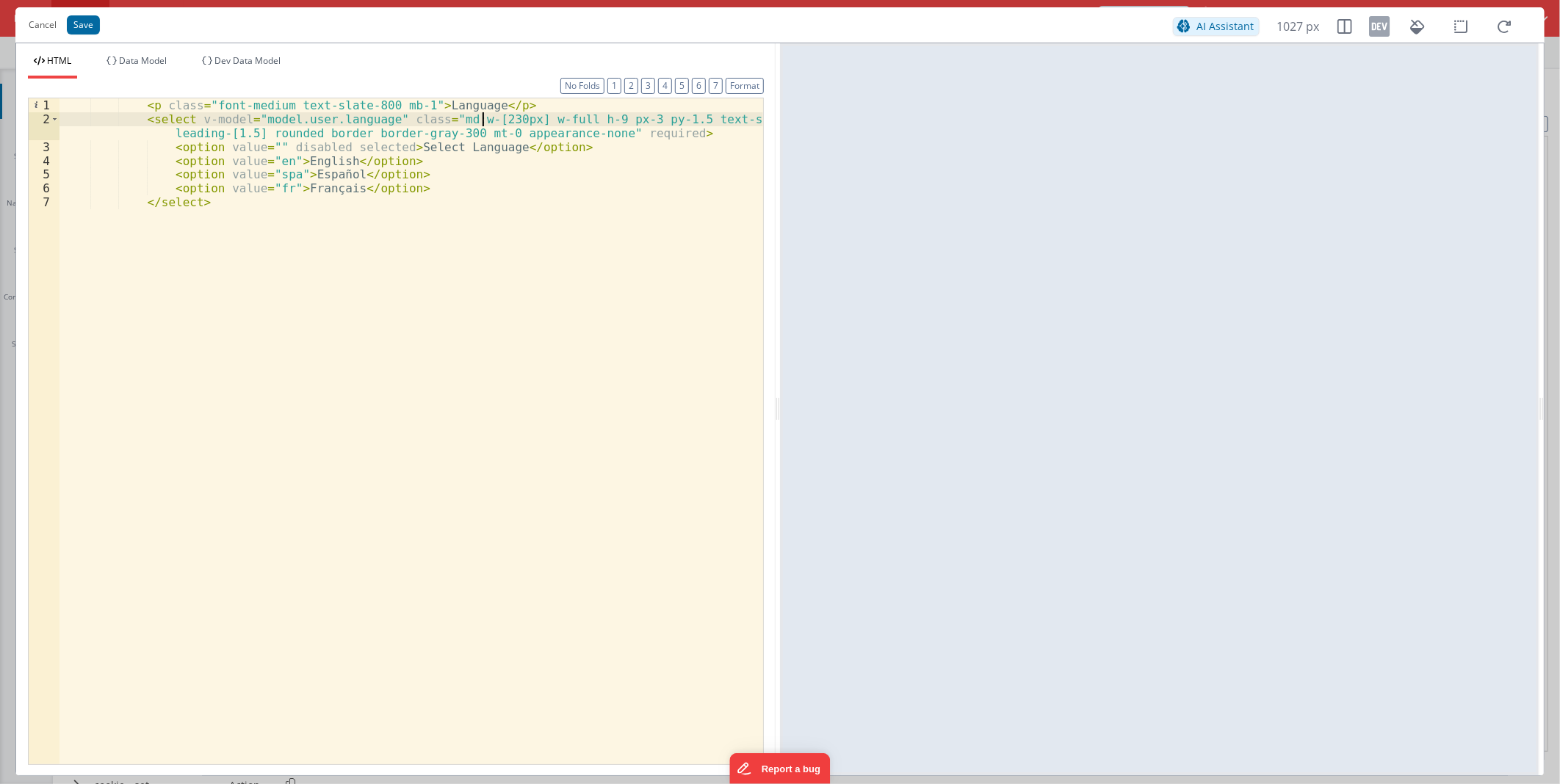
click at [486, 120] on div "< p class = "font-medium text-slate-800 mb-1" > Language </ p > < select v-mode…" at bounding box center [411, 445] width 704 height 693
click at [482, 118] on div "< p class = "font-medium text-slate-800 mb-1" > Language </ p > < select v-mode…" at bounding box center [411, 445] width 704 height 693
click at [87, 27] on button "Save" at bounding box center [82, 25] width 33 height 19
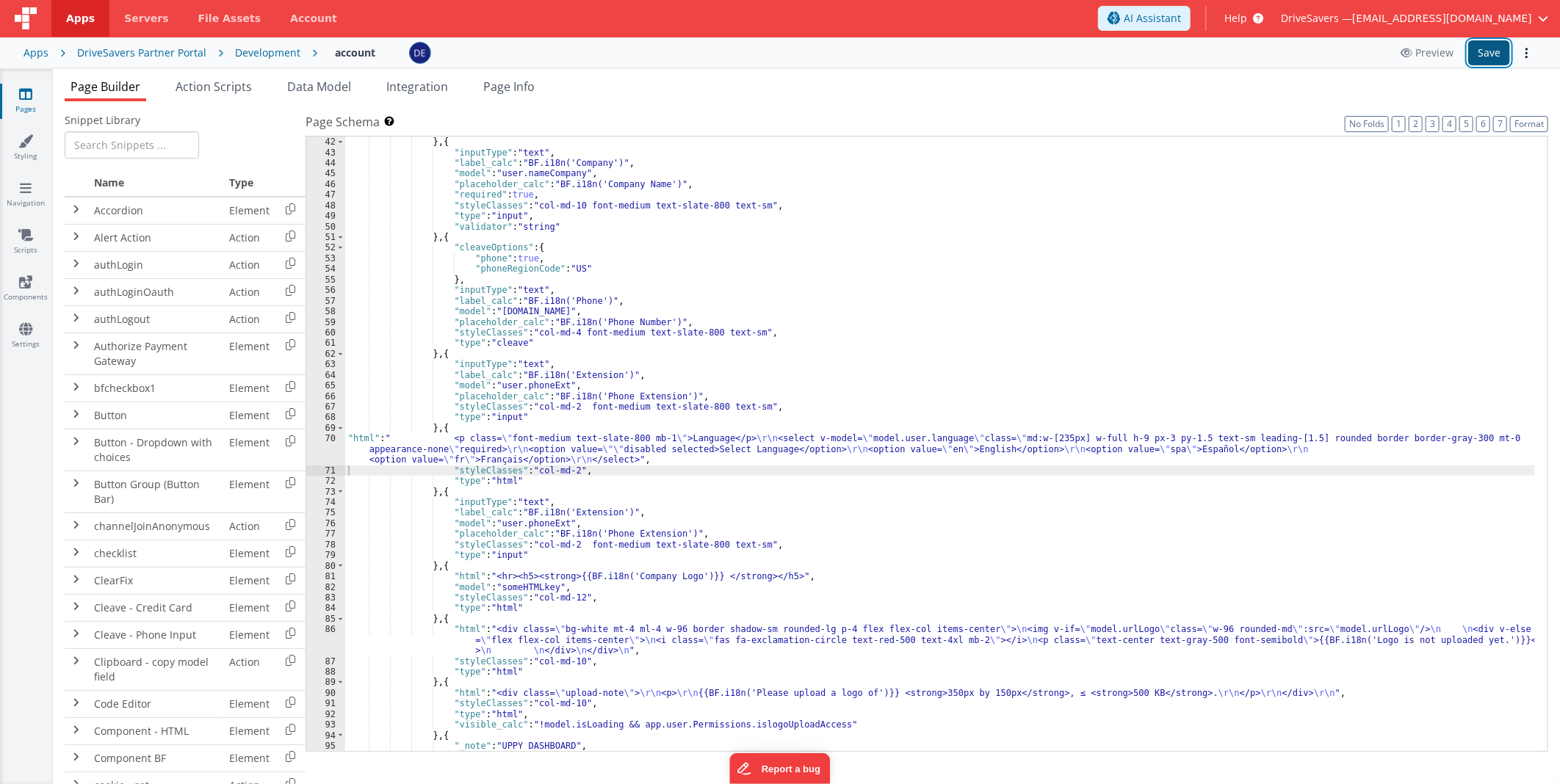
click at [1481, 57] on button "Save" at bounding box center [1488, 53] width 42 height 25
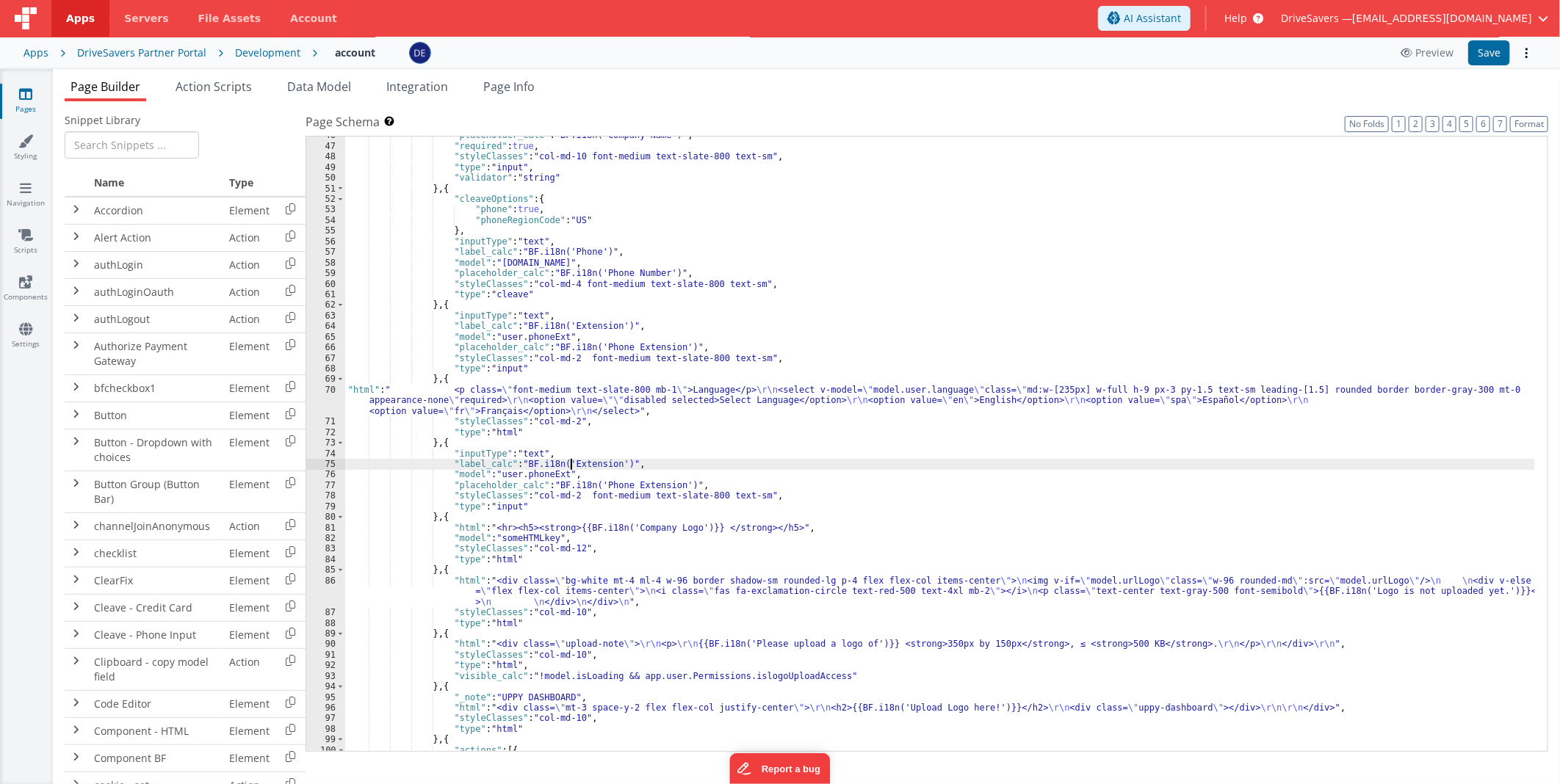
click at [573, 460] on div ""placeholder_calc" : "BF.i18n('Company Name')" , "required" : true , "styleClas…" at bounding box center [940, 448] width 1190 height 636
click at [671, 464] on div ""placeholder_calc" : "BF.i18n('Company Name')" , "required" : true , "styleClas…" at bounding box center [940, 448] width 1190 height 636
drag, startPoint x: 671, startPoint y: 464, endPoint x: 704, endPoint y: 464, distance: 33.0
click at [704, 464] on div ""placeholder_calc" : "BF.i18n('Company Name')" , "required" : true , "styleClas…" at bounding box center [940, 448] width 1190 height 636
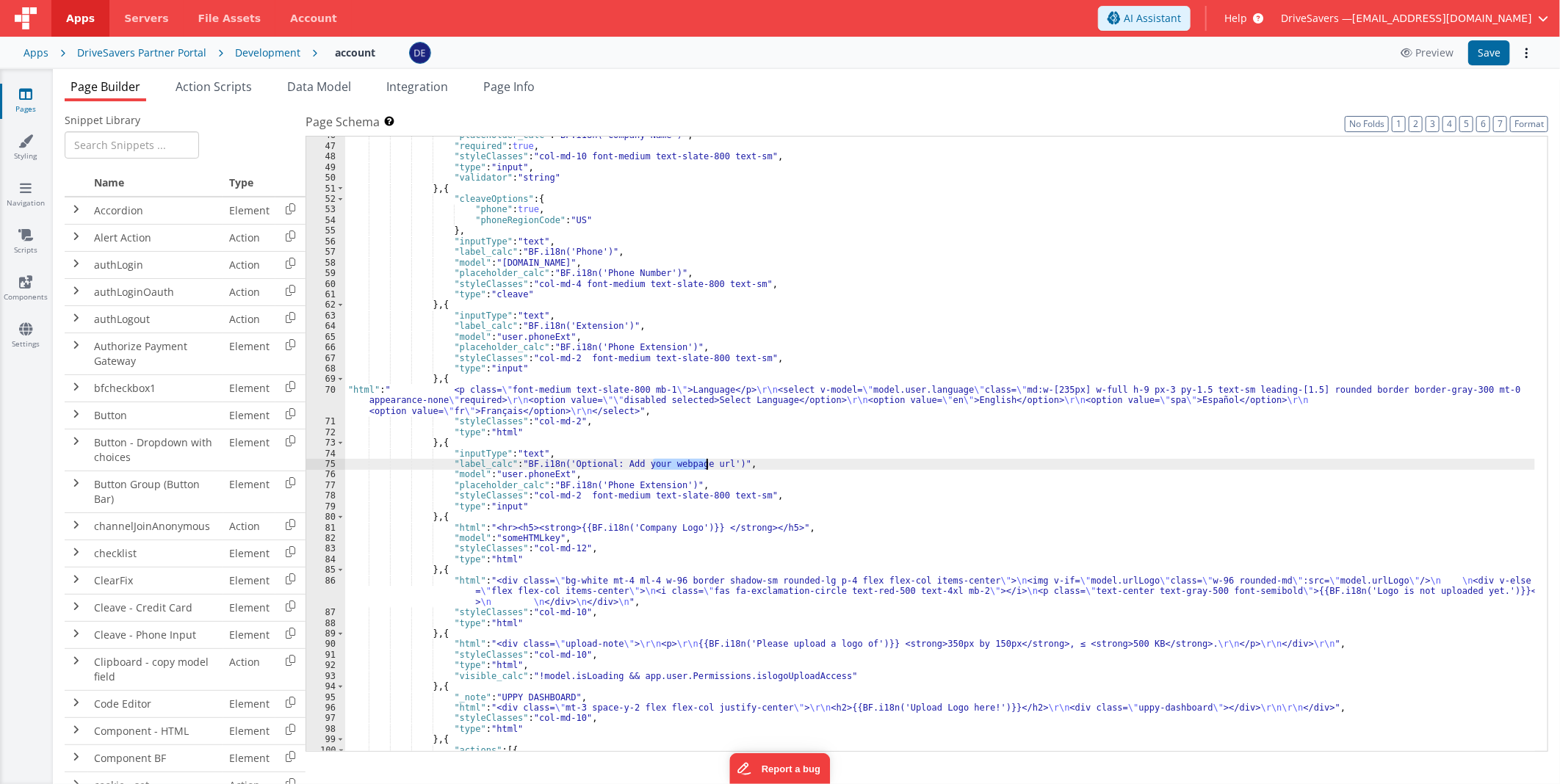
click at [644, 487] on div ""placeholder_calc" : "BF.i18n('Company Name')" , "required" : true , "styleClas…" at bounding box center [940, 448] width 1190 height 636
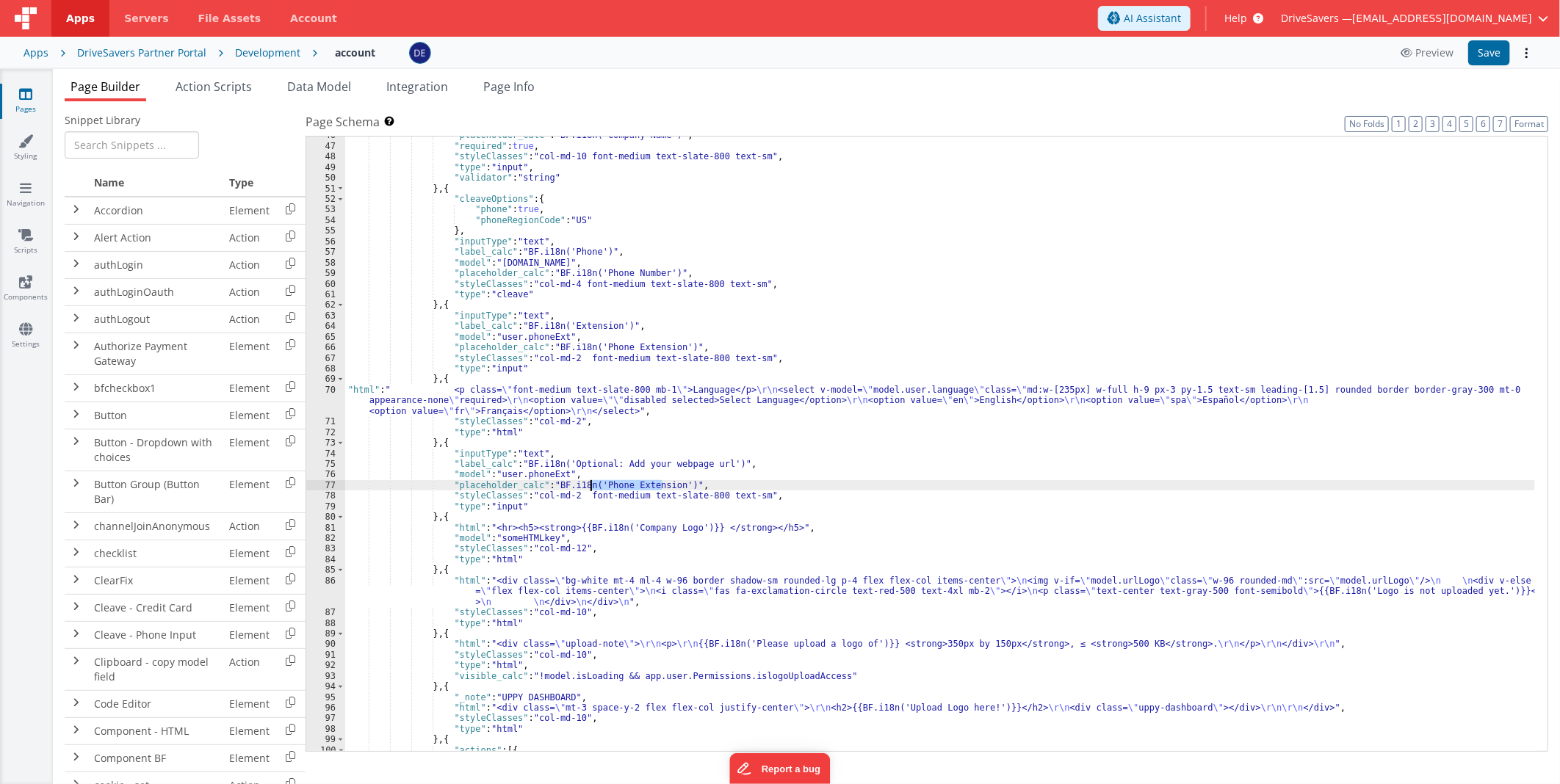
drag, startPoint x: 644, startPoint y: 487, endPoint x: 606, endPoint y: 485, distance: 38.1
click at [606, 485] on div ""placeholder_calc" : "BF.i18n('Company Name')" , "required" : true , "styleClas…" at bounding box center [940, 448] width 1190 height 636
click at [589, 483] on div ""placeholder_calc" : "BF.i18n('Company Name')" , "required" : true , "styleClas…" at bounding box center [940, 448] width 1190 height 636
click at [600, 485] on div ""placeholder_calc" : "BF.i18n('Company Name')" , "required" : true , "styleClas…" at bounding box center [940, 448] width 1190 height 636
drag, startPoint x: 600, startPoint y: 485, endPoint x: 636, endPoint y: 485, distance: 36.0
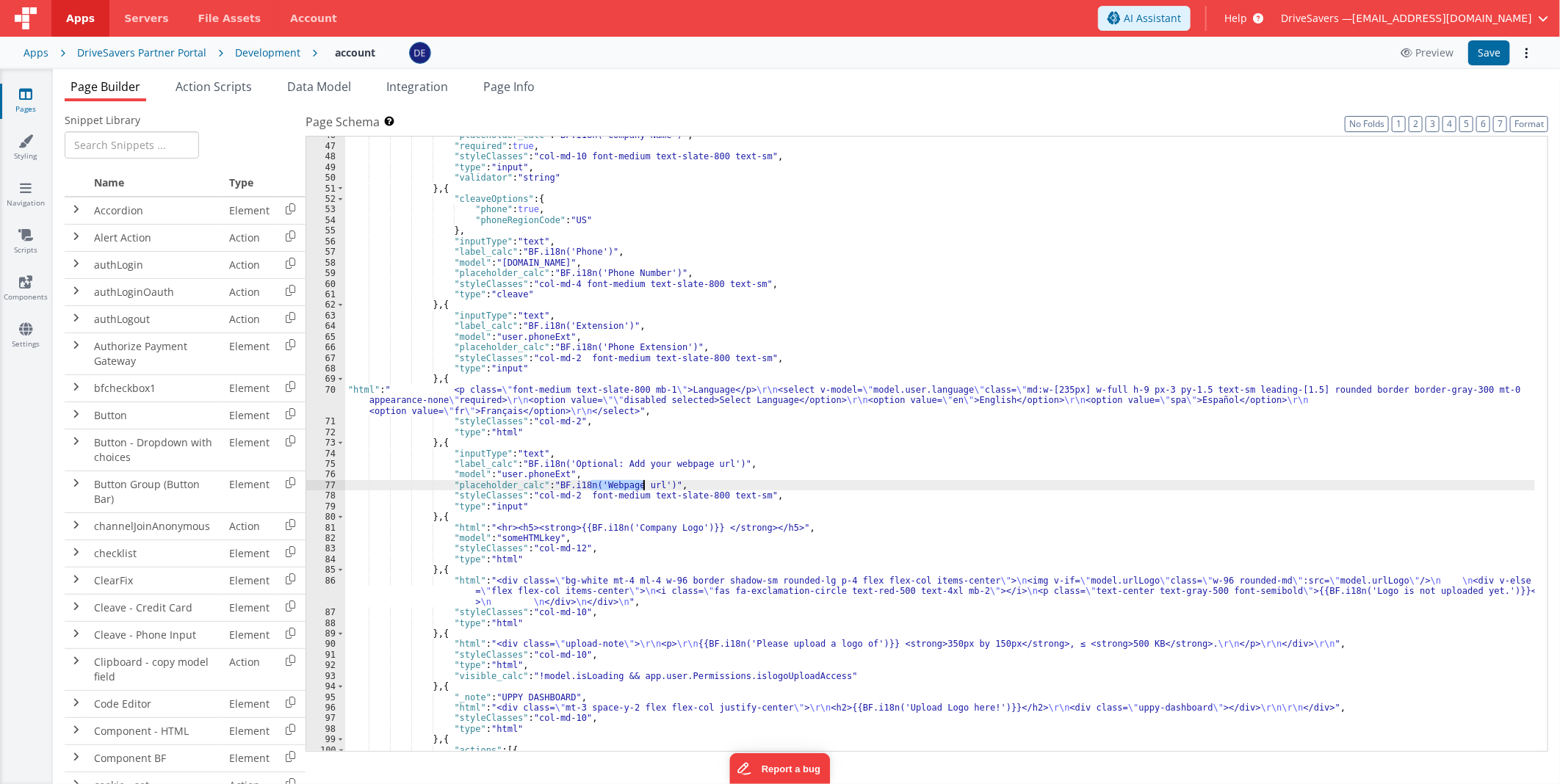
click at [636, 485] on div ""placeholder_calc" : "BF.i18n('Company Name')" , "required" : true , "styleClas…" at bounding box center [940, 448] width 1190 height 636
click at [1502, 50] on button "Save" at bounding box center [1488, 53] width 42 height 25
click at [23, 332] on icon at bounding box center [26, 329] width 13 height 15
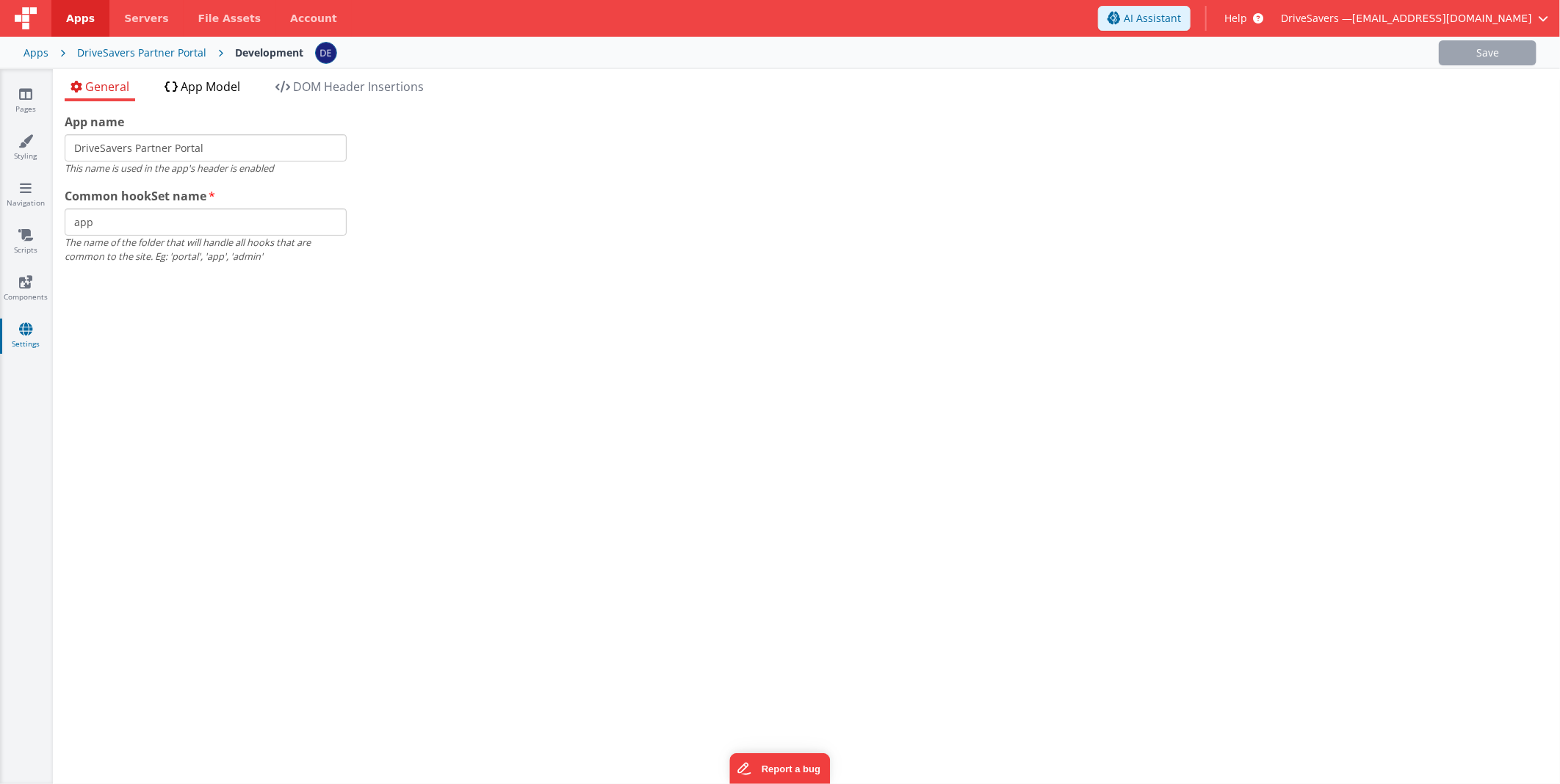
click at [207, 88] on span "App Model" at bounding box center [210, 87] width 59 height 16
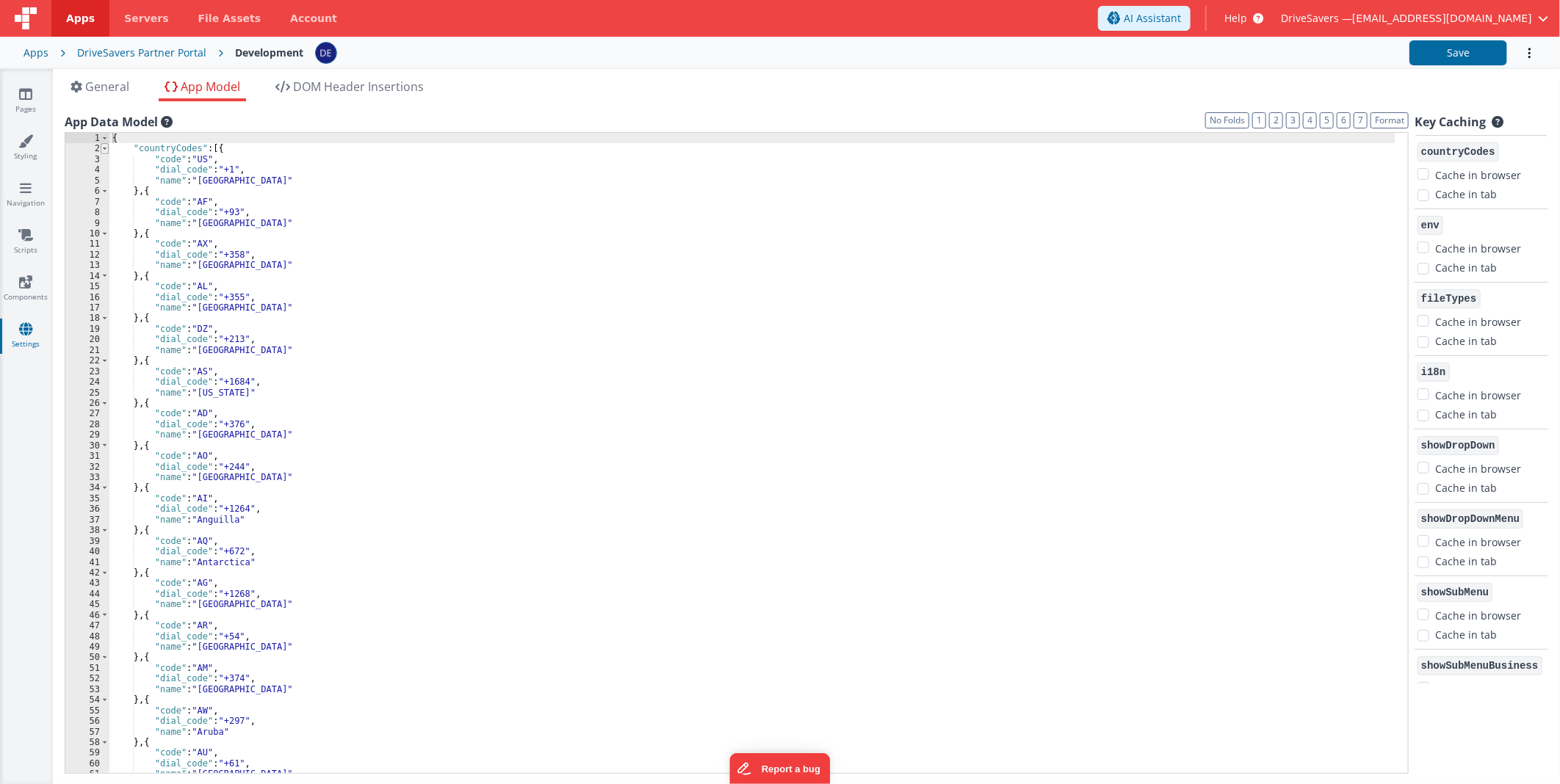
click at [101, 148] on span at bounding box center [105, 149] width 8 height 11
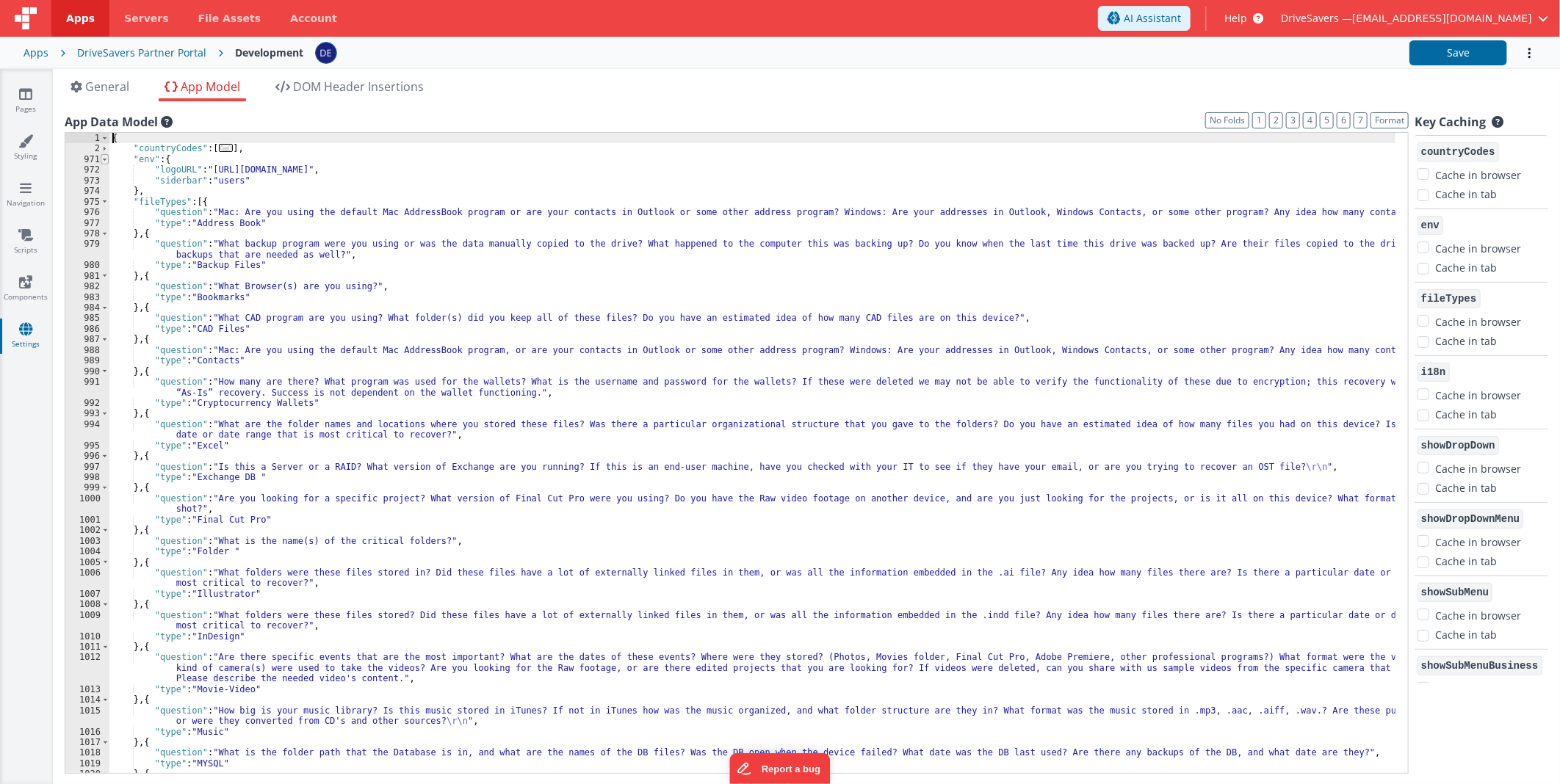
click at [101, 159] on span at bounding box center [105, 159] width 8 height 11
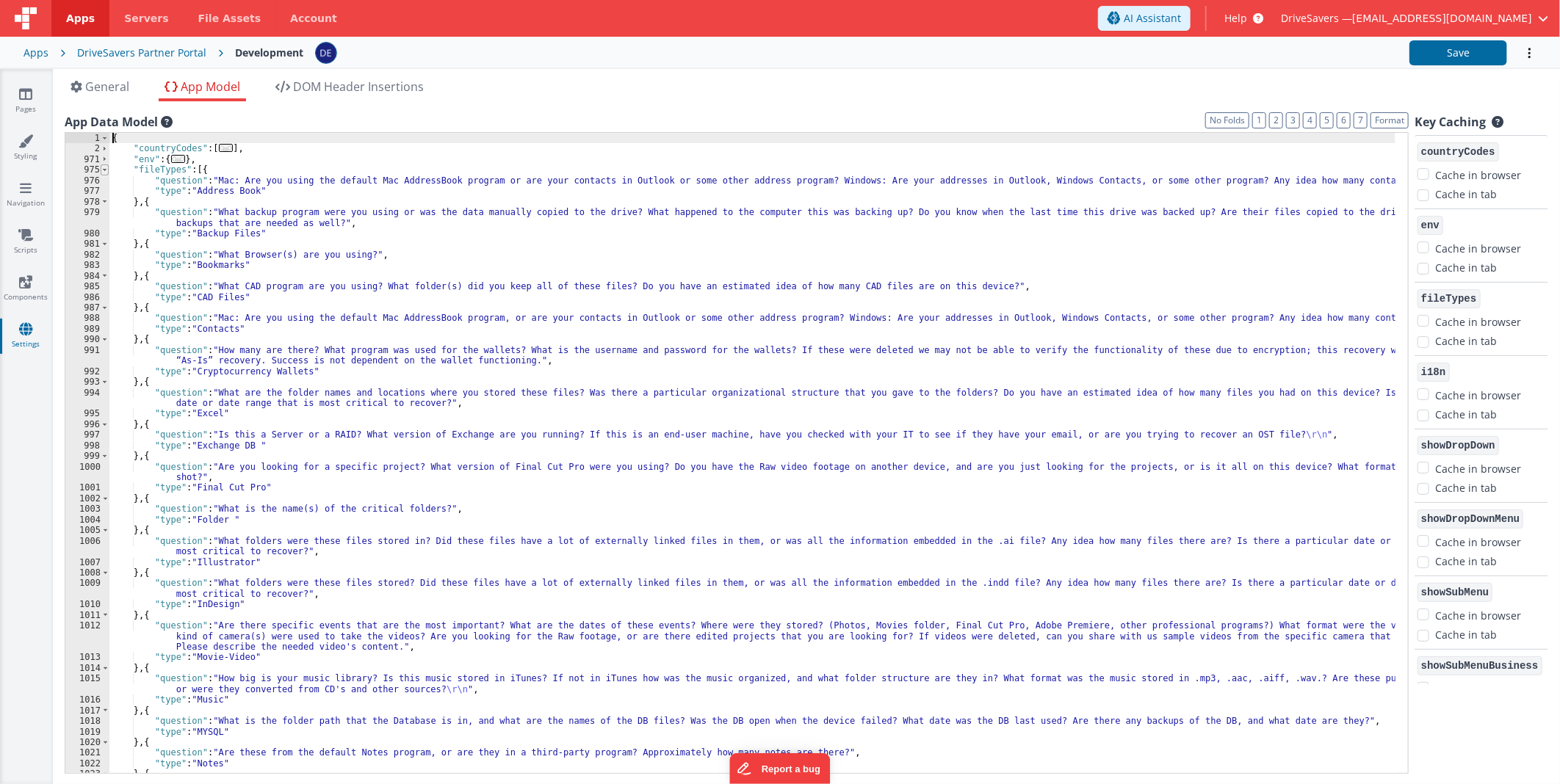
click at [105, 172] on span at bounding box center [105, 170] width 8 height 11
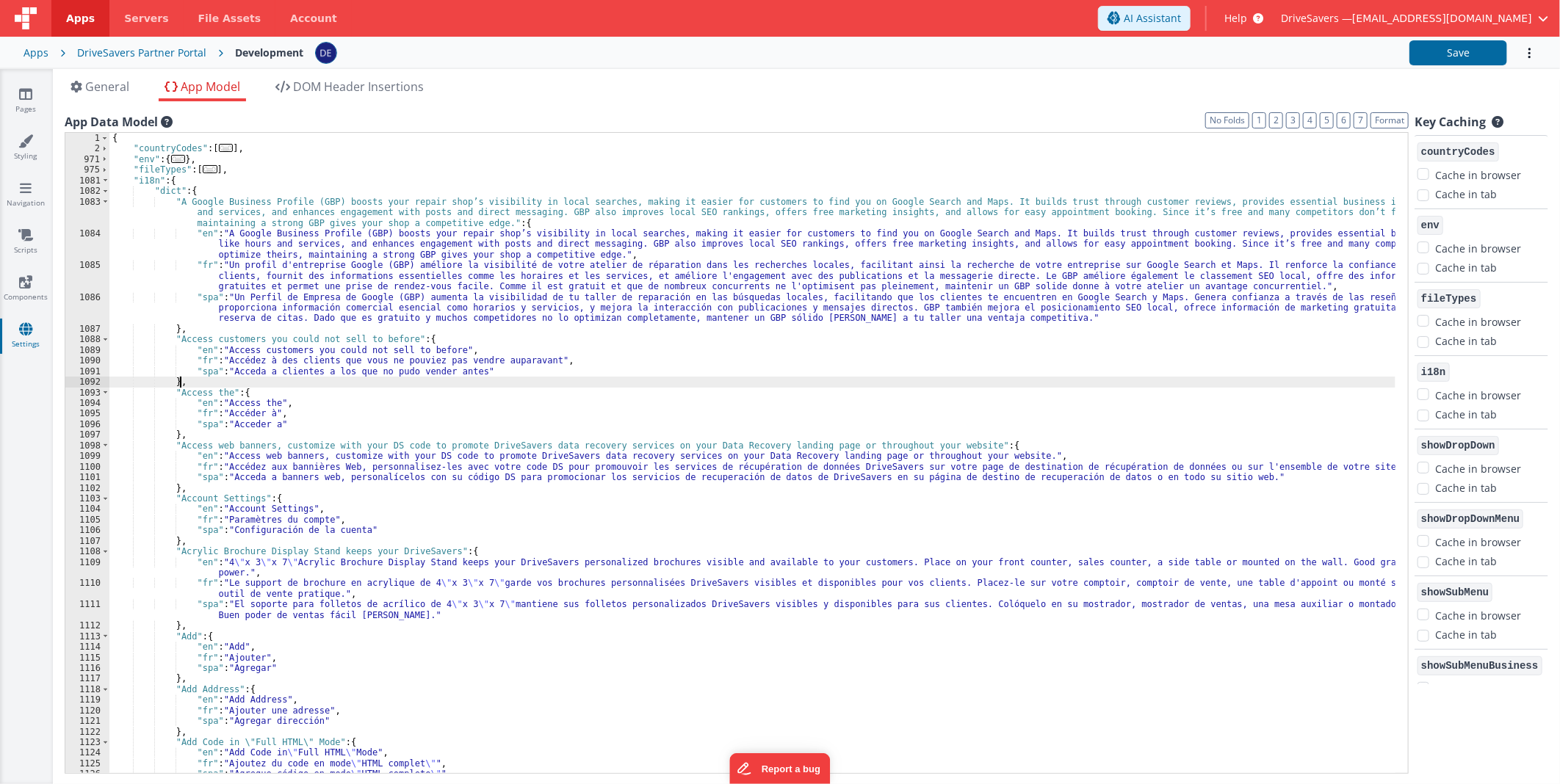
click at [184, 379] on div "{ "countryCodes" : [ ... ] , "env" : { ... } , "fileTypes" : [ ... ] , "i18n" :…" at bounding box center [752, 463] width 1286 height 662
paste textarea
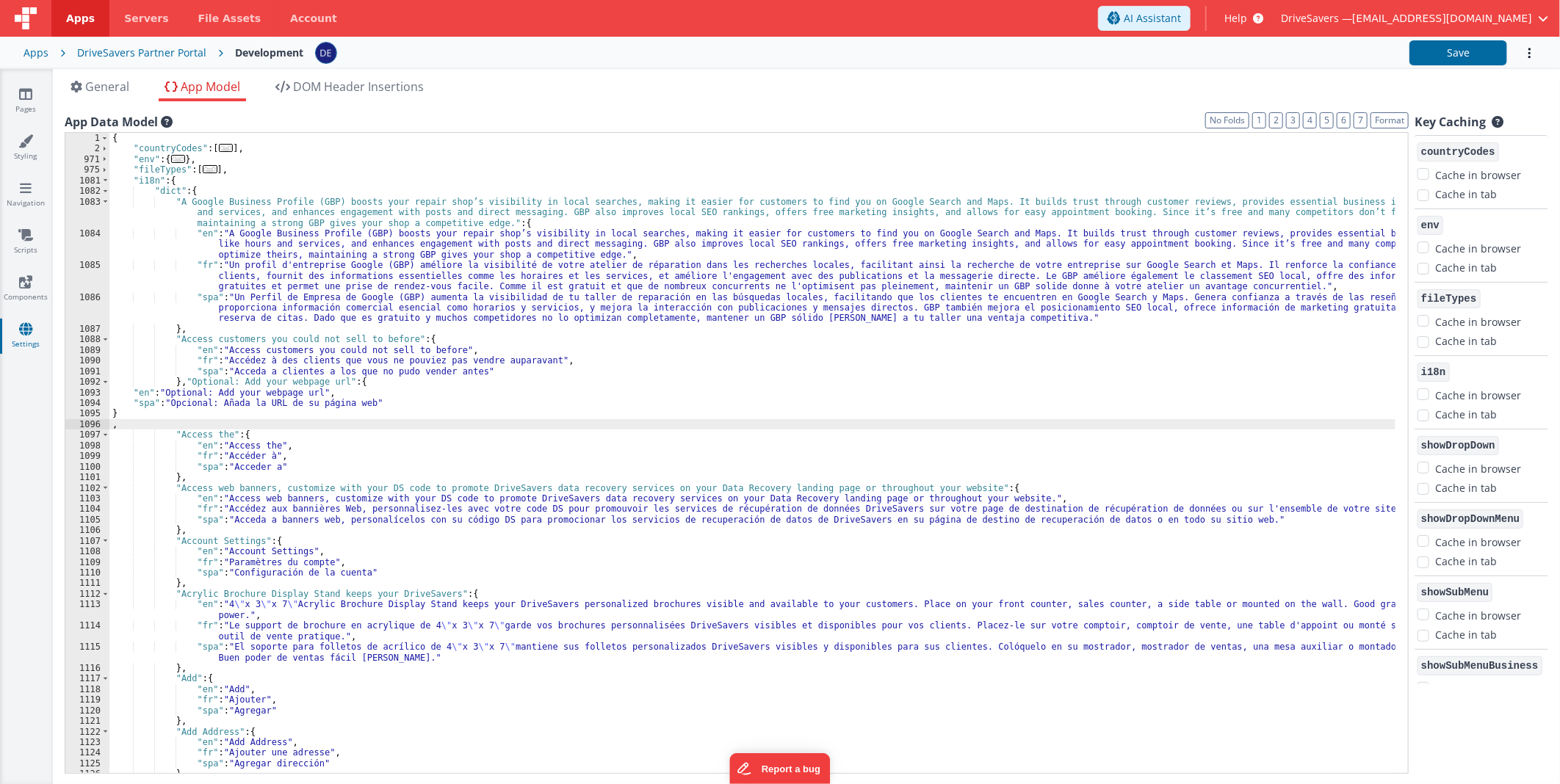
click at [191, 422] on div "{ "countryCodes" : [ ... ] , "env" : { ... } , "fileTypes" : [ ... ] , "i18n" :…" at bounding box center [752, 463] width 1286 height 662
paste textarea
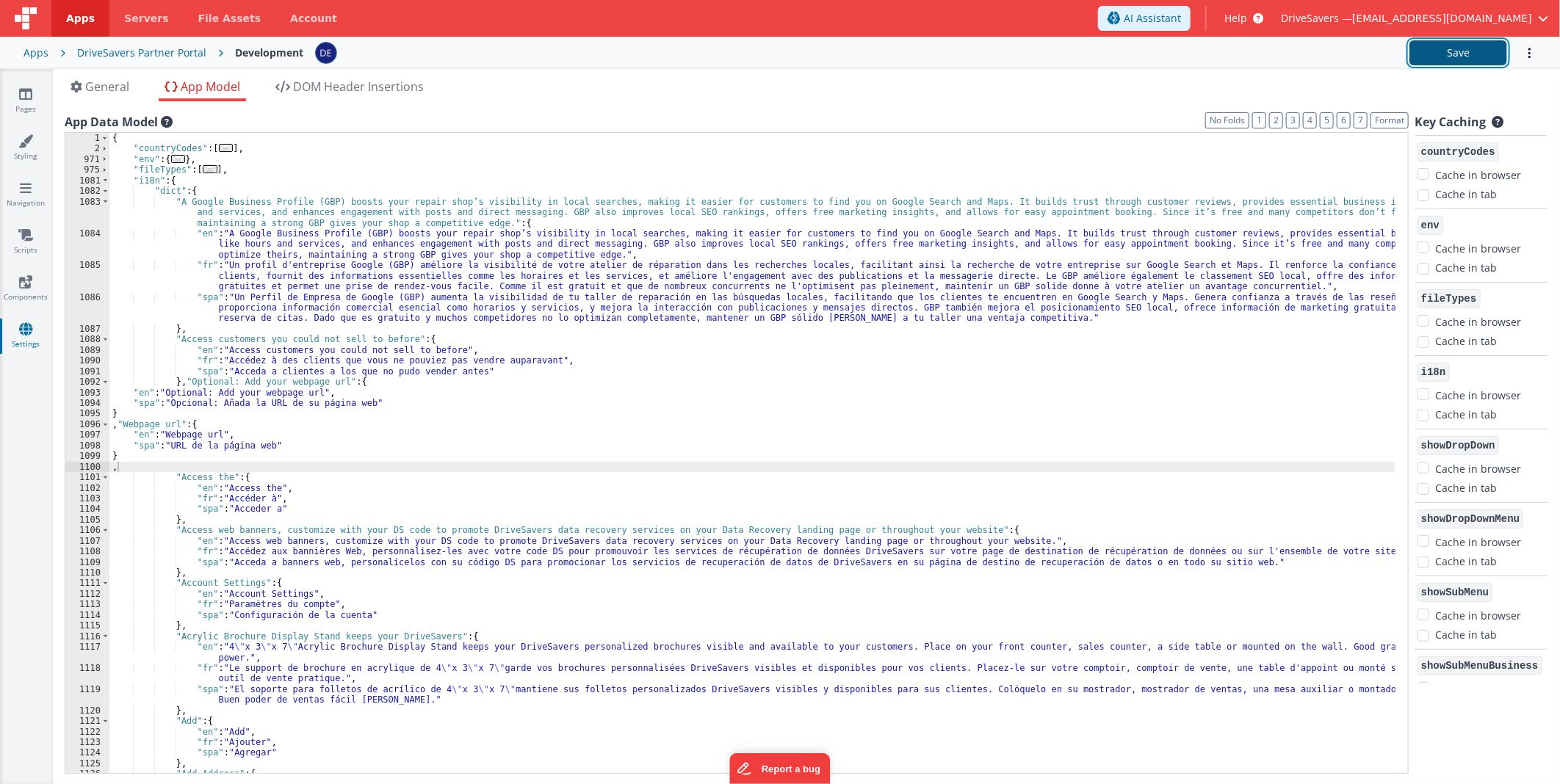
click at [1459, 50] on button "Save" at bounding box center [1458, 53] width 98 height 25
click at [20, 93] on icon at bounding box center [26, 94] width 13 height 15
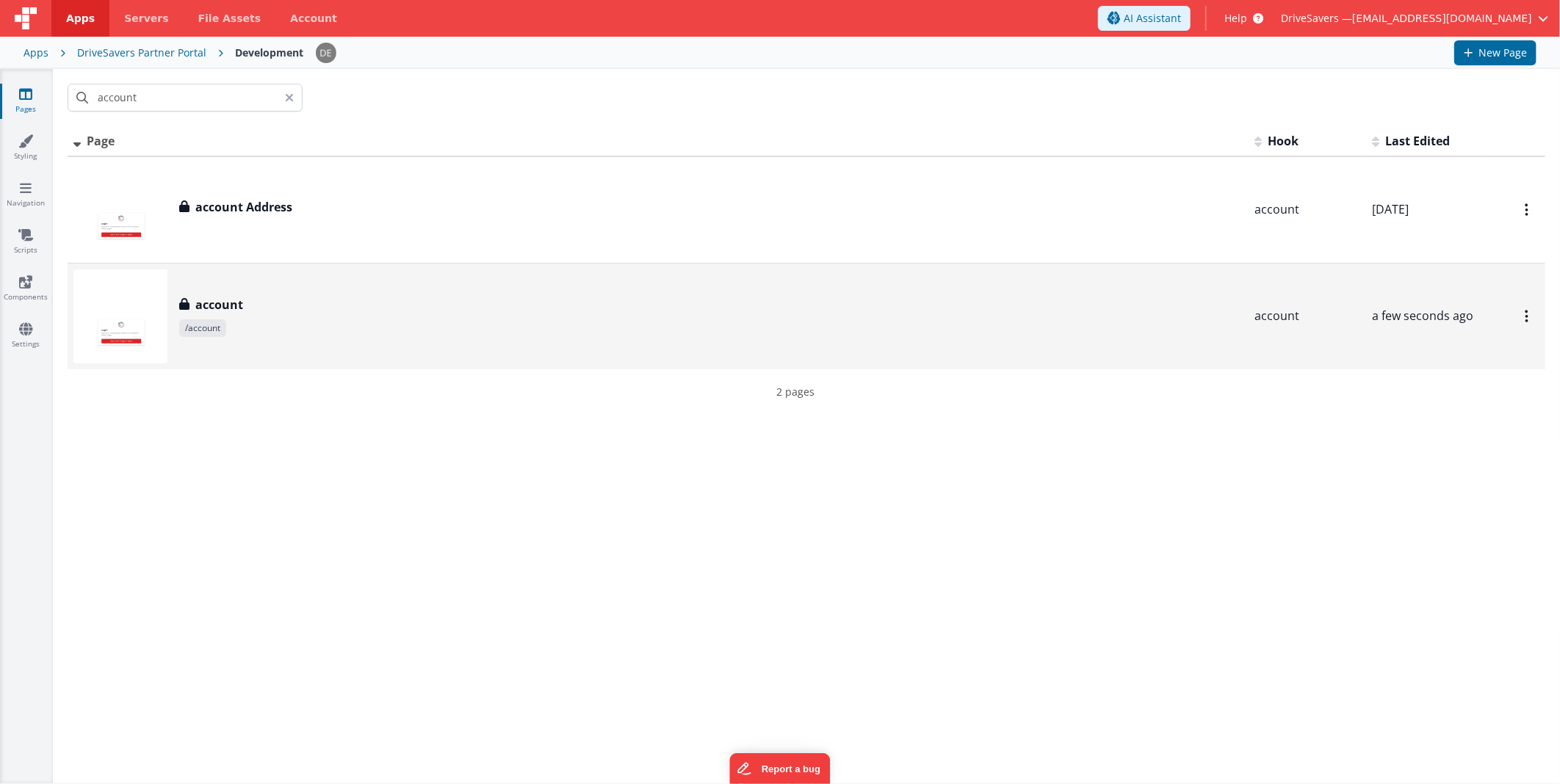
click at [259, 340] on div "account account /account" at bounding box center [658, 316] width 1169 height 94
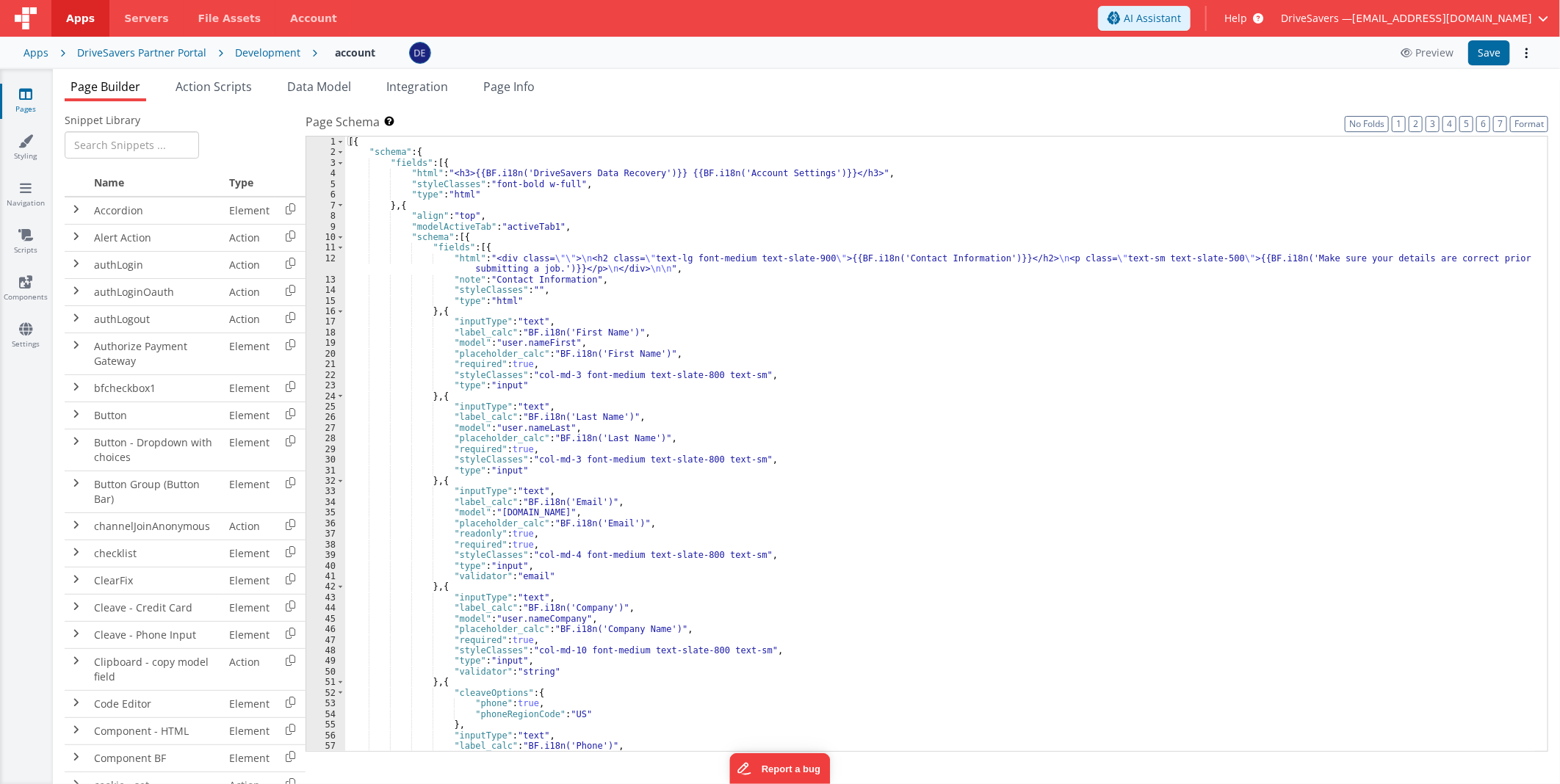
click at [901, 375] on div "[{ "schema" : { "fields" : [{ "html" : "<h3>{{BF.i18n('DriveSavers Data Recover…" at bounding box center [940, 454] width 1190 height 636
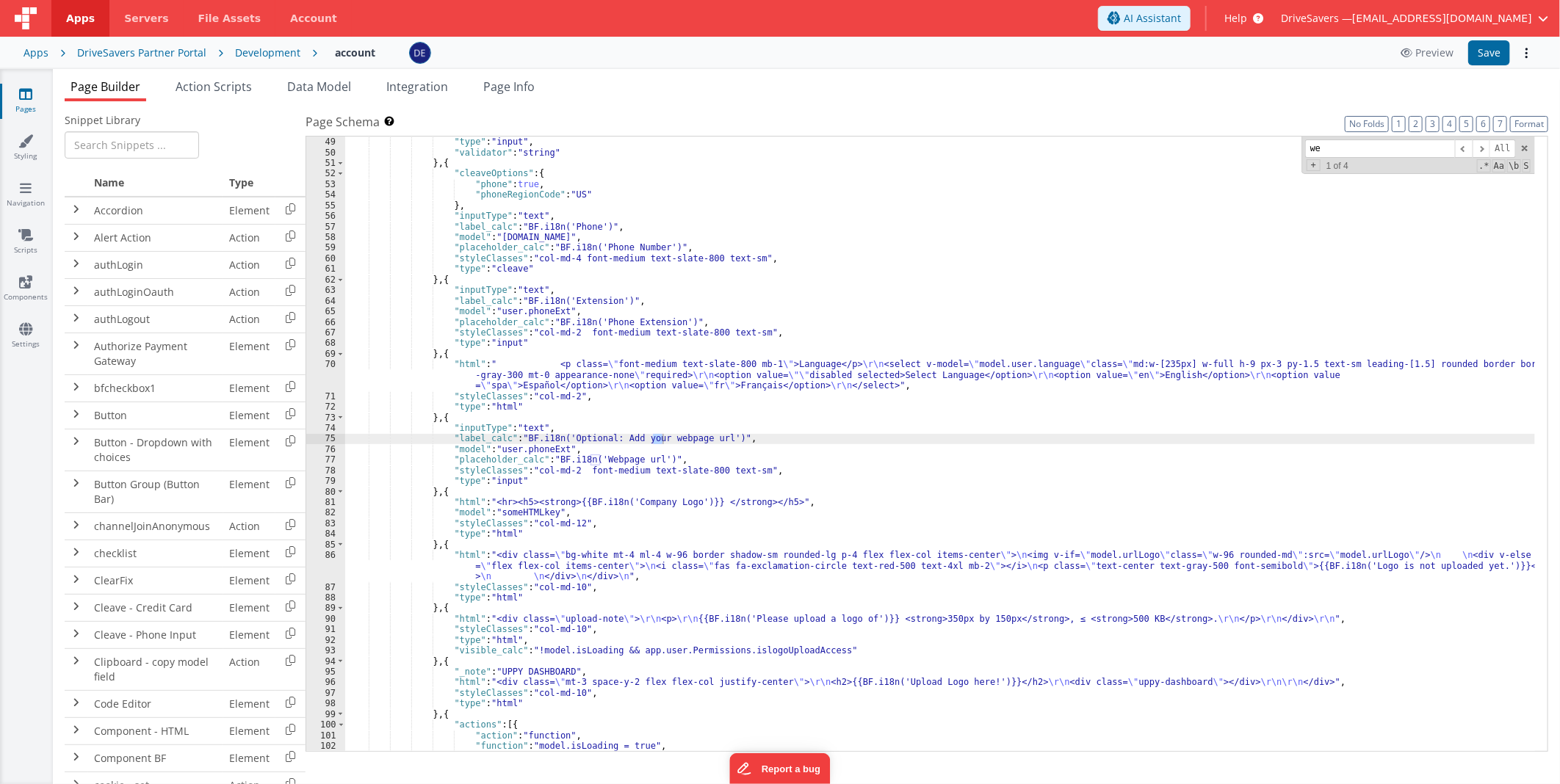
scroll to position [519, 0]
type input "web"
click at [601, 435] on div ""styleClasses" : "col-md-10 font-medium text-slate-800 text-sm" , "type" : "inp…" at bounding box center [940, 445] width 1190 height 636
click at [534, 449] on div ""styleClasses" : "col-md-10 font-medium text-slate-800 text-sm" , "type" : "inp…" at bounding box center [940, 445] width 1190 height 636
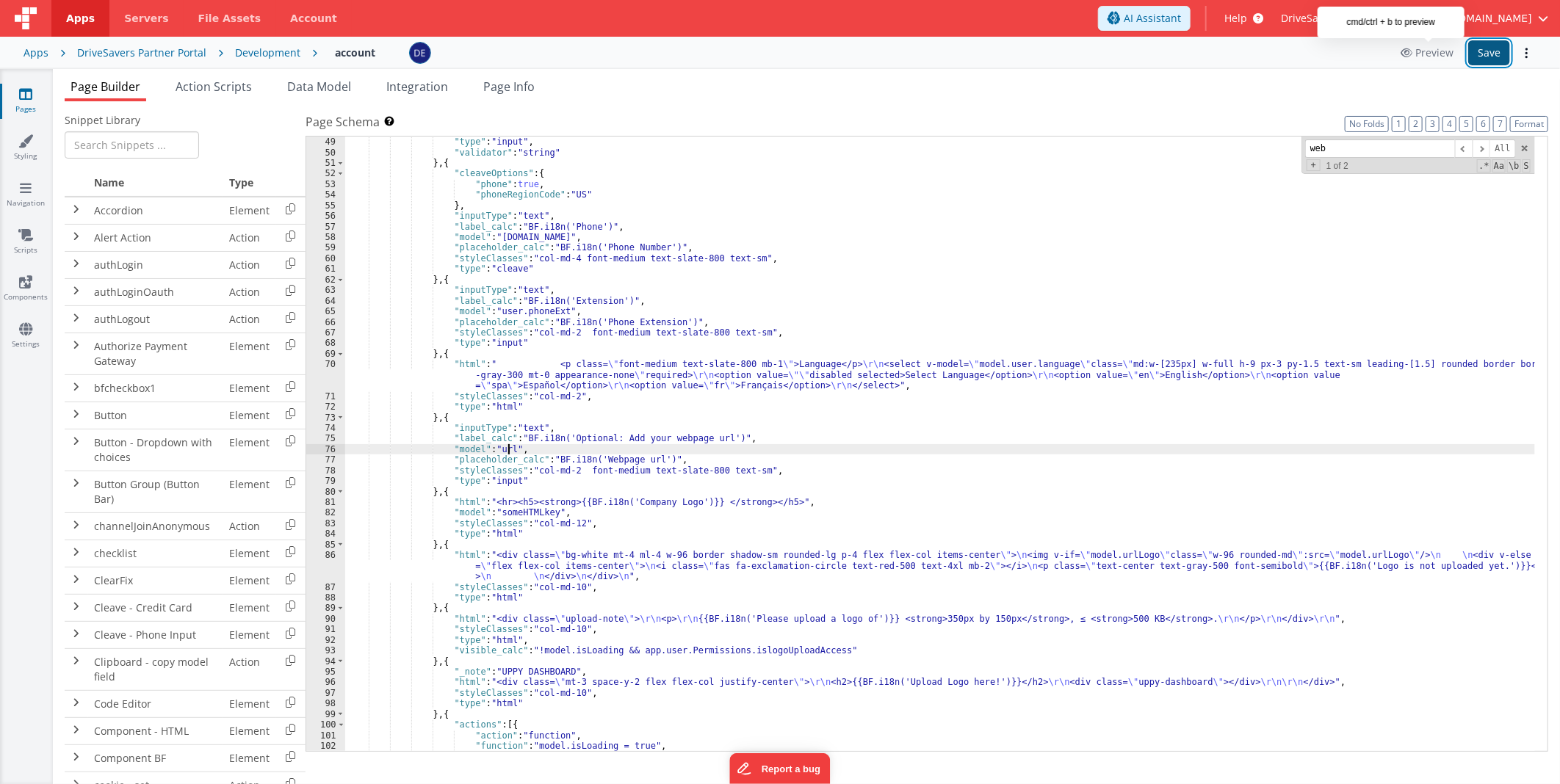
click at [1480, 51] on button "Save" at bounding box center [1488, 53] width 42 height 25
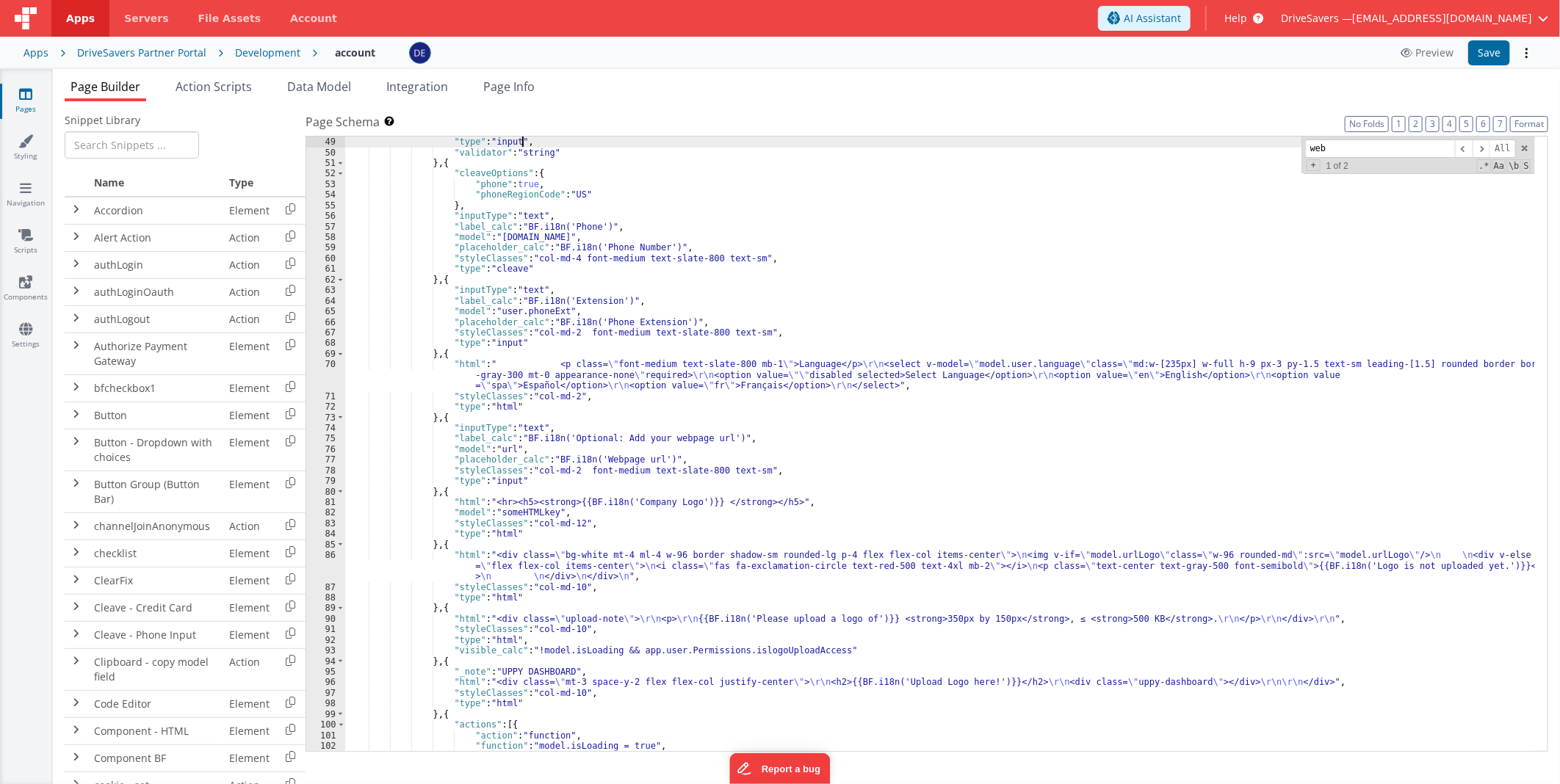
click at [945, 137] on div ""styleClasses" : "col-md-10 font-medium text-slate-800 text-sm" , "type" : "inp…" at bounding box center [940, 445] width 1190 height 636
click at [215, 83] on span "Action Scripts" at bounding box center [214, 87] width 76 height 16
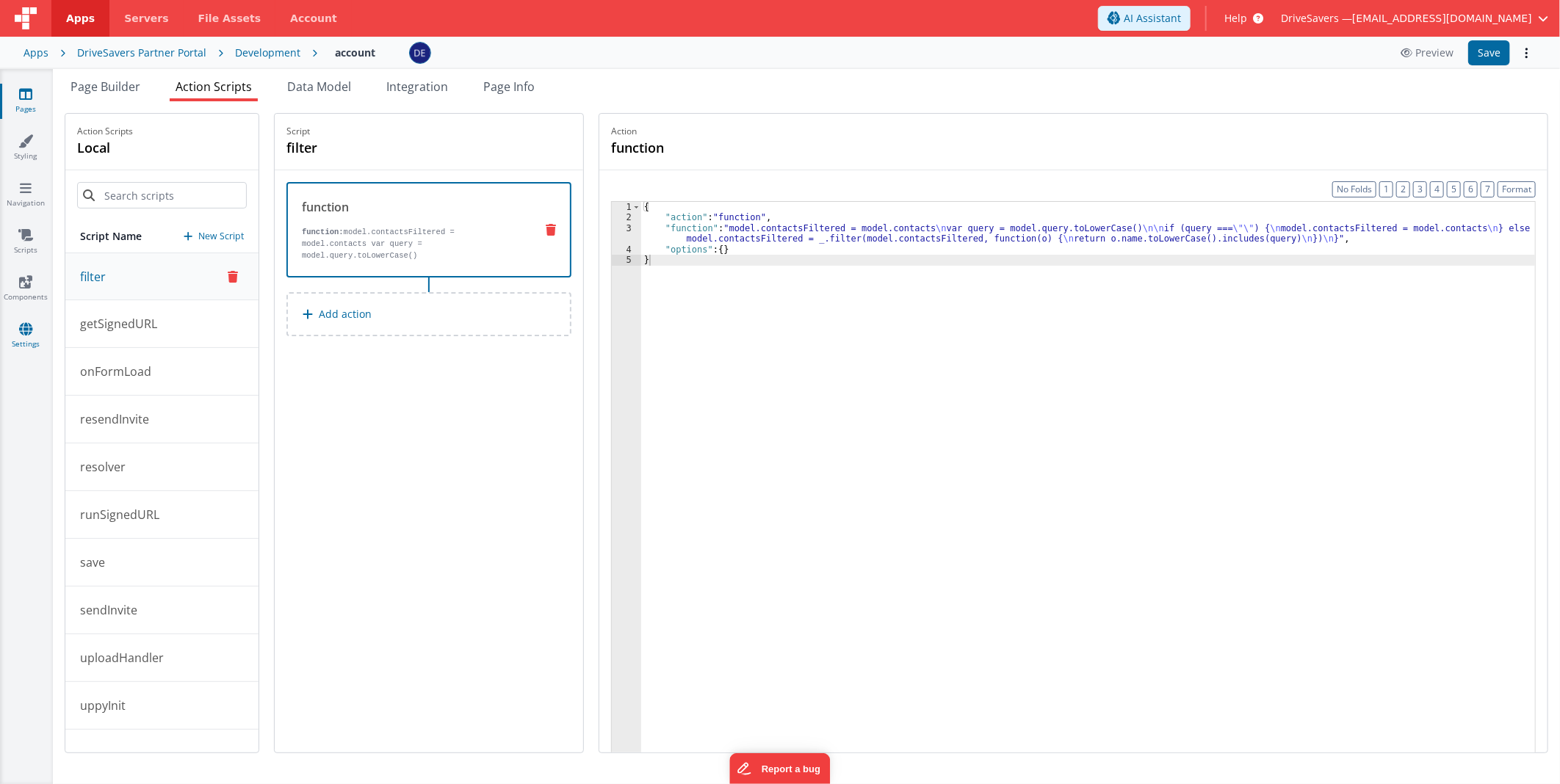
click at [24, 336] on link "Settings" at bounding box center [26, 336] width 53 height 29
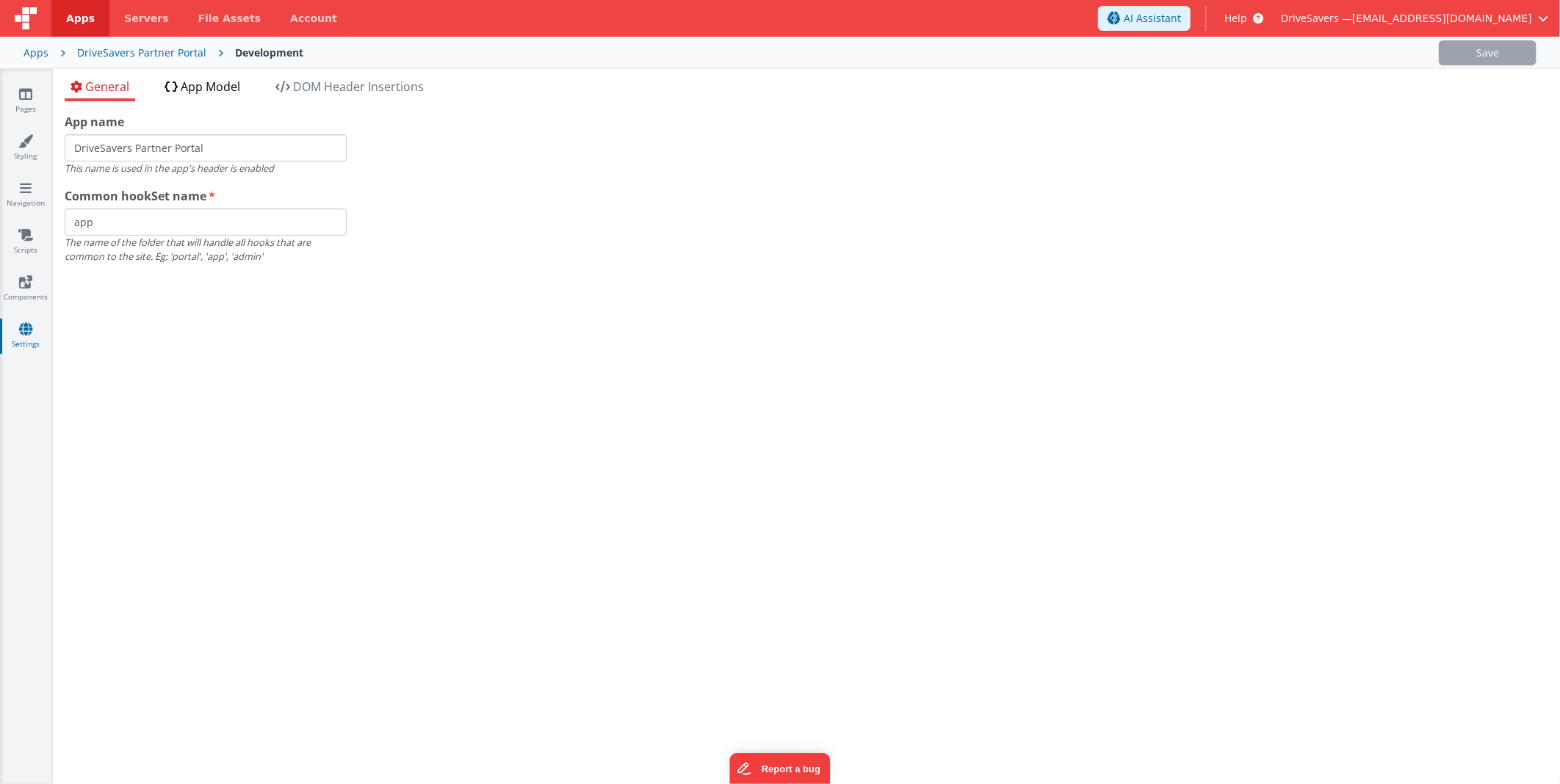
click at [187, 100] on li "App Model" at bounding box center [202, 89] width 88 height 24
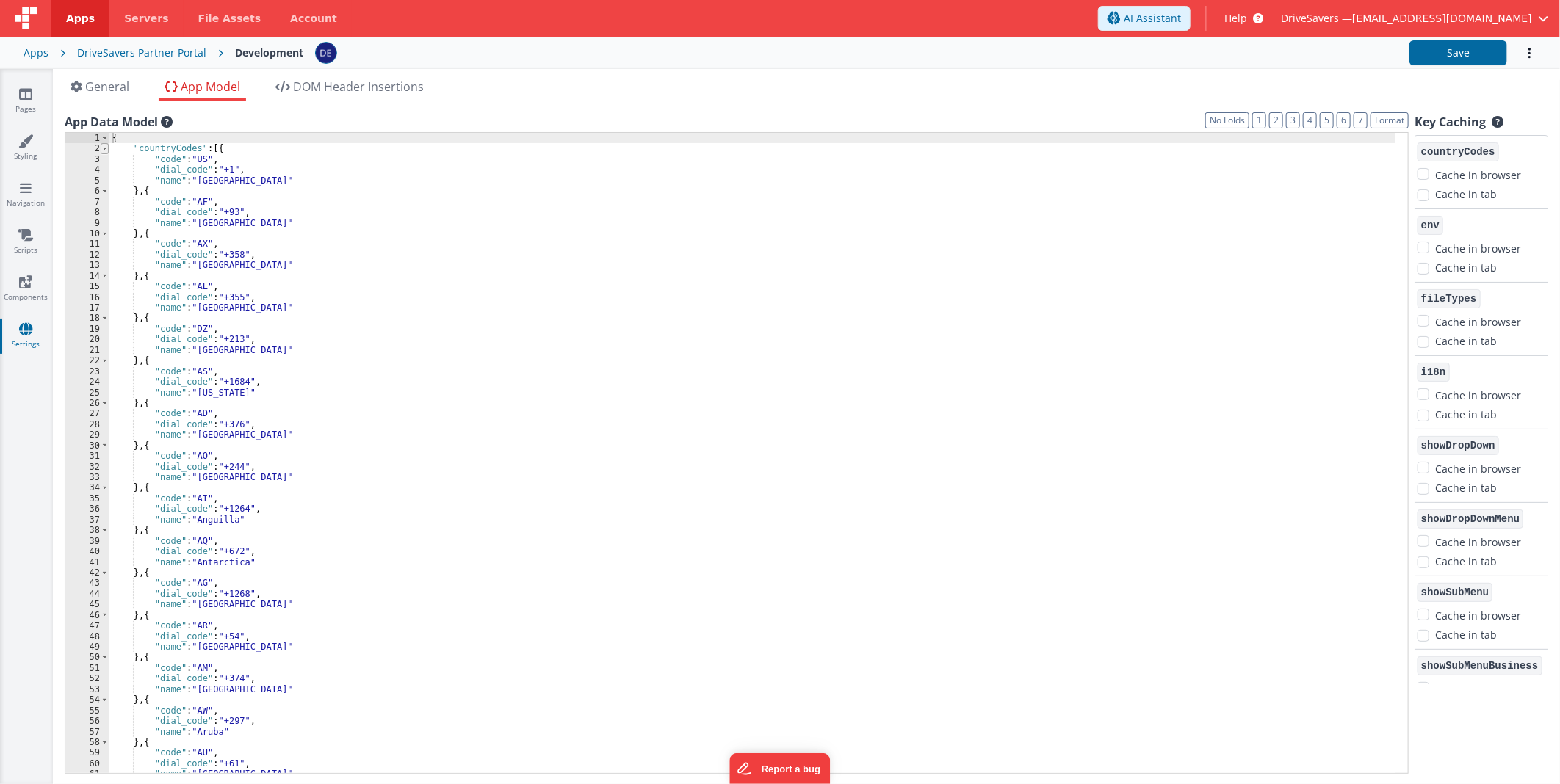
click at [101, 150] on span at bounding box center [105, 149] width 8 height 11
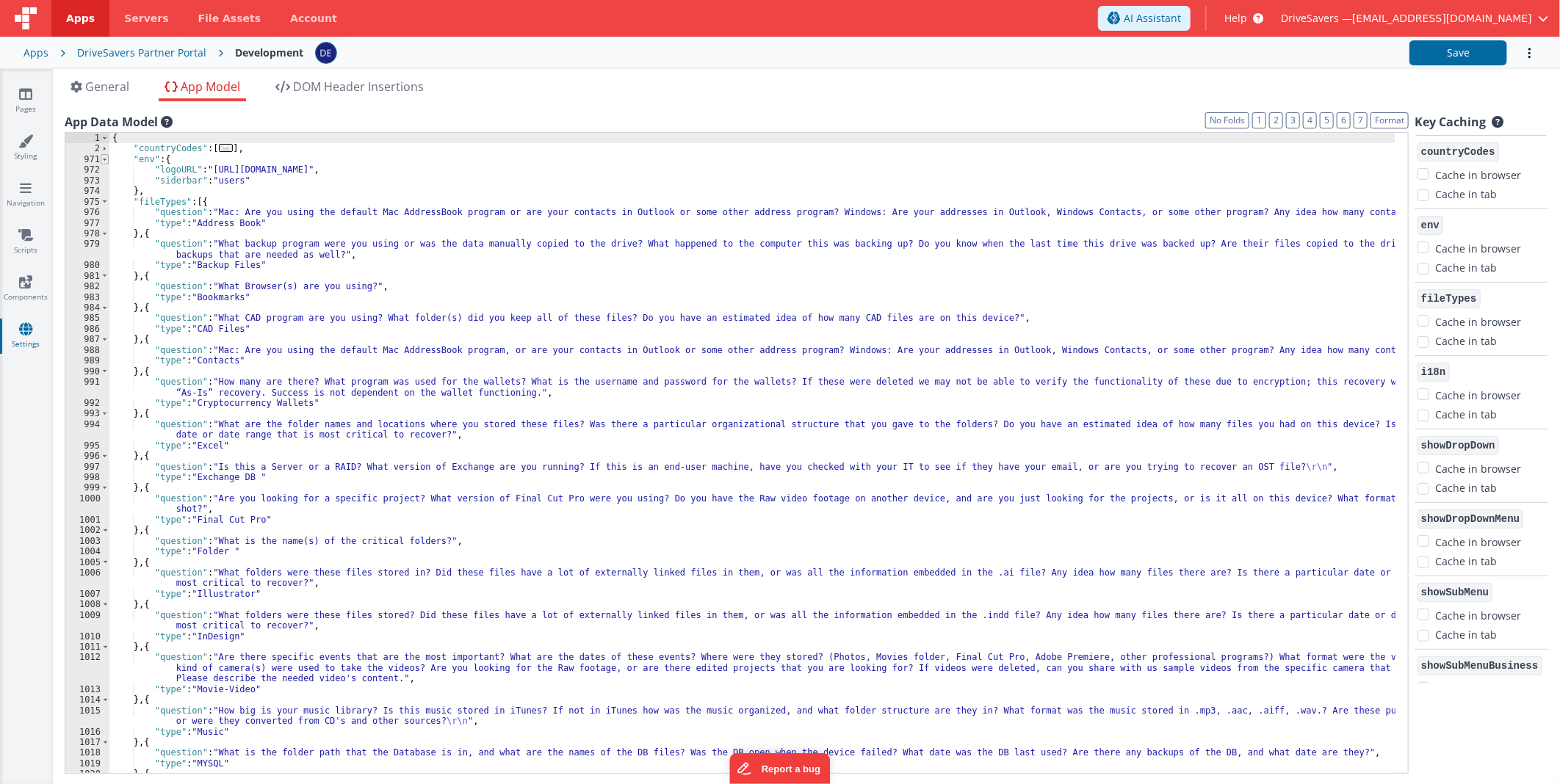
click at [105, 162] on span at bounding box center [105, 159] width 8 height 11
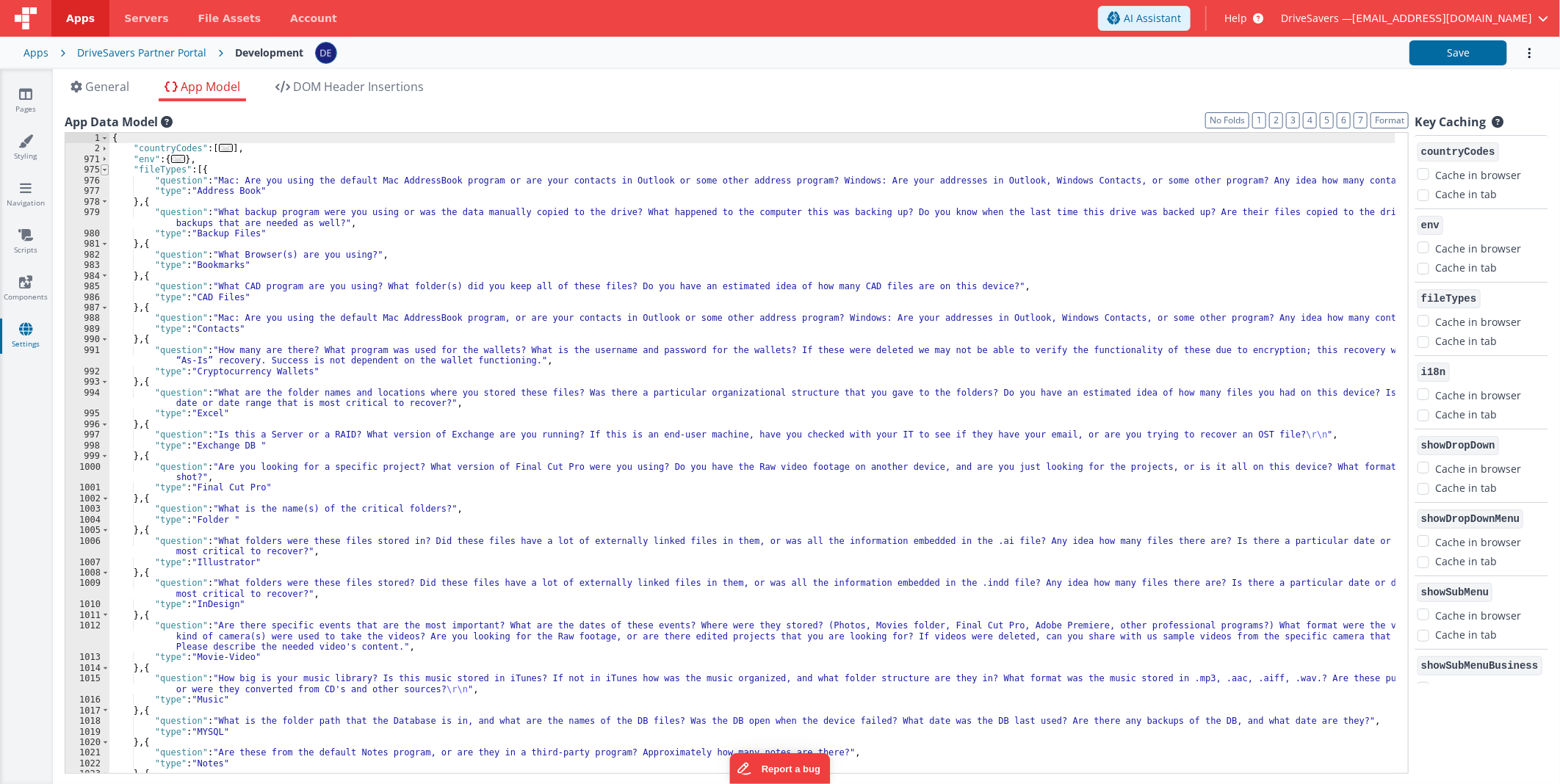
click at [105, 169] on span at bounding box center [105, 170] width 8 height 11
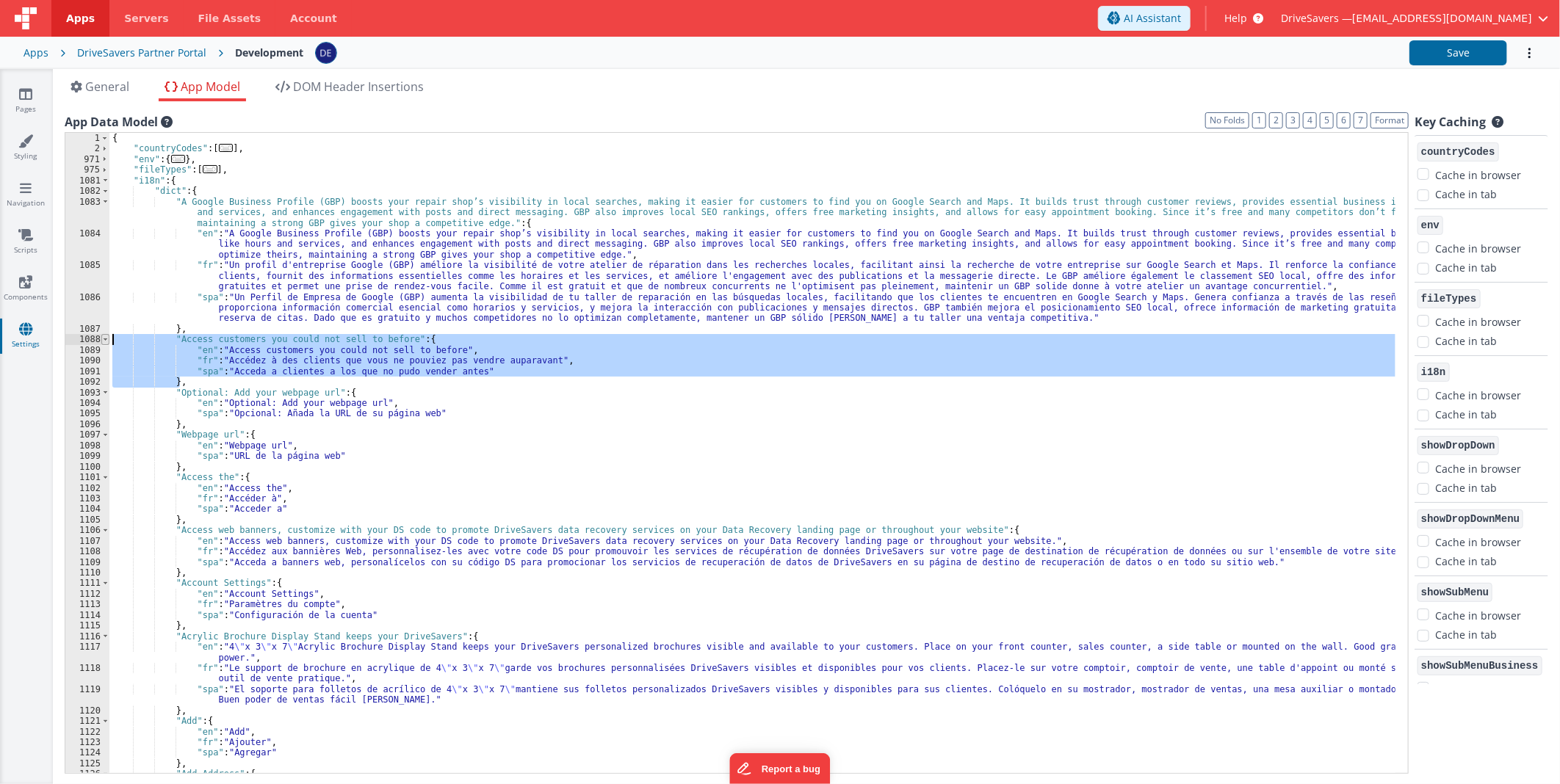
drag, startPoint x: 191, startPoint y: 383, endPoint x: 101, endPoint y: 341, distance: 99.3
click at [101, 341] on div "1 2 971 975 1081 1082 1083 1084 1085 1086 1087 1088 1089 1090 1091 1092 1093 10…" at bounding box center [737, 453] width 1344 height 641
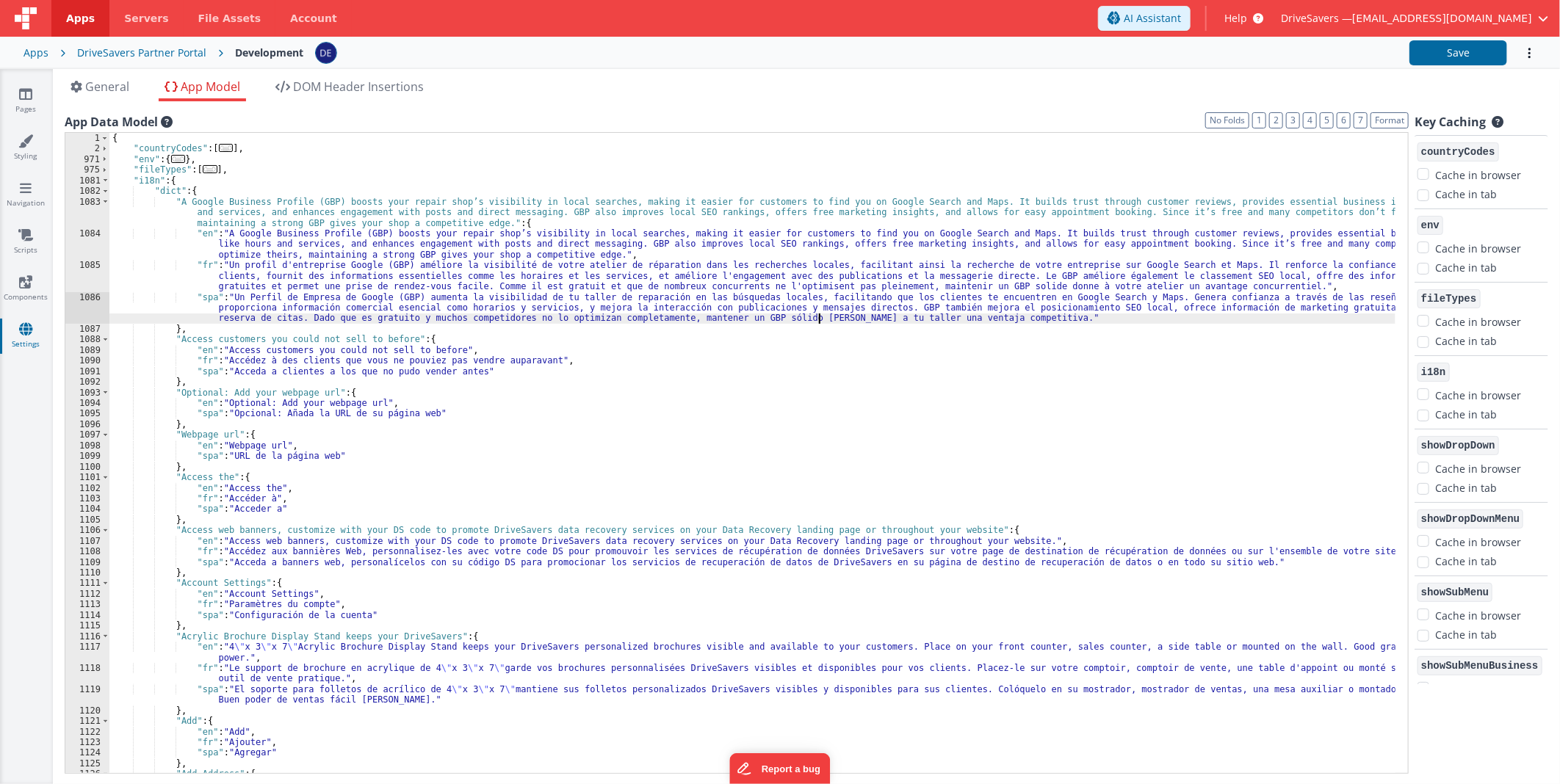
click at [819, 320] on div "{ "countryCodes" : [ ... ] , "env" : { ... } , "fileTypes" : [ ... ] , "i18n" :…" at bounding box center [752, 463] width 1286 height 662
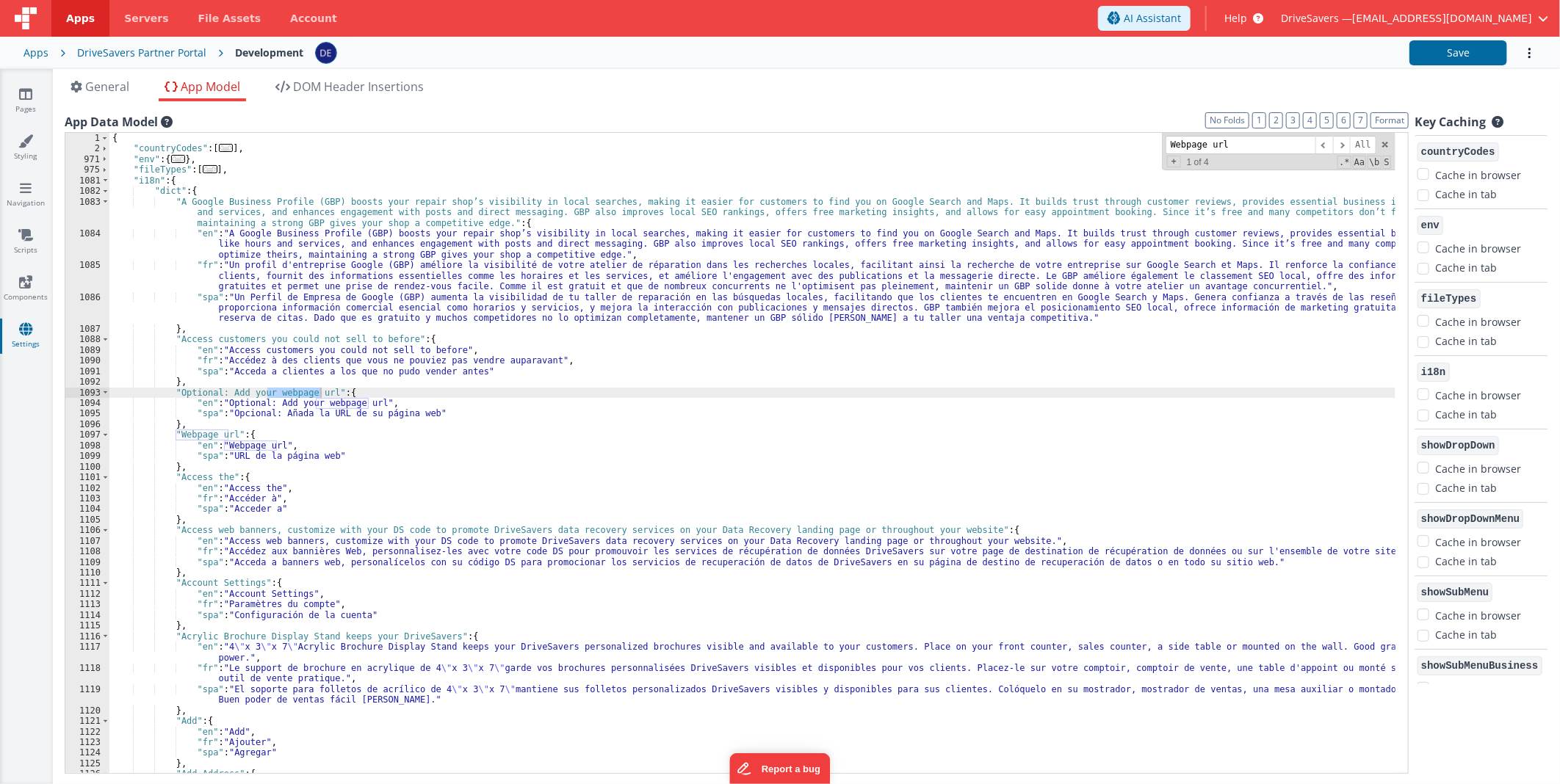
type input "Webpage url"
click at [186, 464] on div "{ "countryCodes" : [ ... ] , "env" : { ... } , "fileTypes" : [ ... ] , "i18n" :…" at bounding box center [752, 463] width 1286 height 662
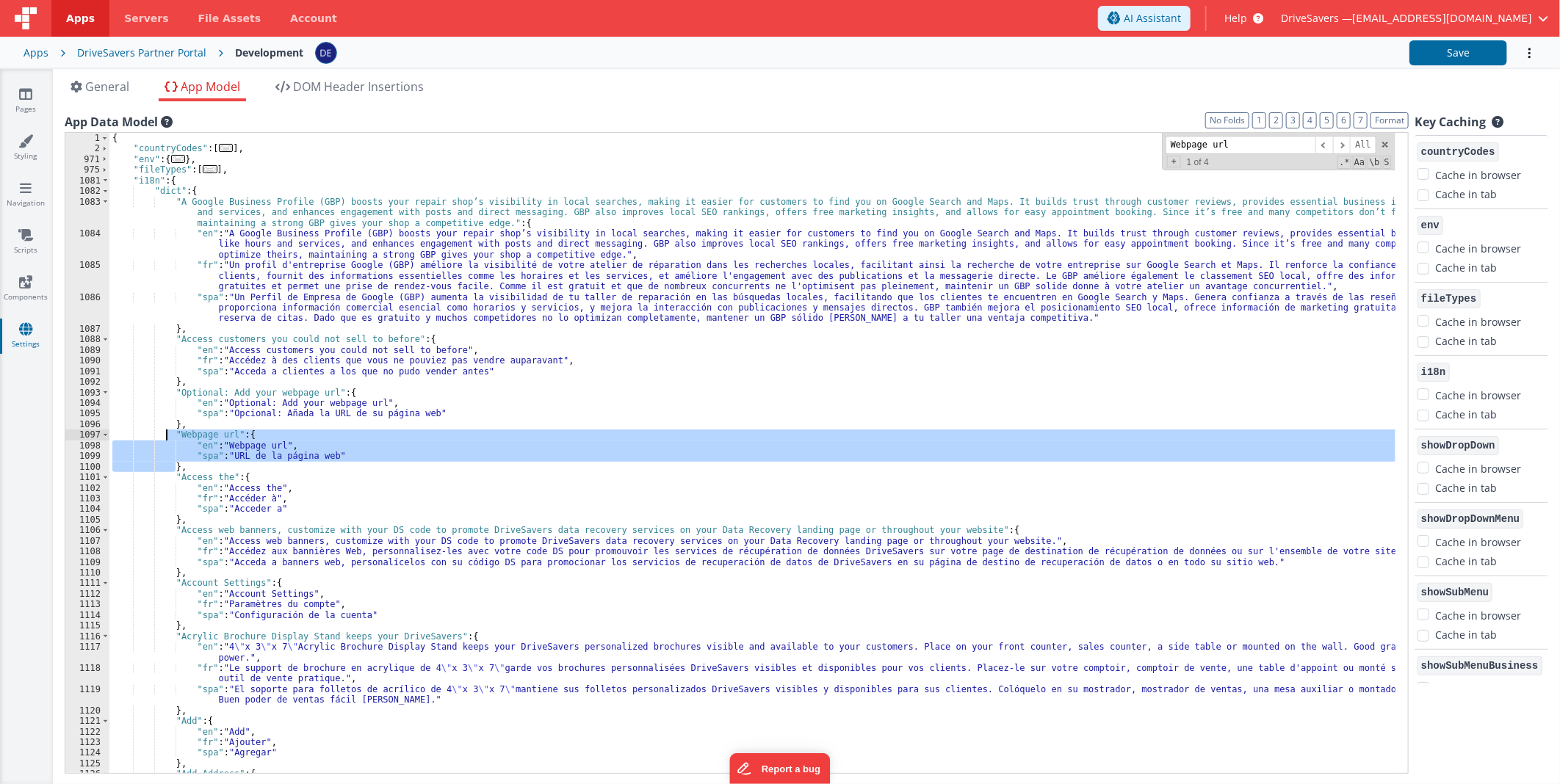
drag, startPoint x: 175, startPoint y: 465, endPoint x: 168, endPoint y: 438, distance: 27.9
click at [168, 438] on div "{ "countryCodes" : [ ... ] , "env" : { ... } , "fileTypes" : [ ... ] , "i18n" :…" at bounding box center [752, 463] width 1286 height 662
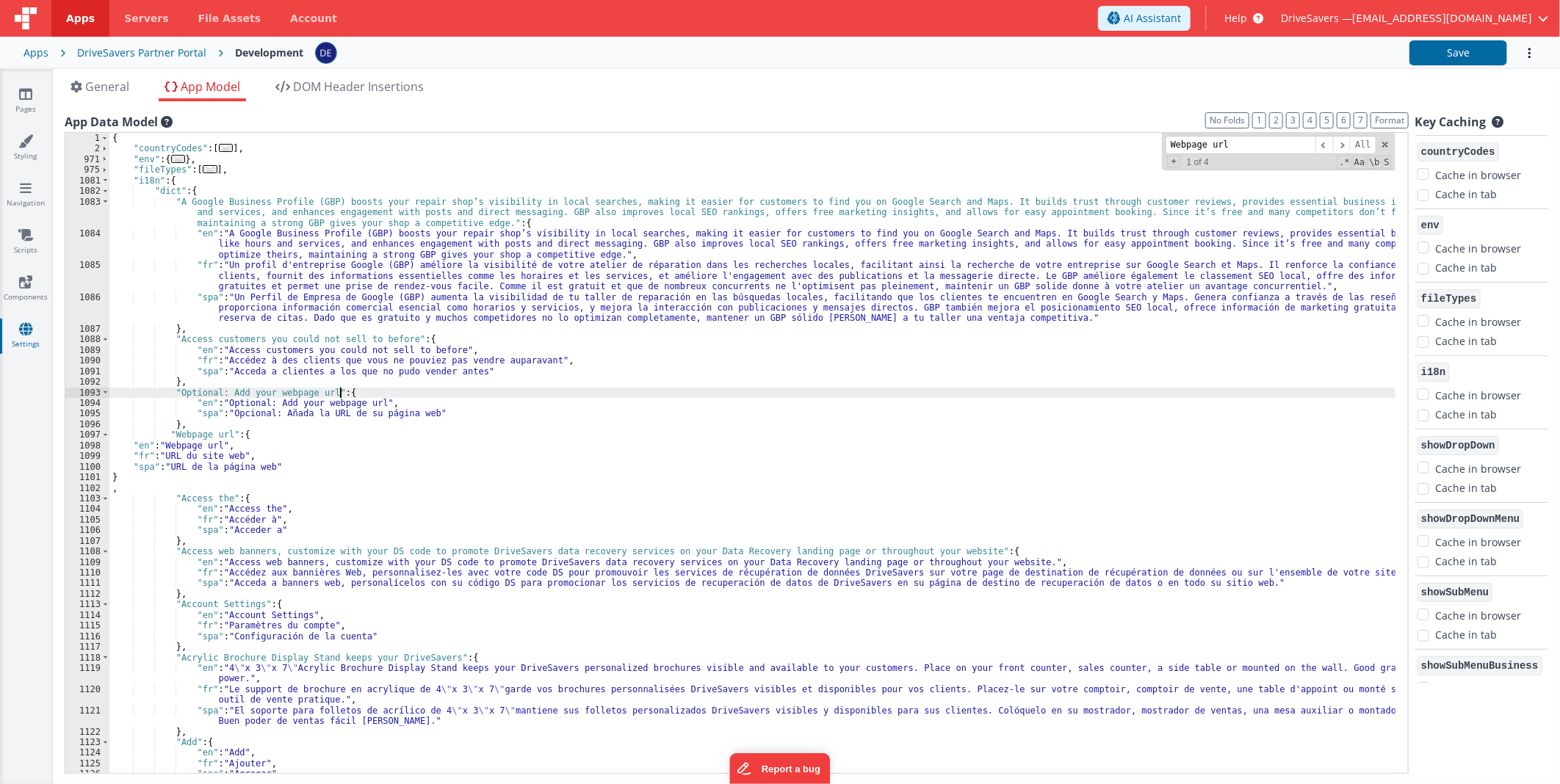
click at [346, 387] on div "{ "countryCodes" : [ ... ] , "env" : { ... } , "fileTypes" : [ ... ] , "i18n" :…" at bounding box center [752, 463] width 1286 height 662
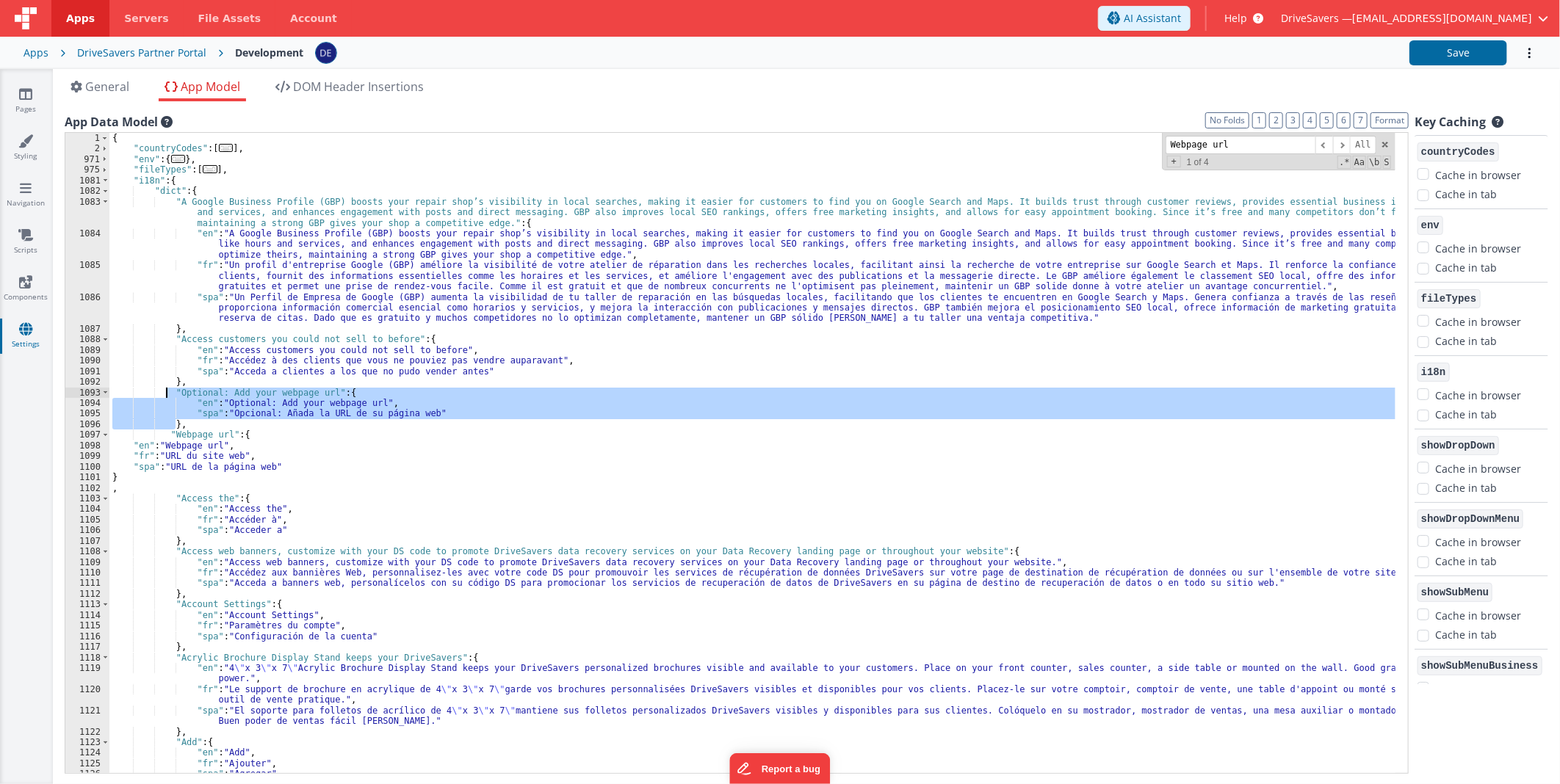
drag, startPoint x: 174, startPoint y: 422, endPoint x: 168, endPoint y: 395, distance: 27.7
click at [168, 395] on div "{ "countryCodes" : [ ... ] , "env" : { ... } , "fileTypes" : [ ... ] , "i18n" :…" at bounding box center [752, 463] width 1286 height 662
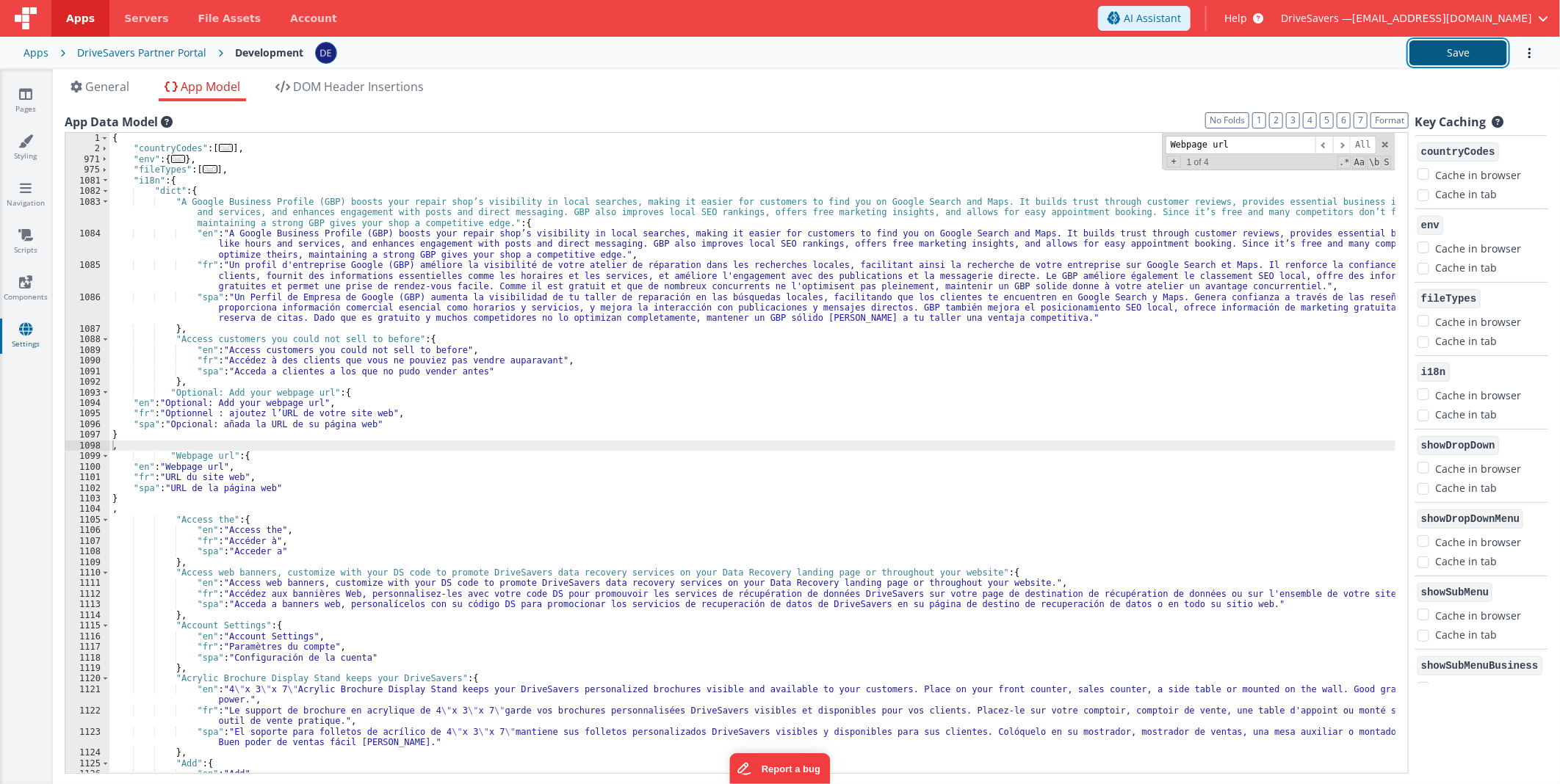
click at [1447, 53] on button "Save" at bounding box center [1458, 53] width 98 height 25
click at [31, 98] on icon at bounding box center [26, 94] width 13 height 15
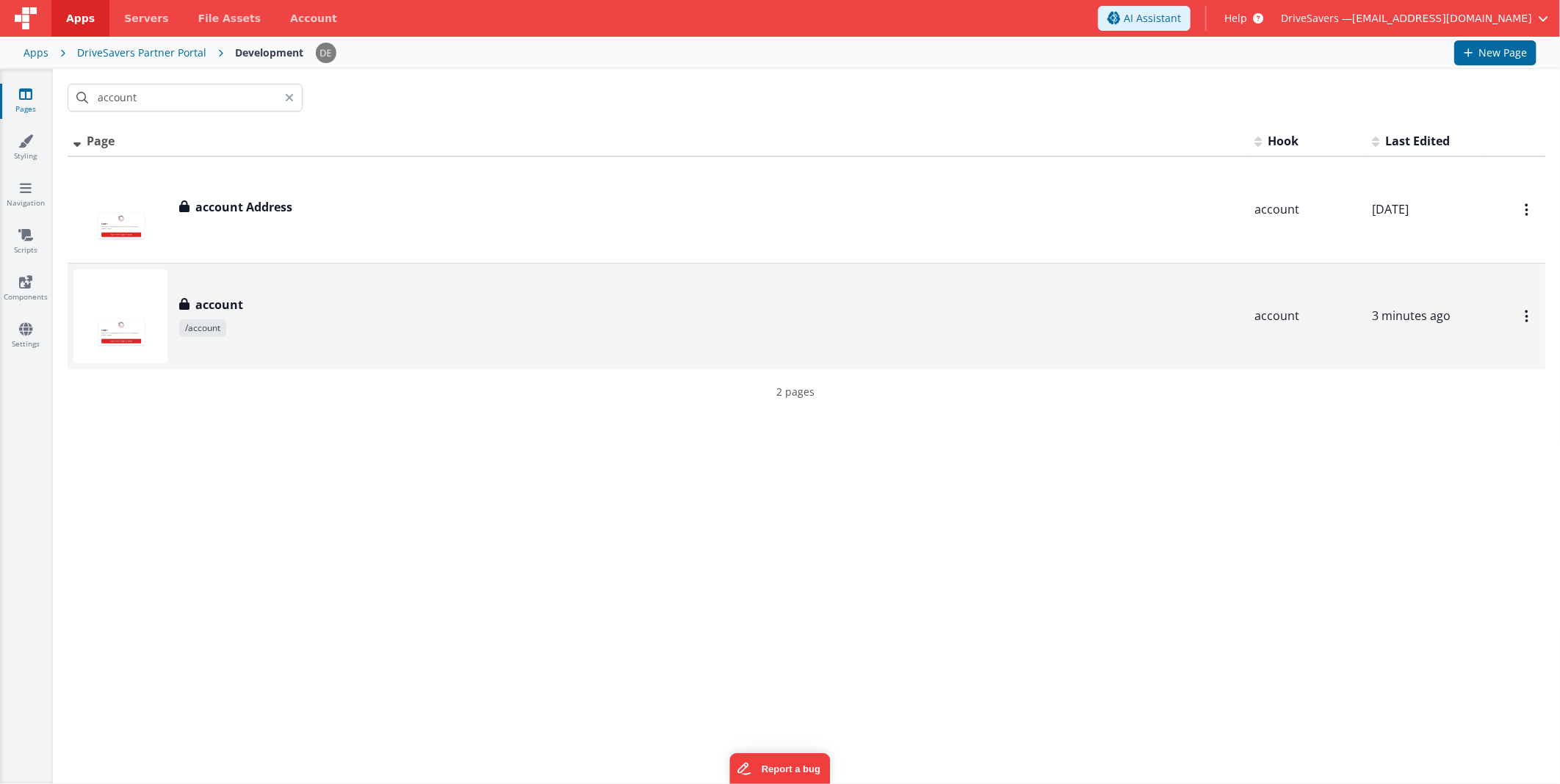
click at [386, 309] on div "account" at bounding box center [711, 305] width 1064 height 18
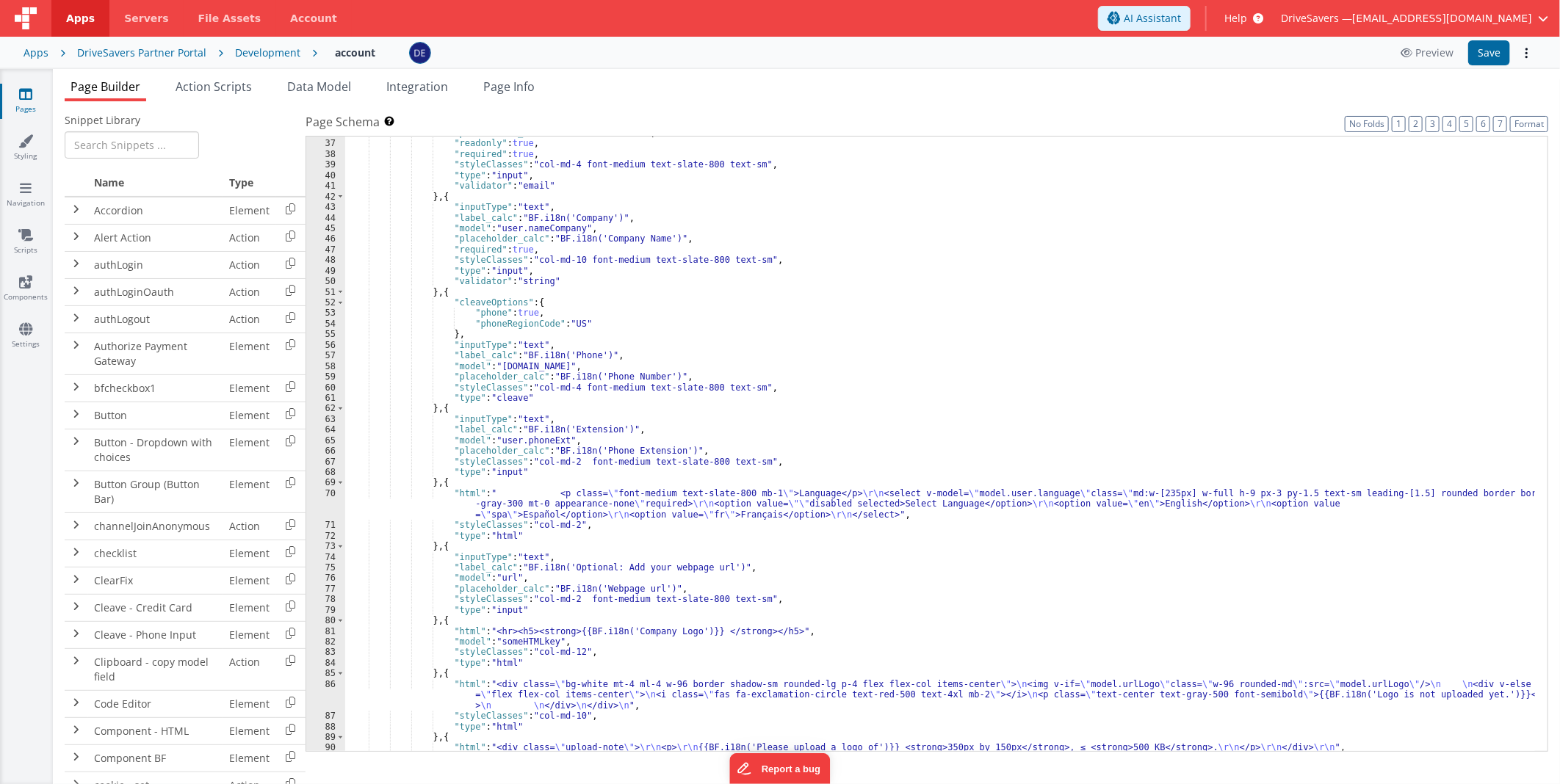
scroll to position [439, 0]
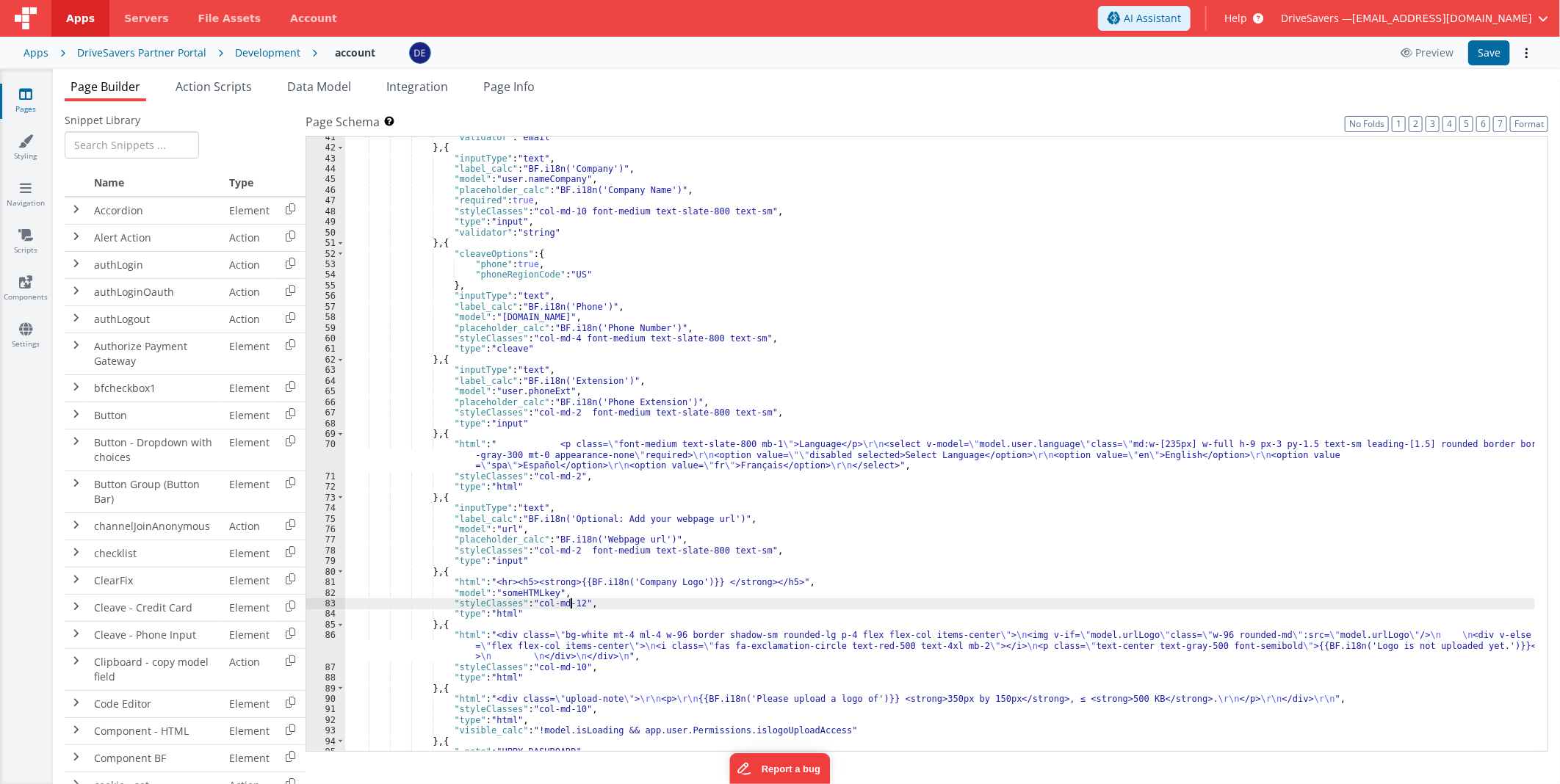
click at [572, 604] on div ""validator" : "email" } , { "inputType" : "text" , "label_calc" : "BF.i18n('Com…" at bounding box center [940, 450] width 1190 height 636
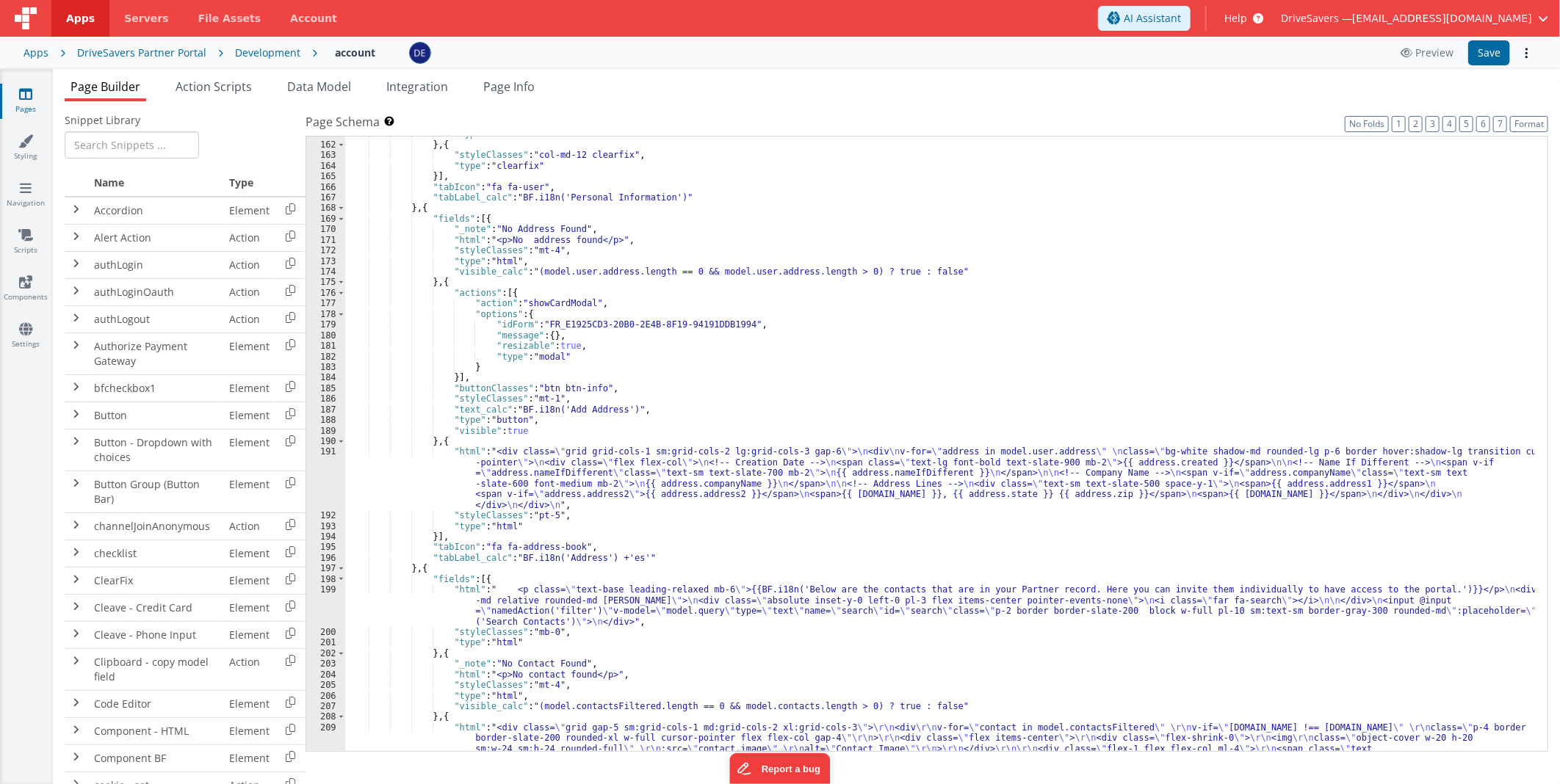
scroll to position [1758, 0]
click at [20, 199] on link "Navigation" at bounding box center [26, 195] width 53 height 29
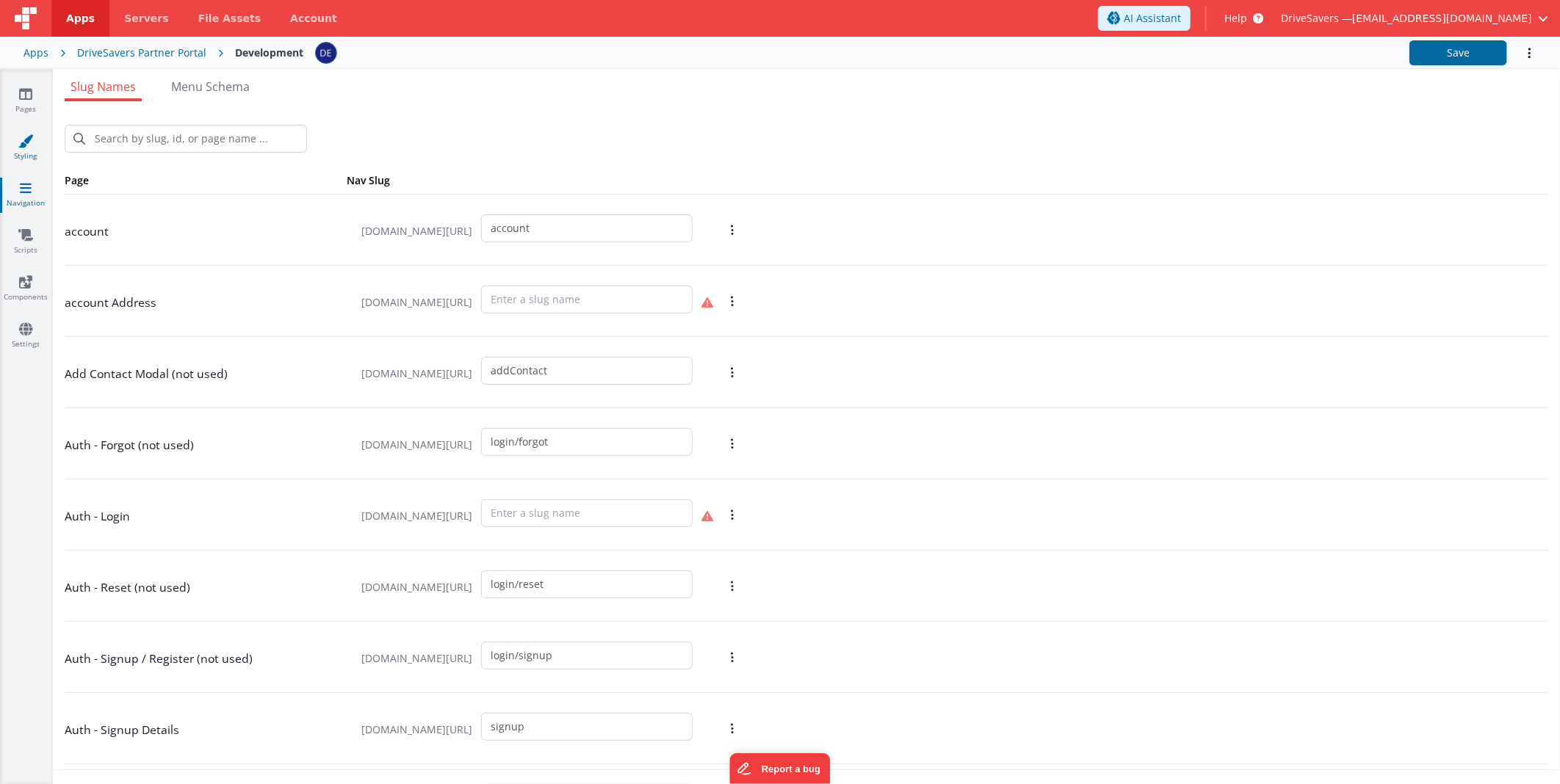
click at [25, 156] on link "Styling" at bounding box center [26, 148] width 53 height 29
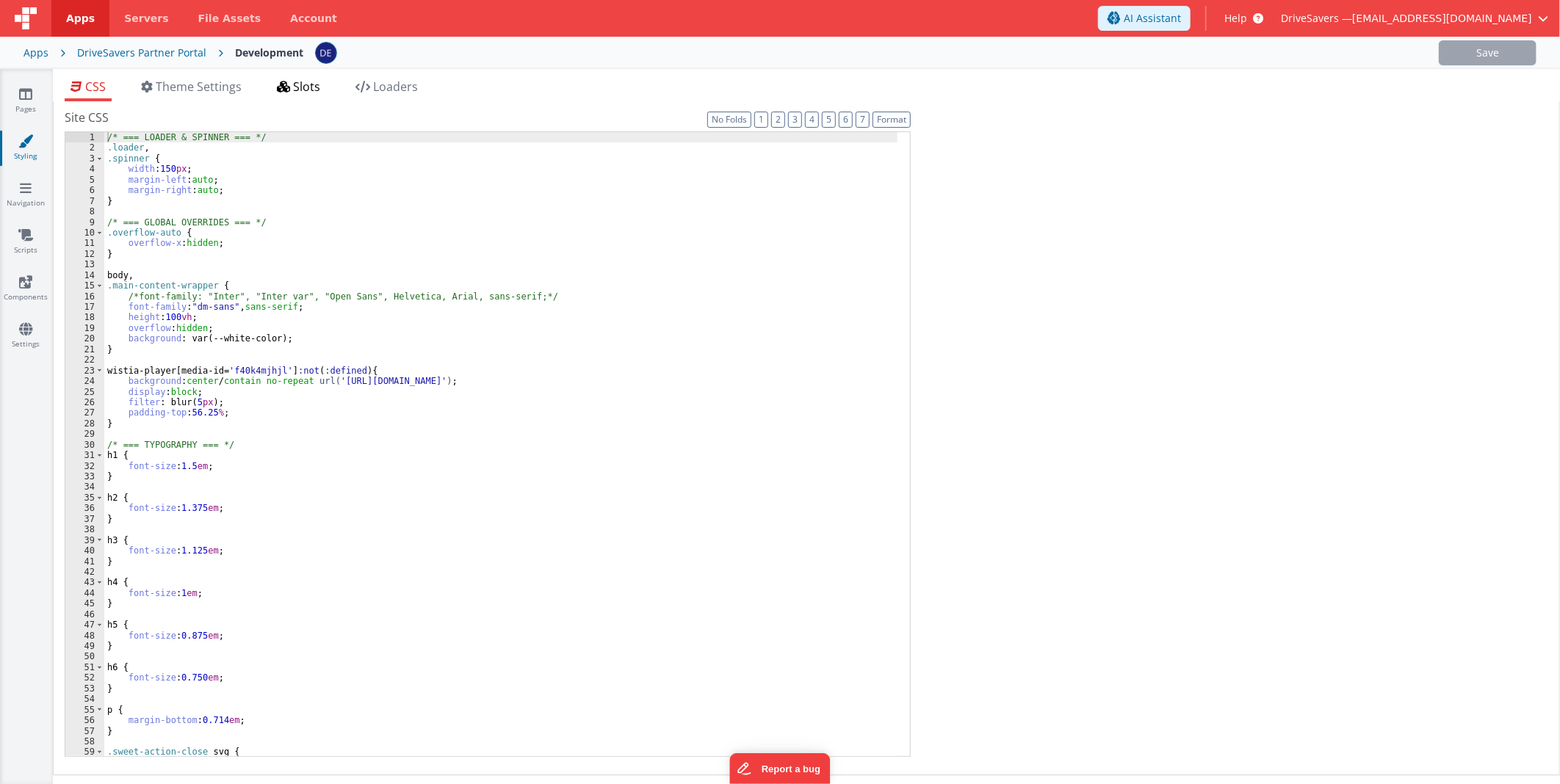
click at [289, 91] on icon at bounding box center [283, 86] width 13 height 12
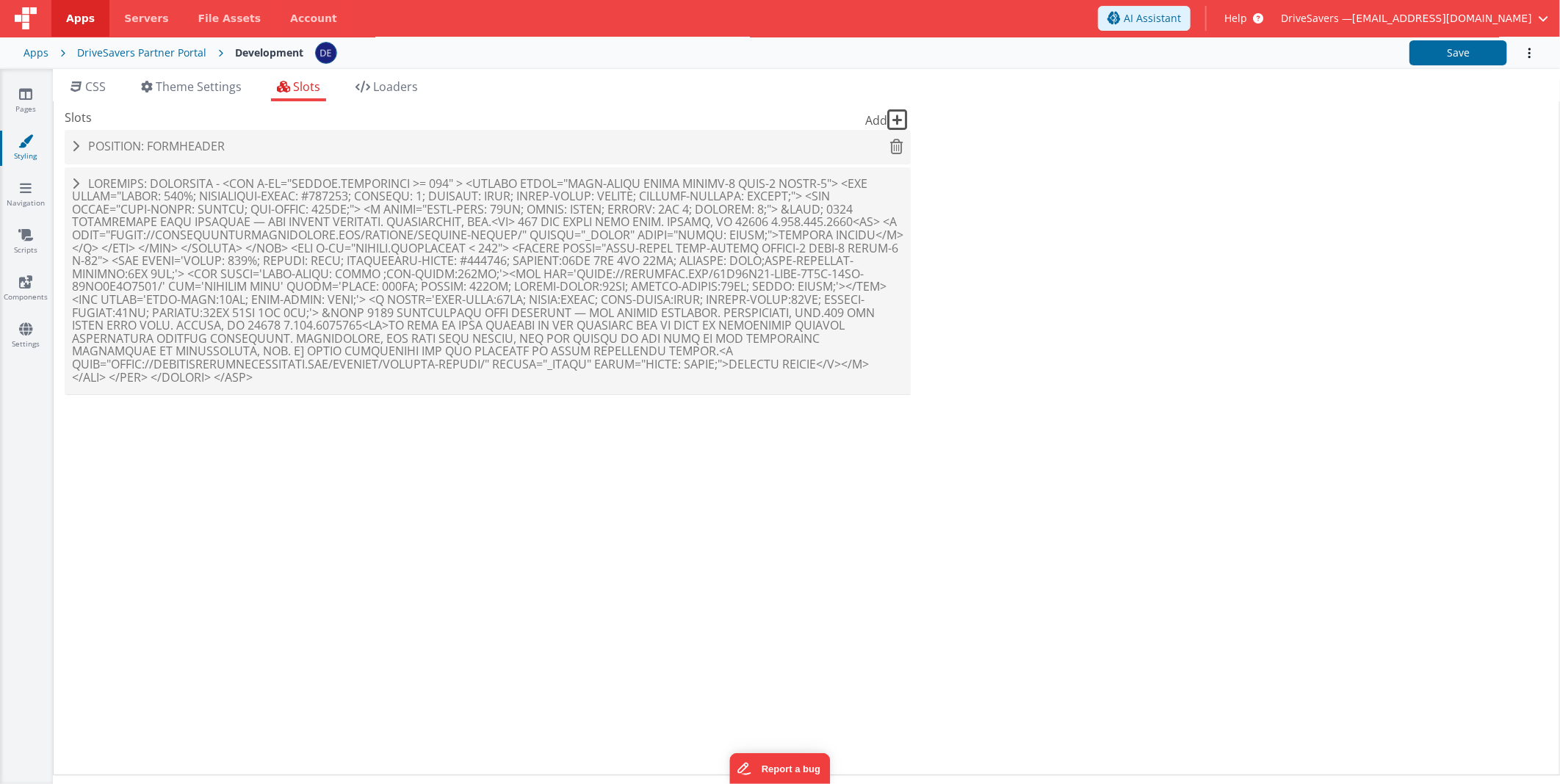
click at [184, 138] on span "Position: formHeader" at bounding box center [156, 146] width 136 height 16
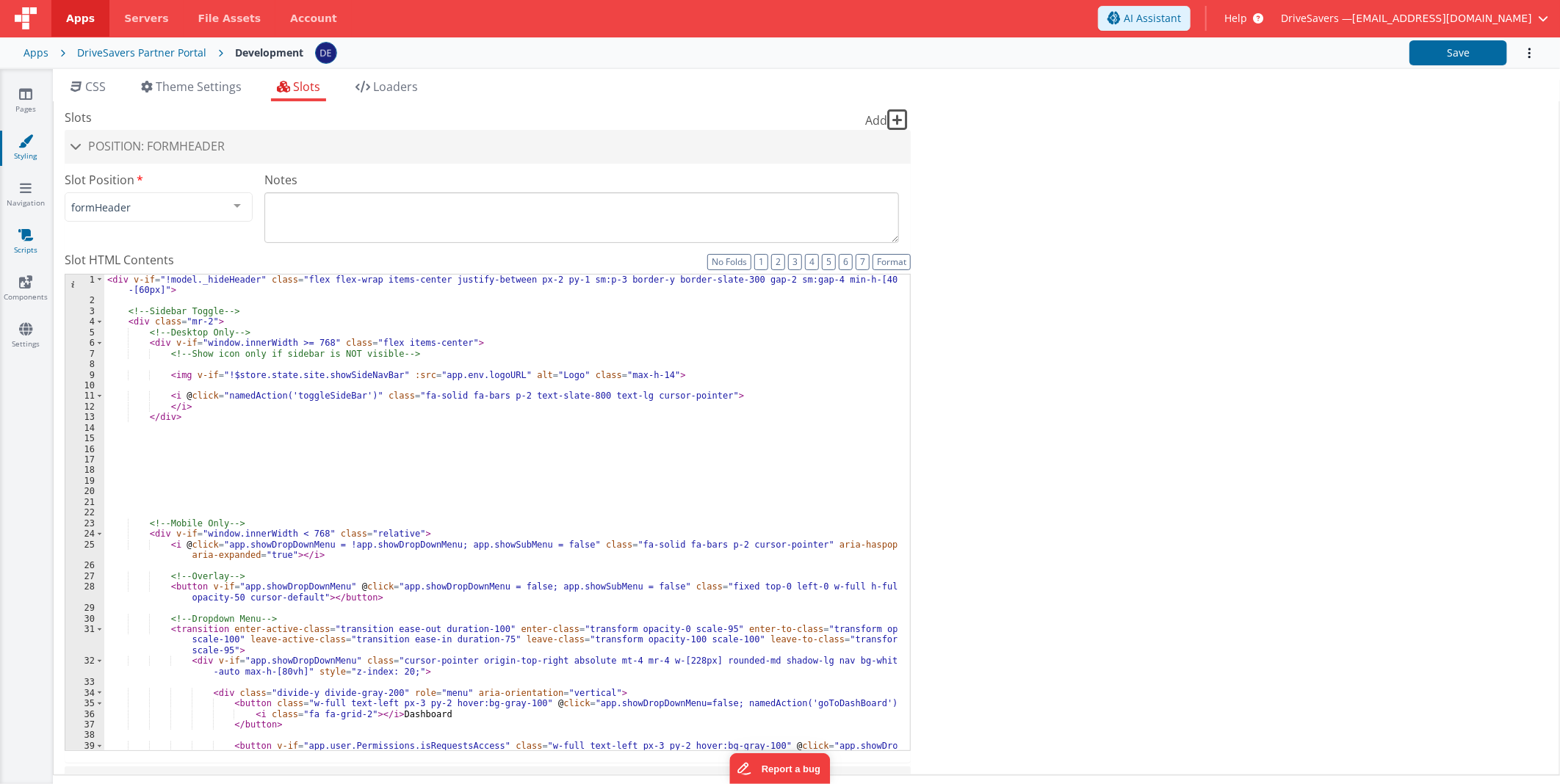
click at [30, 242] on link "Scripts" at bounding box center [26, 242] width 53 height 29
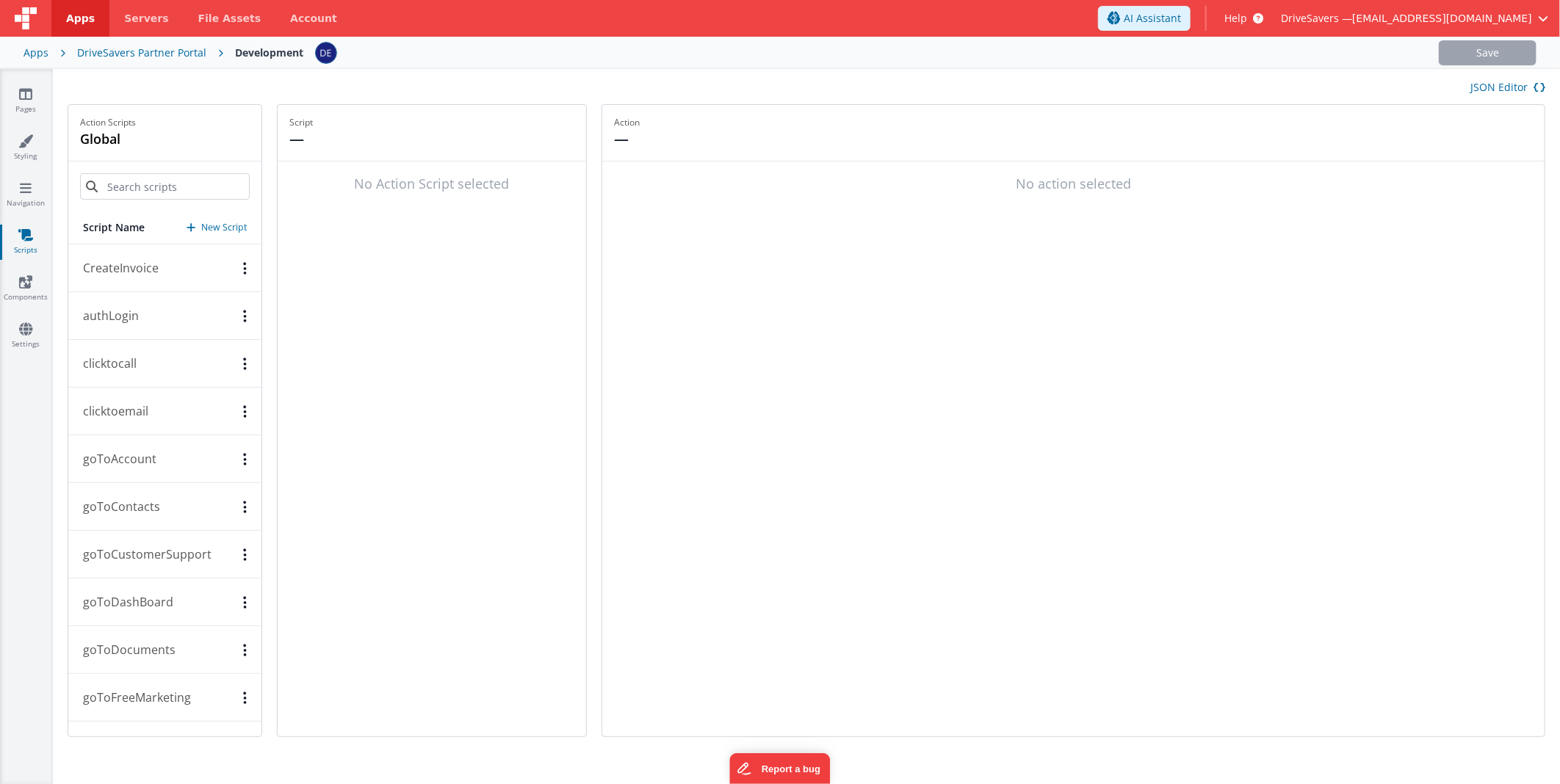
click at [178, 401] on button "clicktoemail" at bounding box center [165, 411] width 193 height 48
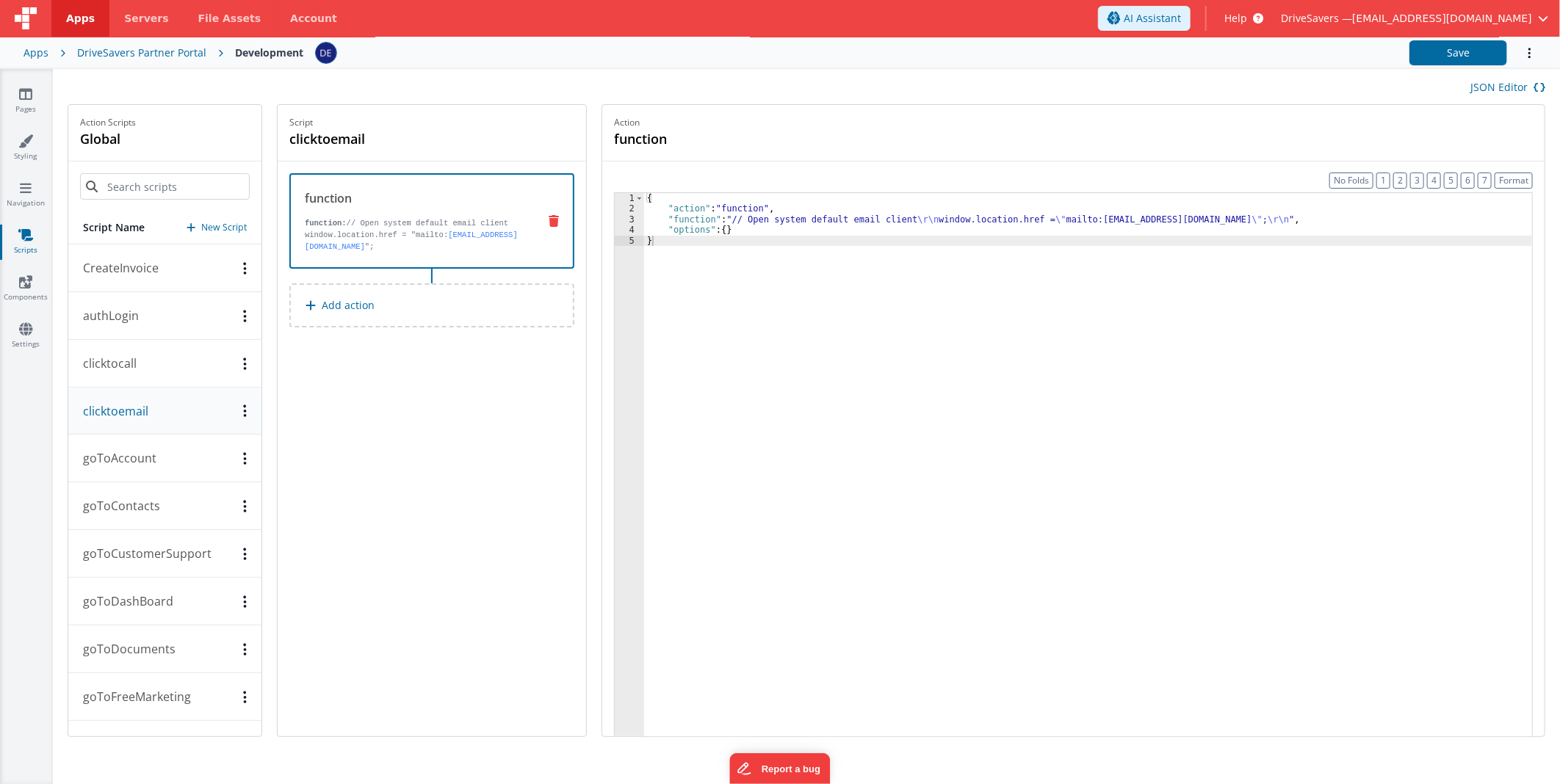
click at [940, 222] on div "{ "action" : "function" , "function" : "// Open system default email client \r\…" at bounding box center [1088, 498] width 888 height 610
click at [628, 223] on div "3" at bounding box center [629, 220] width 29 height 11
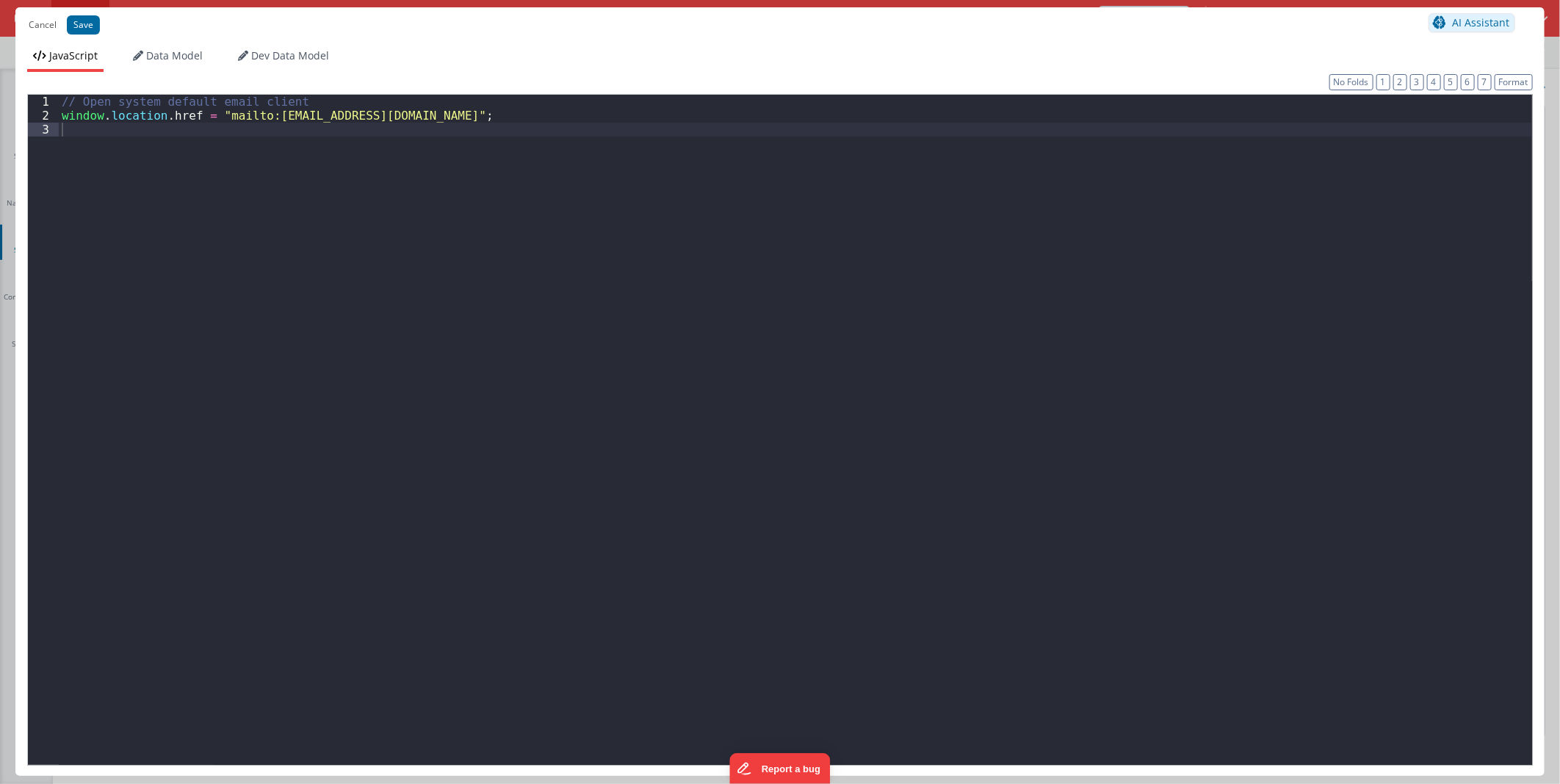
click at [224, 118] on div "// Open system default email client window . location . href = "mailto:[EMAIL_A…" at bounding box center [795, 443] width 1473 height 697
drag, startPoint x: 224, startPoint y: 118, endPoint x: 394, endPoint y: 120, distance: 170.0
click at [394, 120] on div "// Open system default email client window . location . href = "mailto:[EMAIL_A…" at bounding box center [795, 443] width 1473 height 697
click at [394, 120] on div "// Open system default email client window . location . href = "mailto:[EMAIL_A…" at bounding box center [795, 430] width 1473 height 670
click at [300, 113] on div "// Open system default email client window . location . href = "mailto:[EMAIL_A…" at bounding box center [795, 443] width 1473 height 697
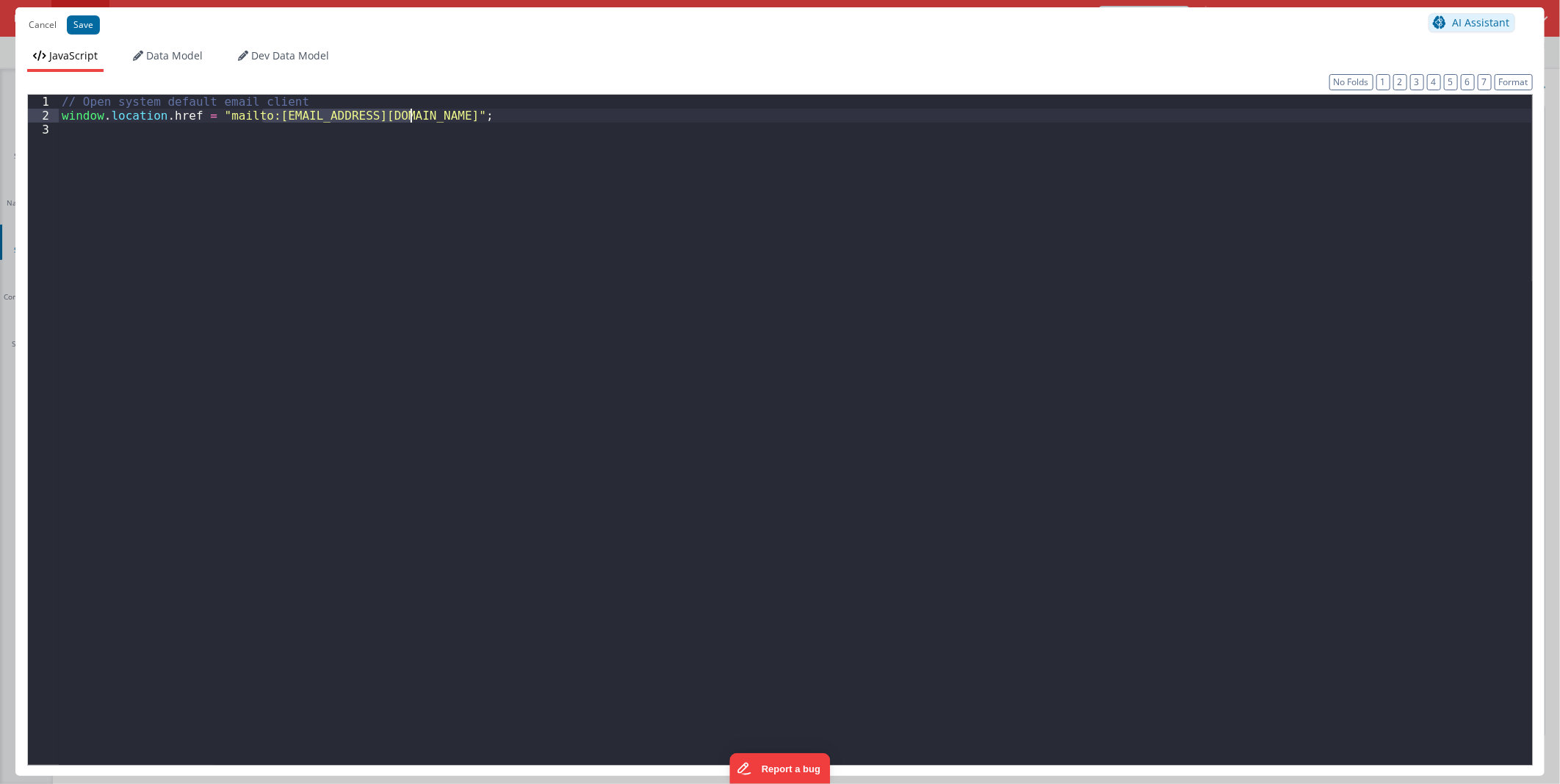
drag, startPoint x: 300, startPoint y: 113, endPoint x: 402, endPoint y: 112, distance: 102.0
click at [402, 112] on div "// Open system default email client window . location . href = "mailto:[EMAIL_A…" at bounding box center [795, 443] width 1473 height 697
click at [77, 19] on button "Save" at bounding box center [82, 25] width 33 height 19
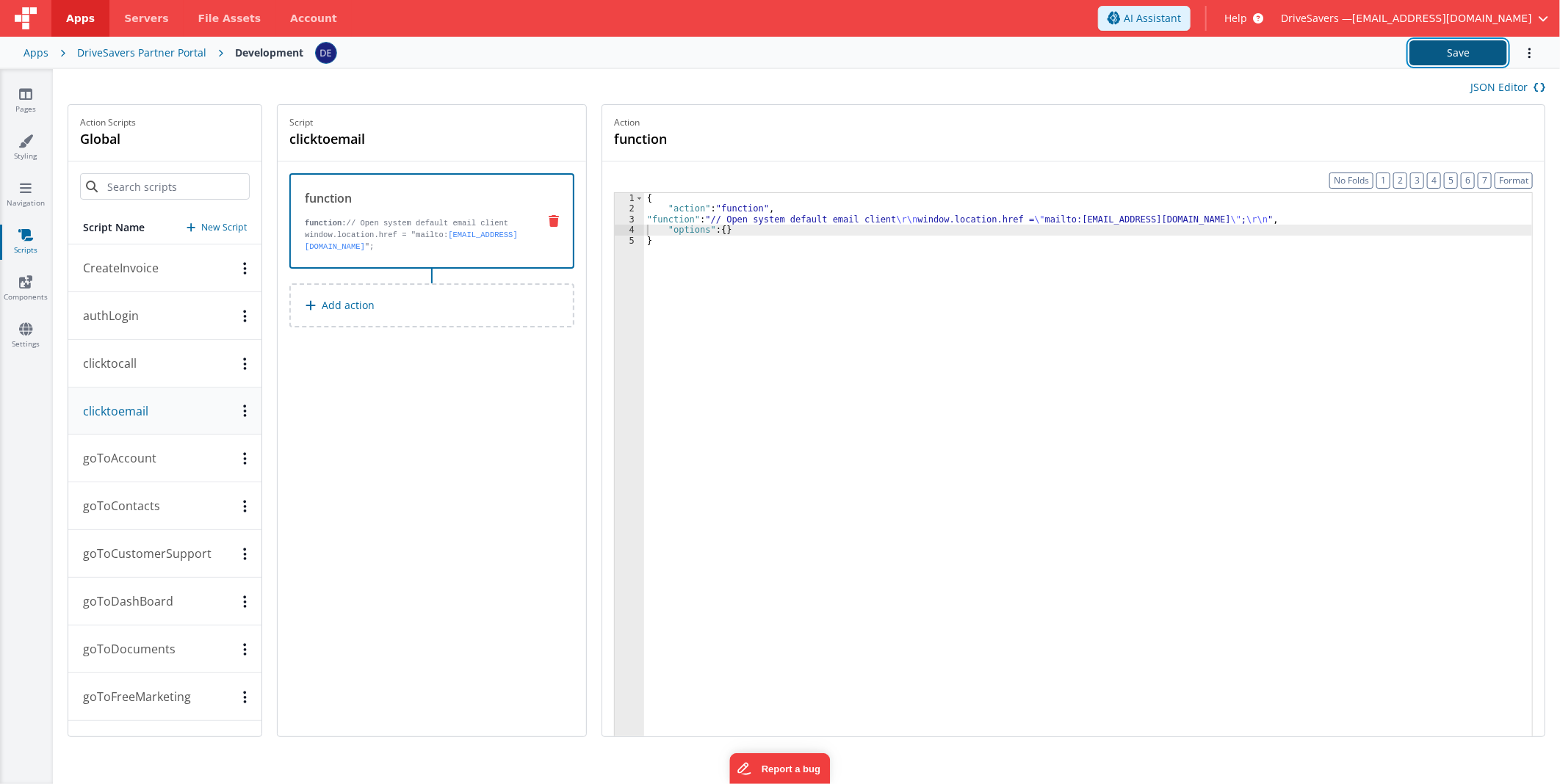
click at [1462, 59] on button "Save" at bounding box center [1458, 53] width 98 height 25
click at [192, 366] on button "clicktocall" at bounding box center [165, 364] width 193 height 48
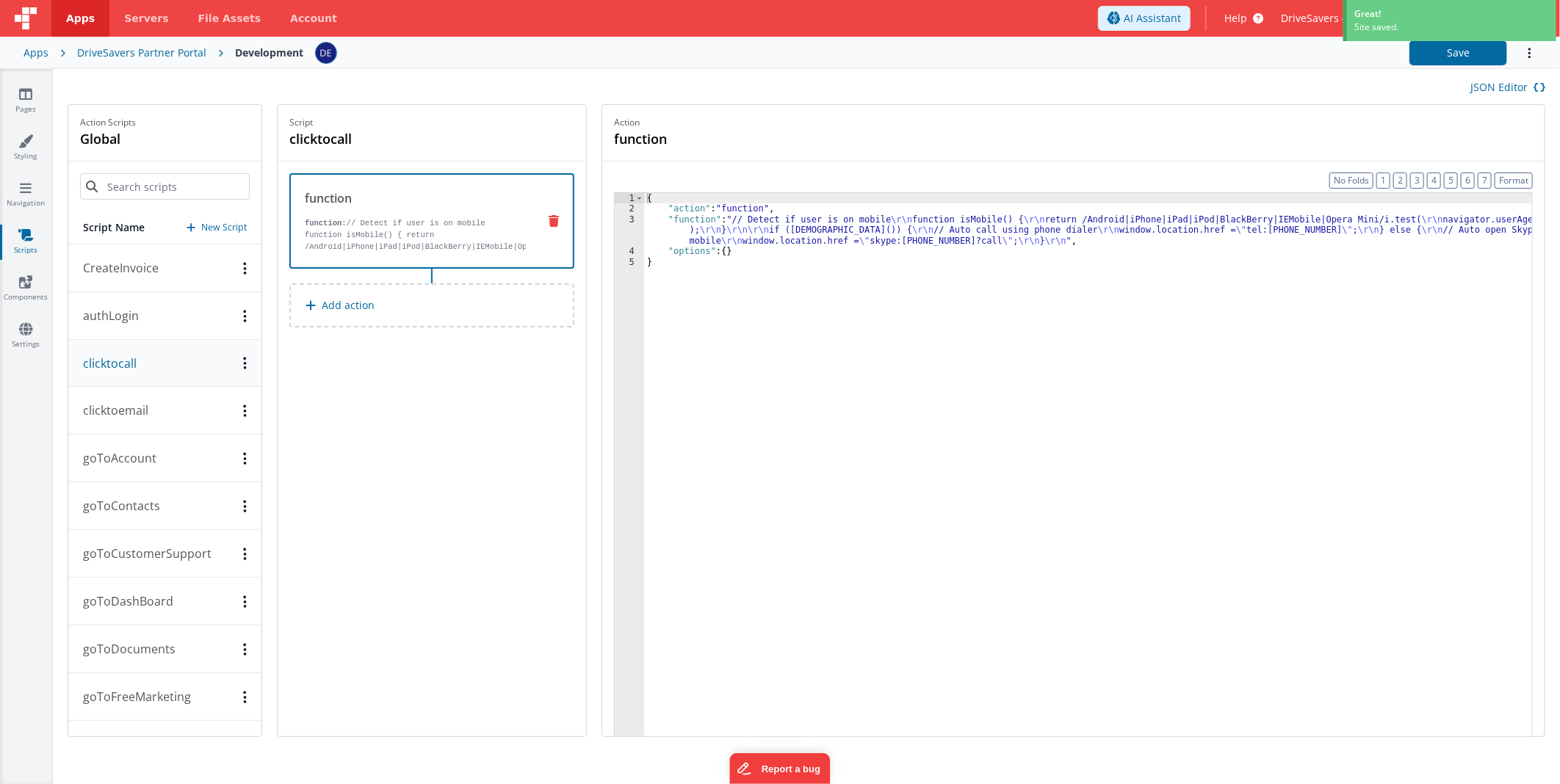
click at [937, 228] on div "{ "action" : "function" , "function" : "// Detect if user is on mobile \r\n fun…" at bounding box center [1088, 498] width 888 height 610
click at [636, 229] on div "3" at bounding box center [629, 230] width 29 height 32
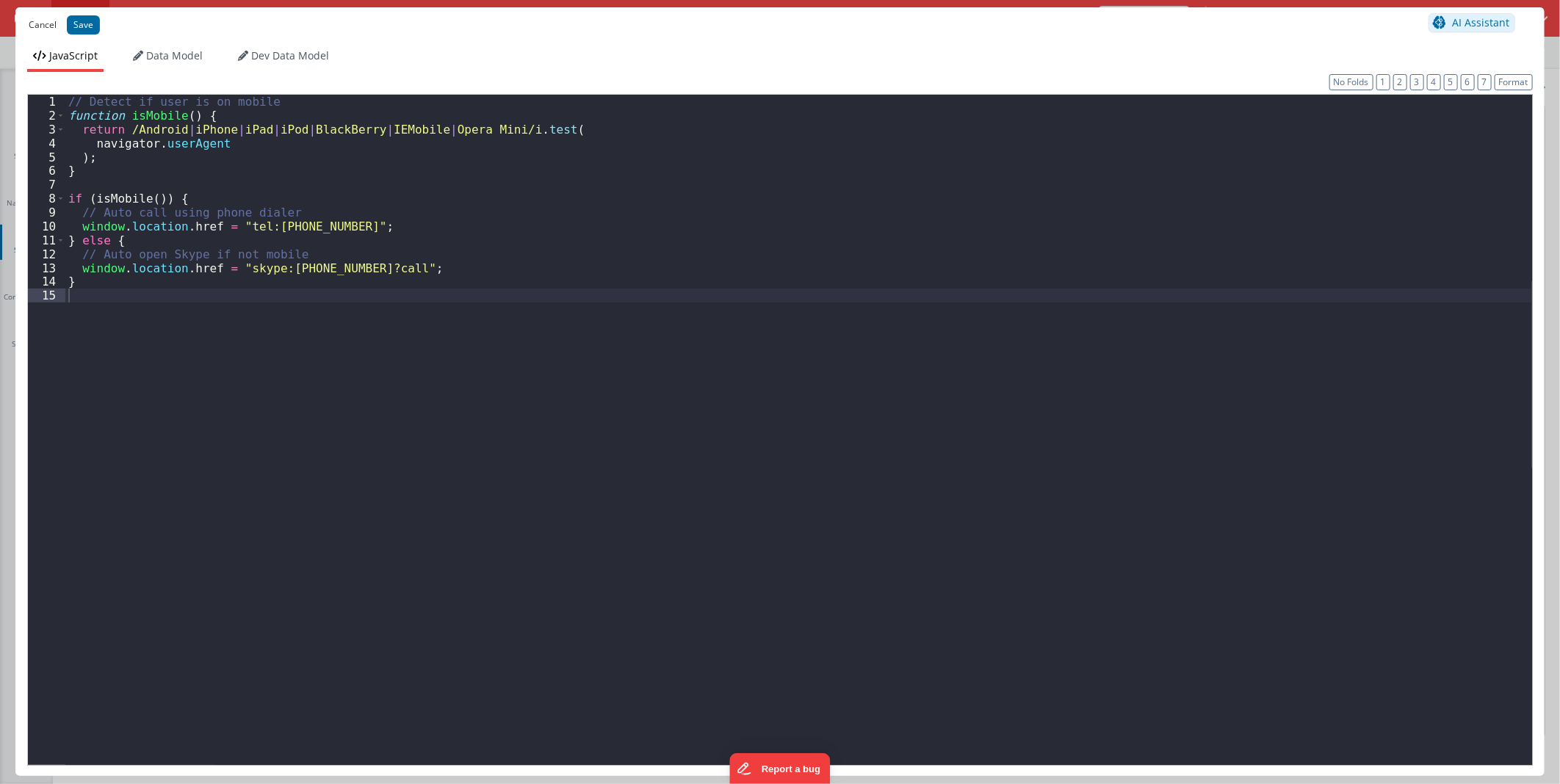
click at [32, 18] on button "Cancel" at bounding box center [43, 25] width 43 height 20
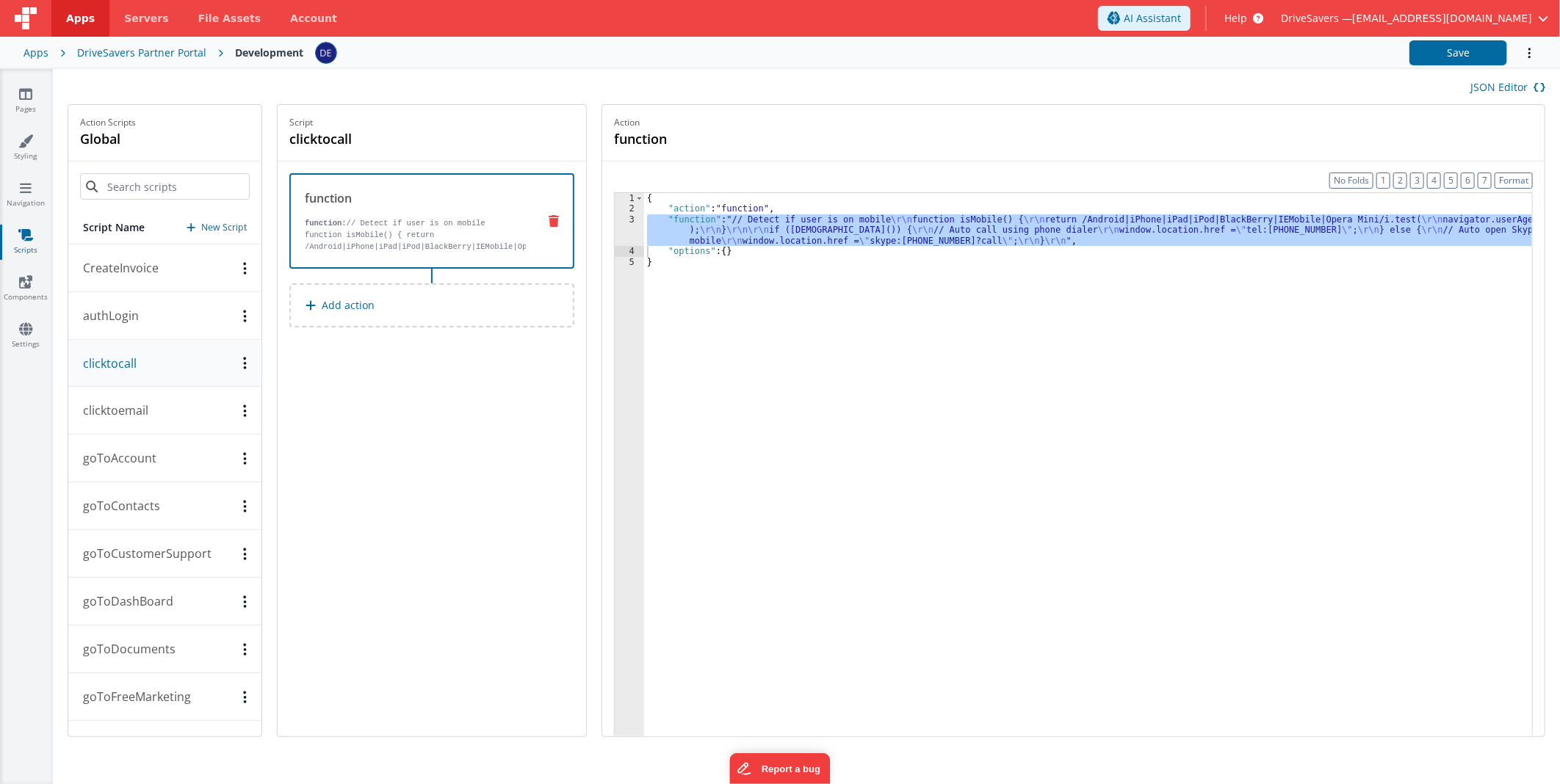
click at [141, 405] on p "clicktoemail" at bounding box center [112, 410] width 74 height 18
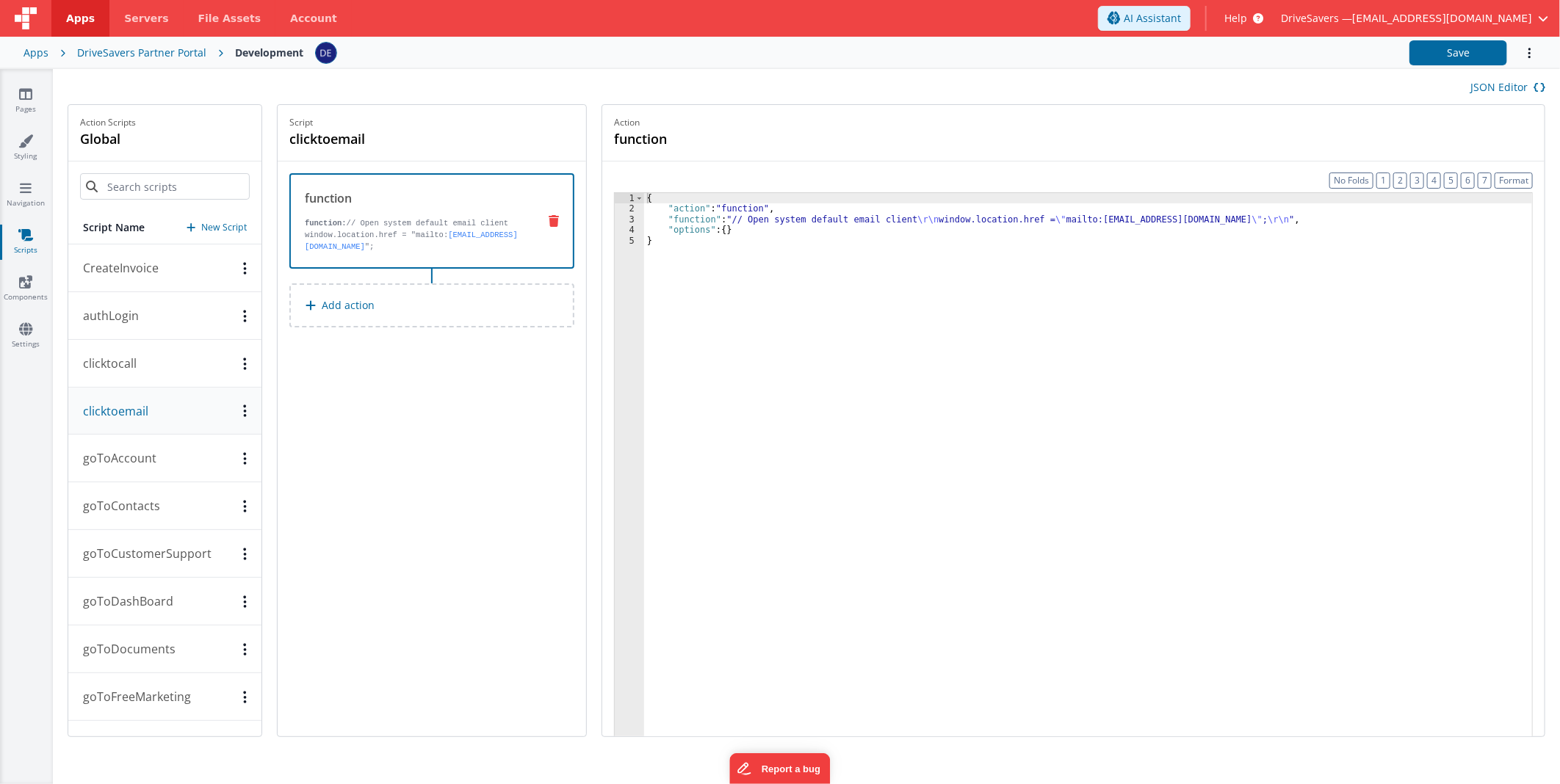
click at [106, 358] on p "clicktocall" at bounding box center [105, 363] width 62 height 18
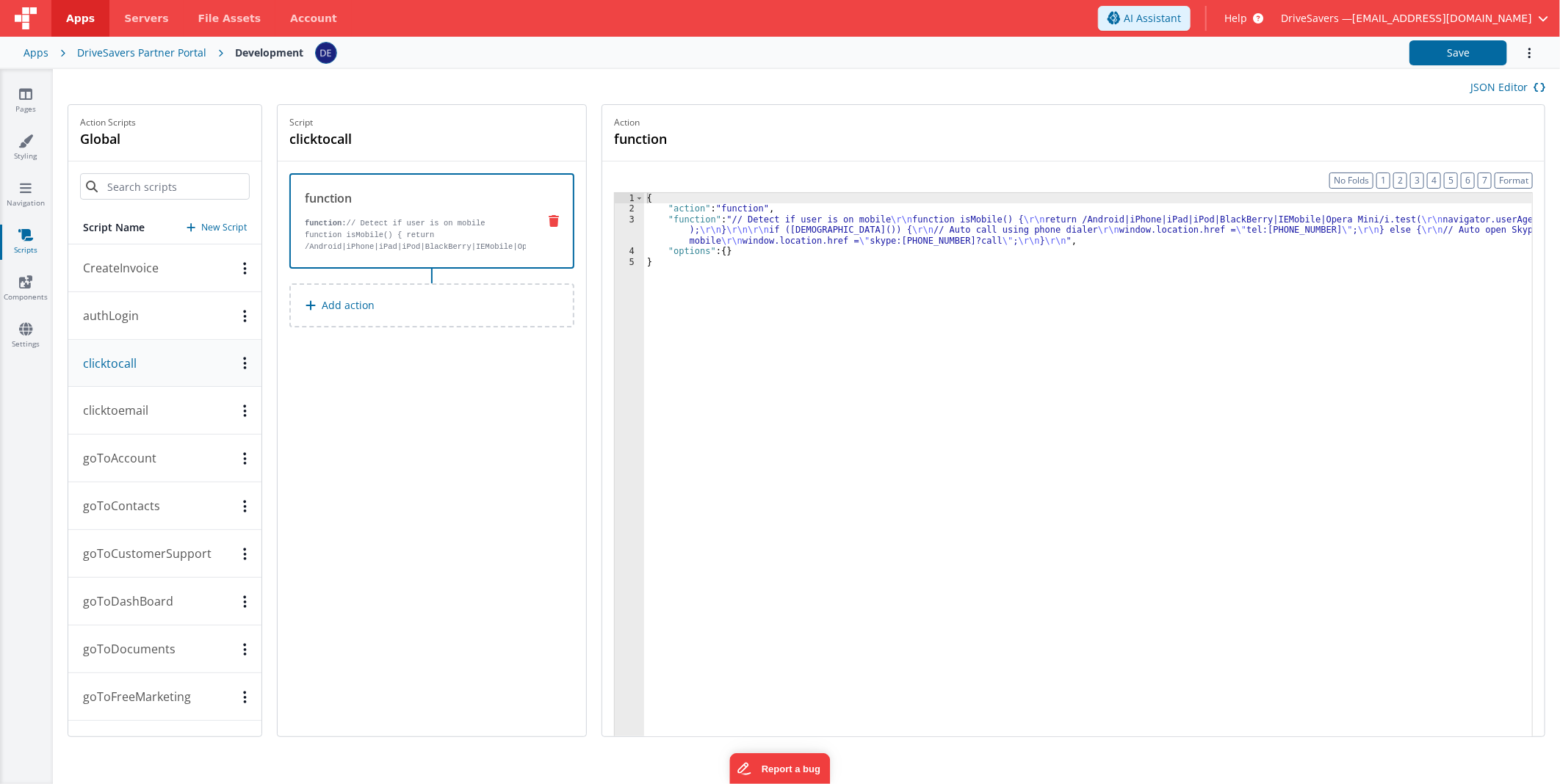
click at [885, 221] on div "{ "action" : "function" , "function" : "// Detect if user is on mobile \r\n fun…" at bounding box center [1088, 498] width 888 height 610
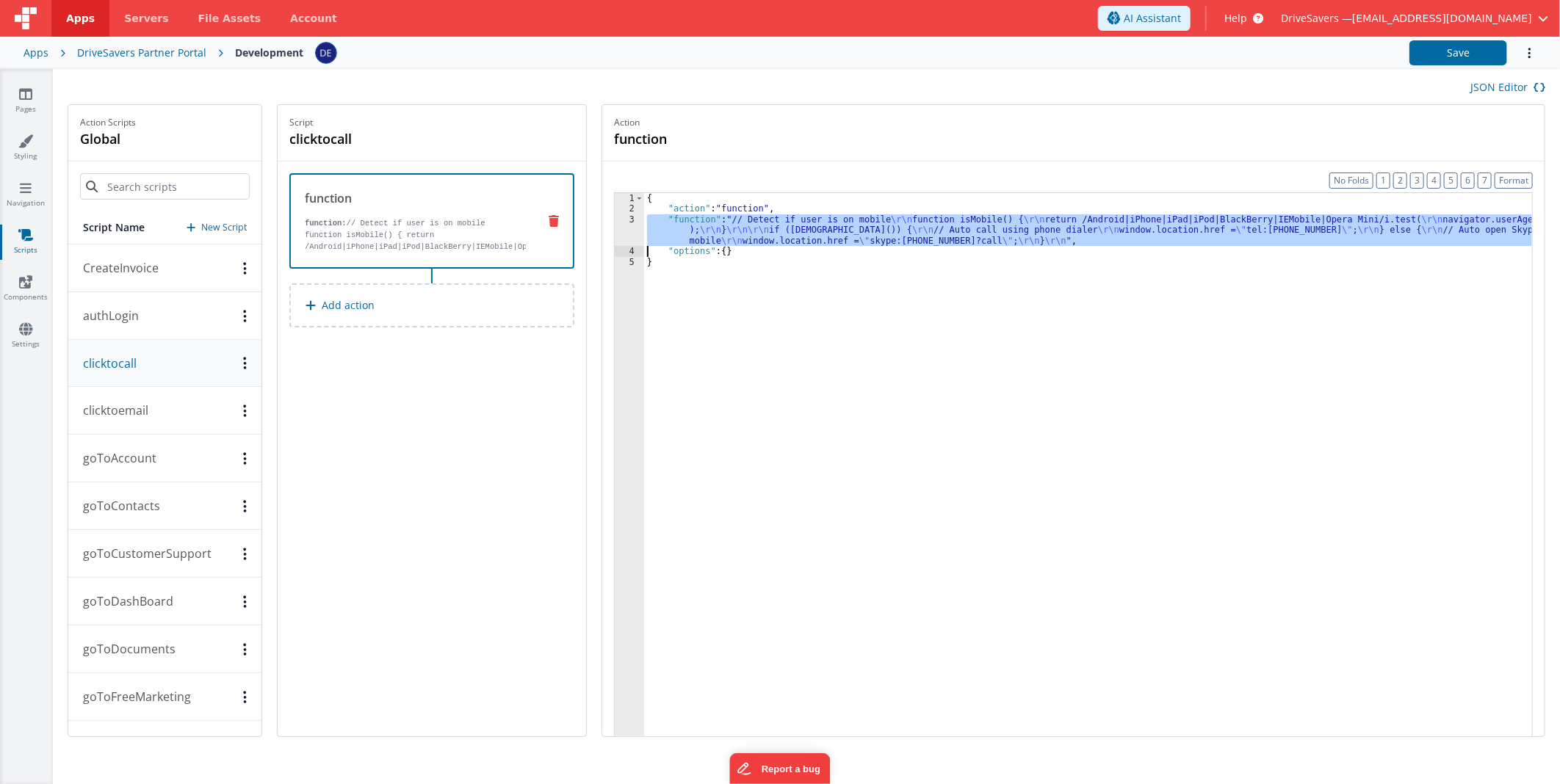
click at [636, 229] on div "3" at bounding box center [629, 230] width 29 height 32
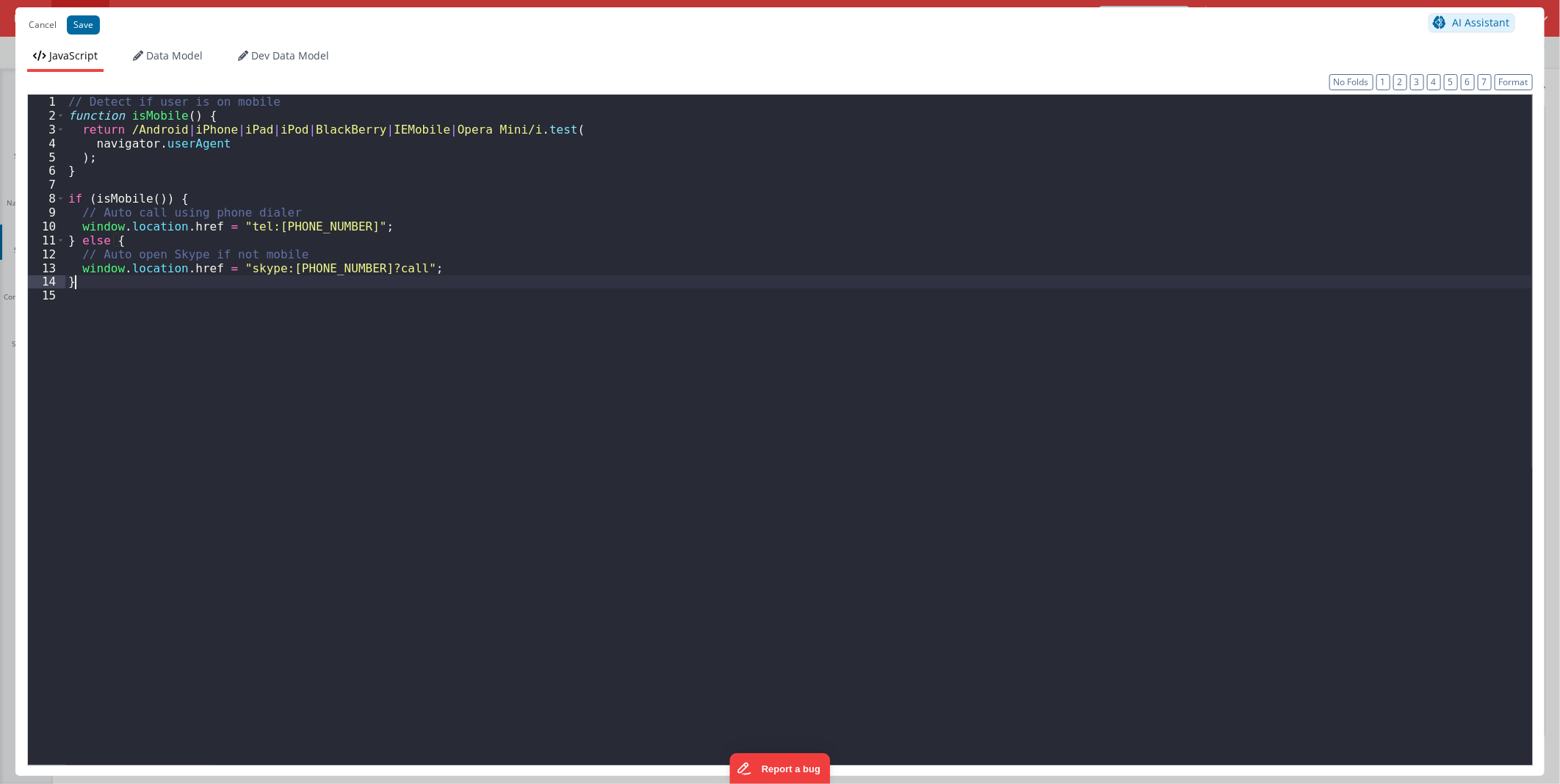
click at [97, 287] on div "// Detect if user is on mobile function isMobile ( ) { return /Android | iPhone…" at bounding box center [799, 443] width 1467 height 697
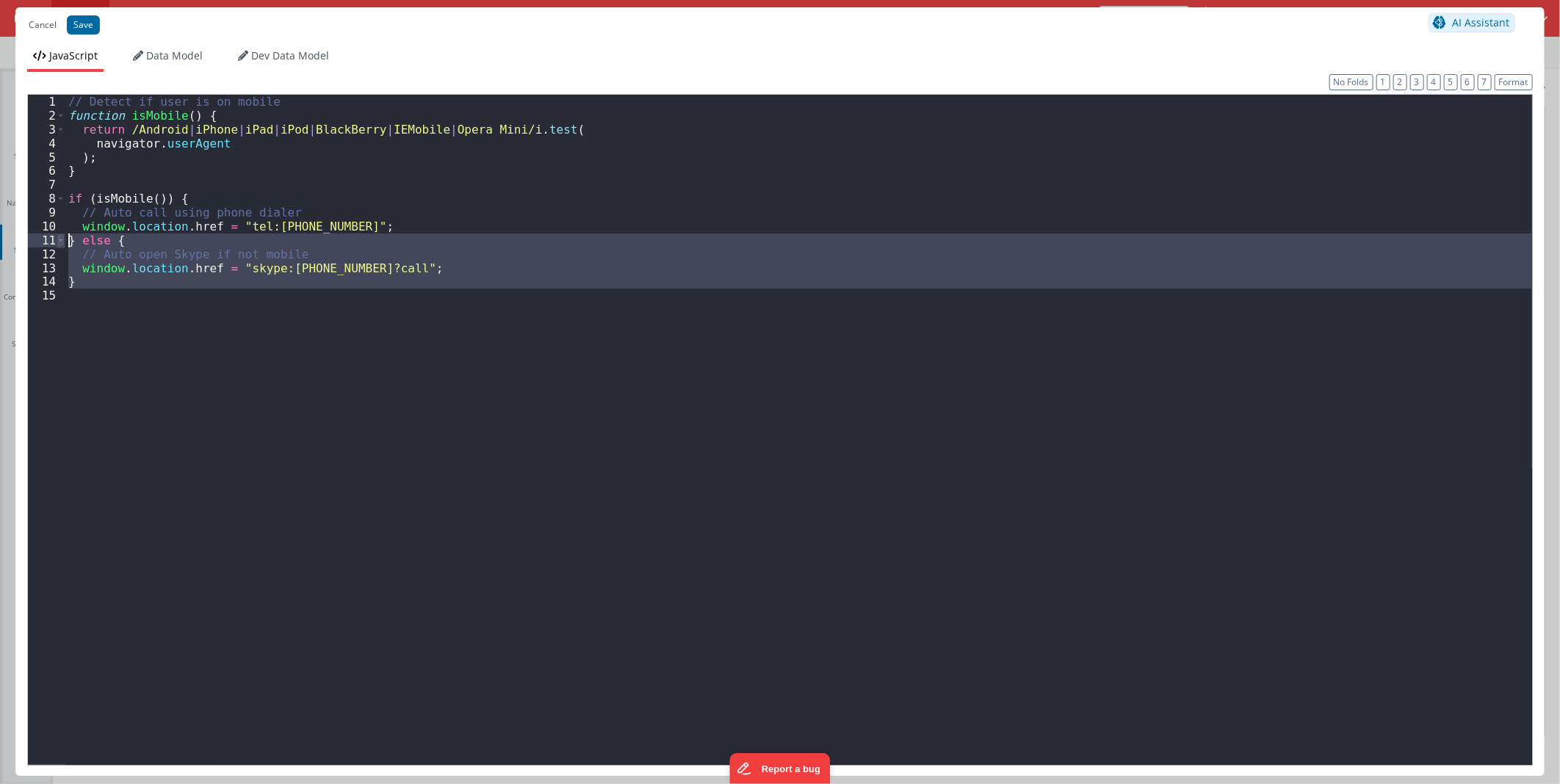
drag, startPoint x: 92, startPoint y: 294, endPoint x: 57, endPoint y: 239, distance: 65.2
click at [57, 239] on div "1 2 3 4 5 6 7 8 9 10 11 12 13 14 15 // Detect if user is on mobile function isM…" at bounding box center [780, 430] width 1506 height 671
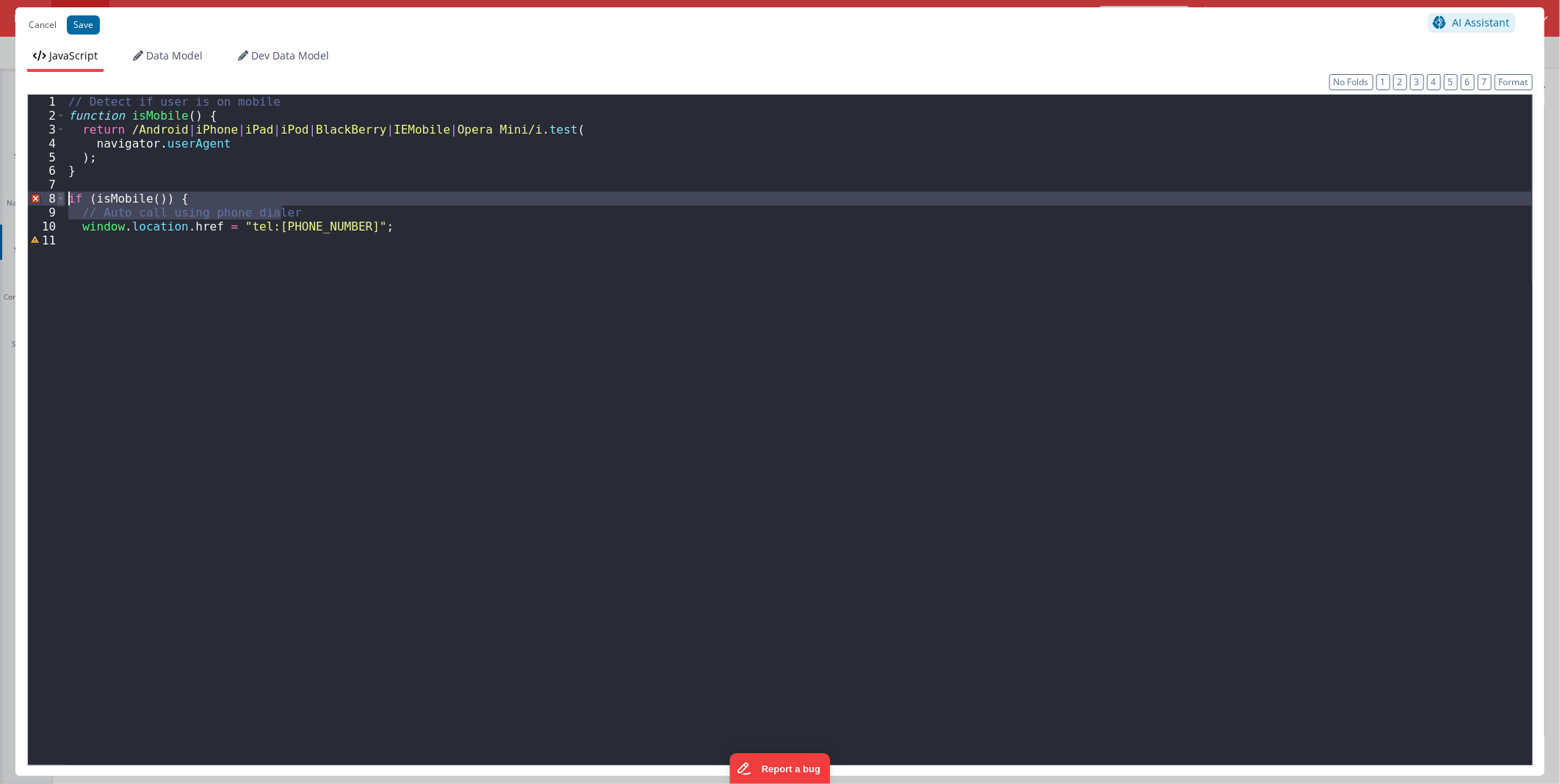
drag, startPoint x: 298, startPoint y: 212, endPoint x: 63, endPoint y: 195, distance: 235.6
click at [63, 195] on div "1 2 3 4 5 6 7 8 9 10 11 // Detect if user is on mobile function isMobile ( ) { …" at bounding box center [780, 430] width 1506 height 671
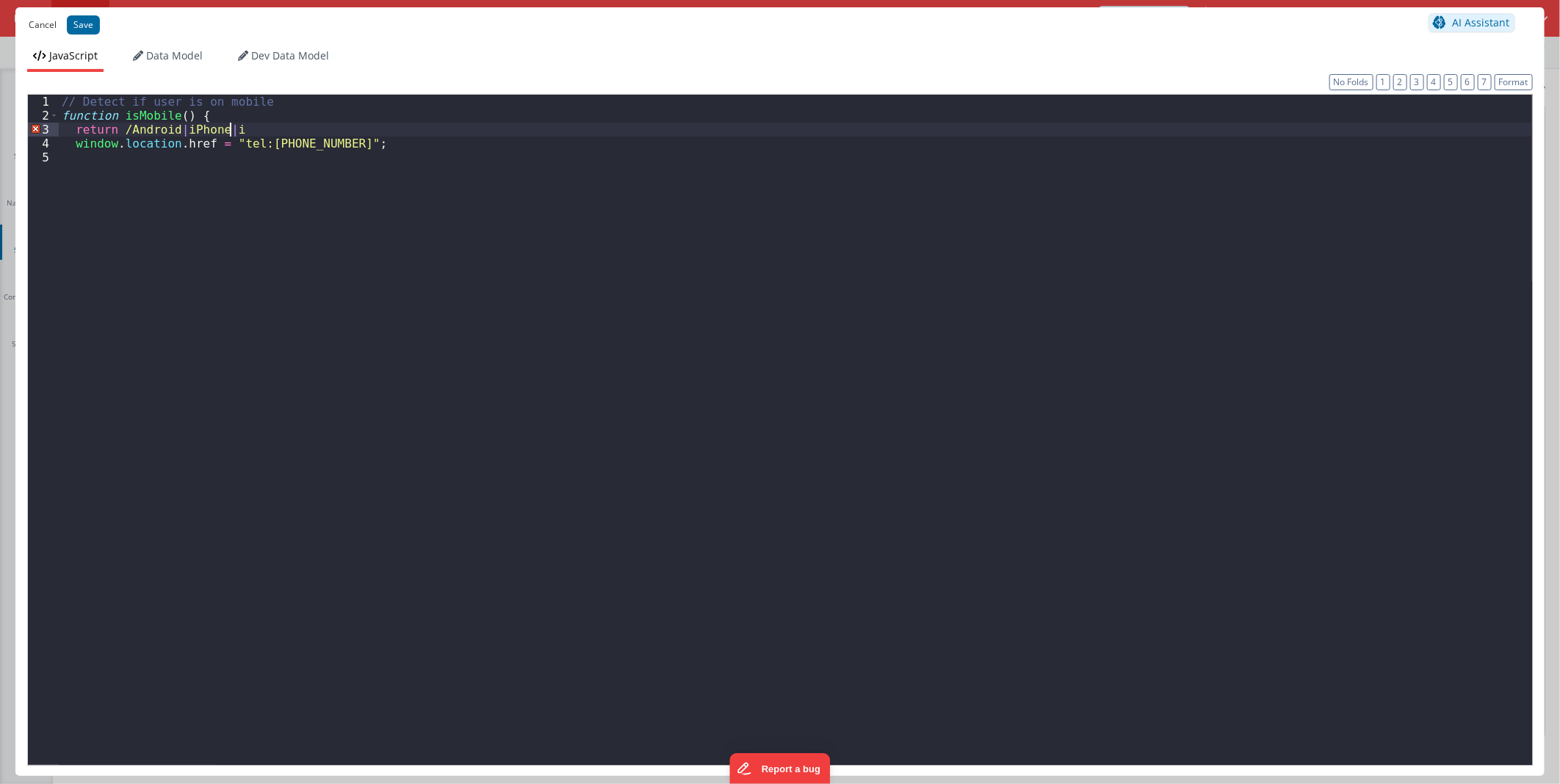
drag, startPoint x: 230, startPoint y: 123, endPoint x: 24, endPoint y: 23, distance: 229.0
click at [24, 23] on div "Cancel Save AI Assistant JavaScript Data Model Dev Data Model Format 7 6 5 4 3 …" at bounding box center [779, 392] width 1529 height 769
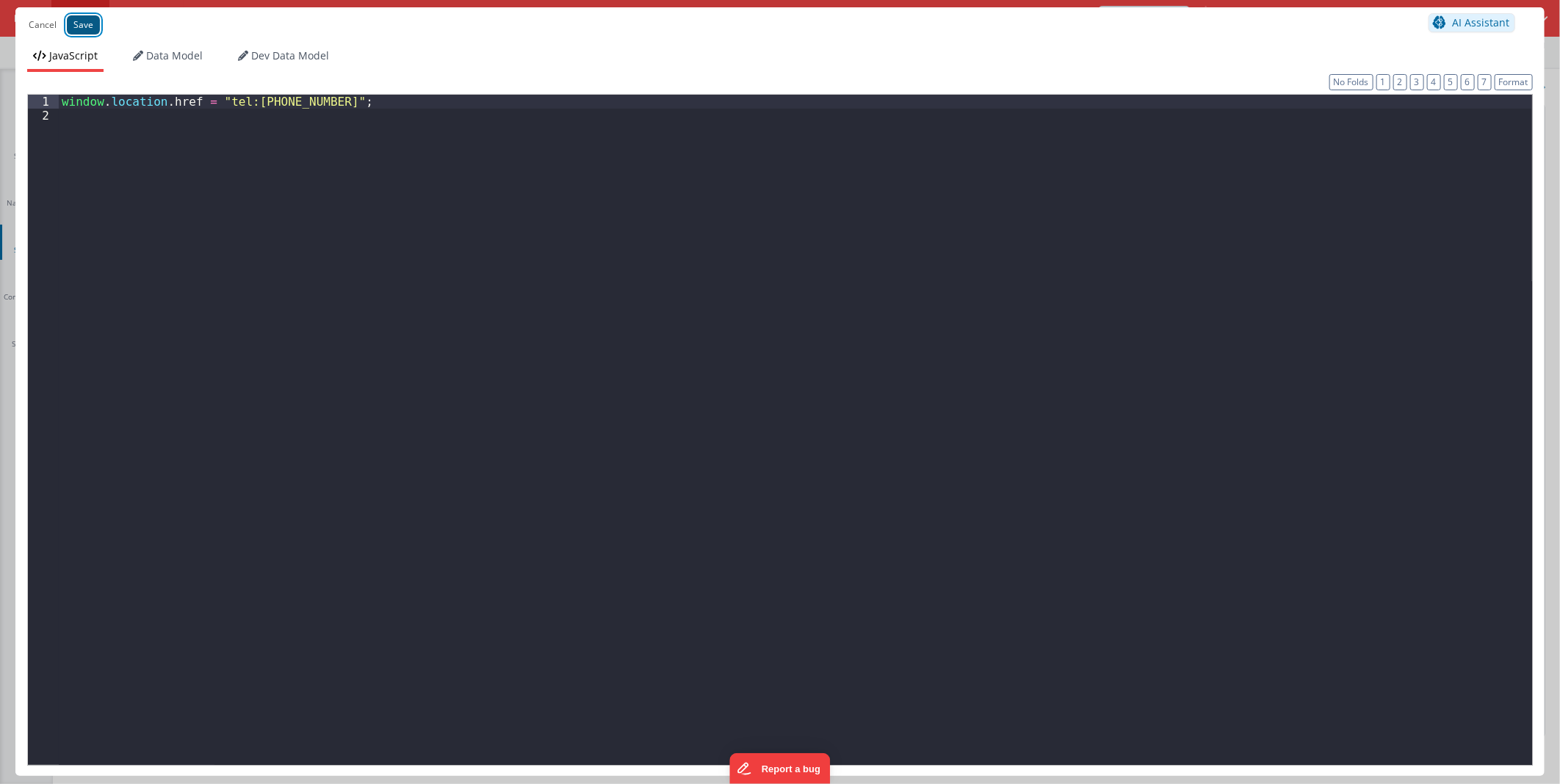
click at [87, 19] on button "Save" at bounding box center [82, 25] width 33 height 19
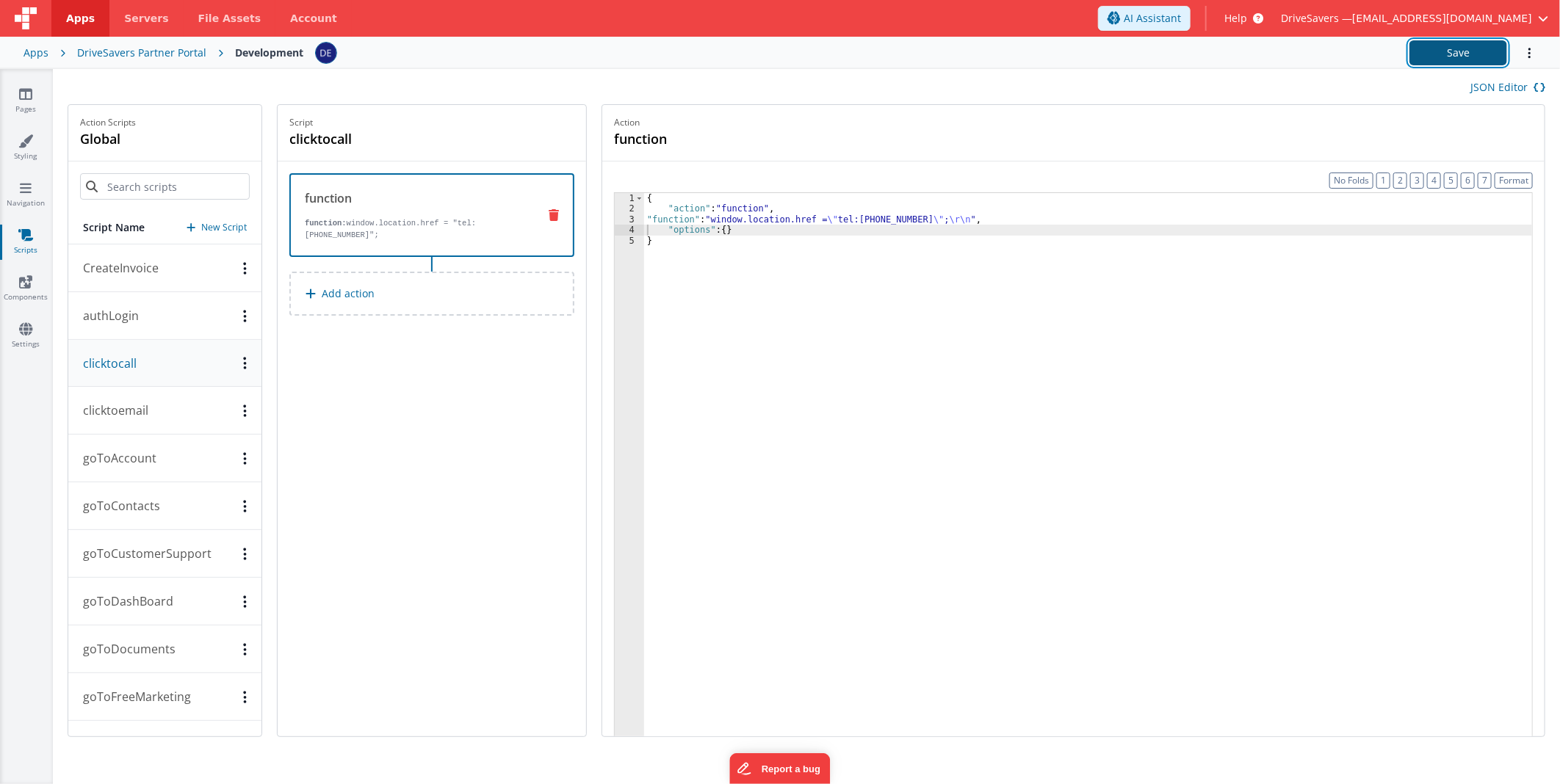
click at [1471, 59] on button "Save" at bounding box center [1458, 53] width 98 height 25
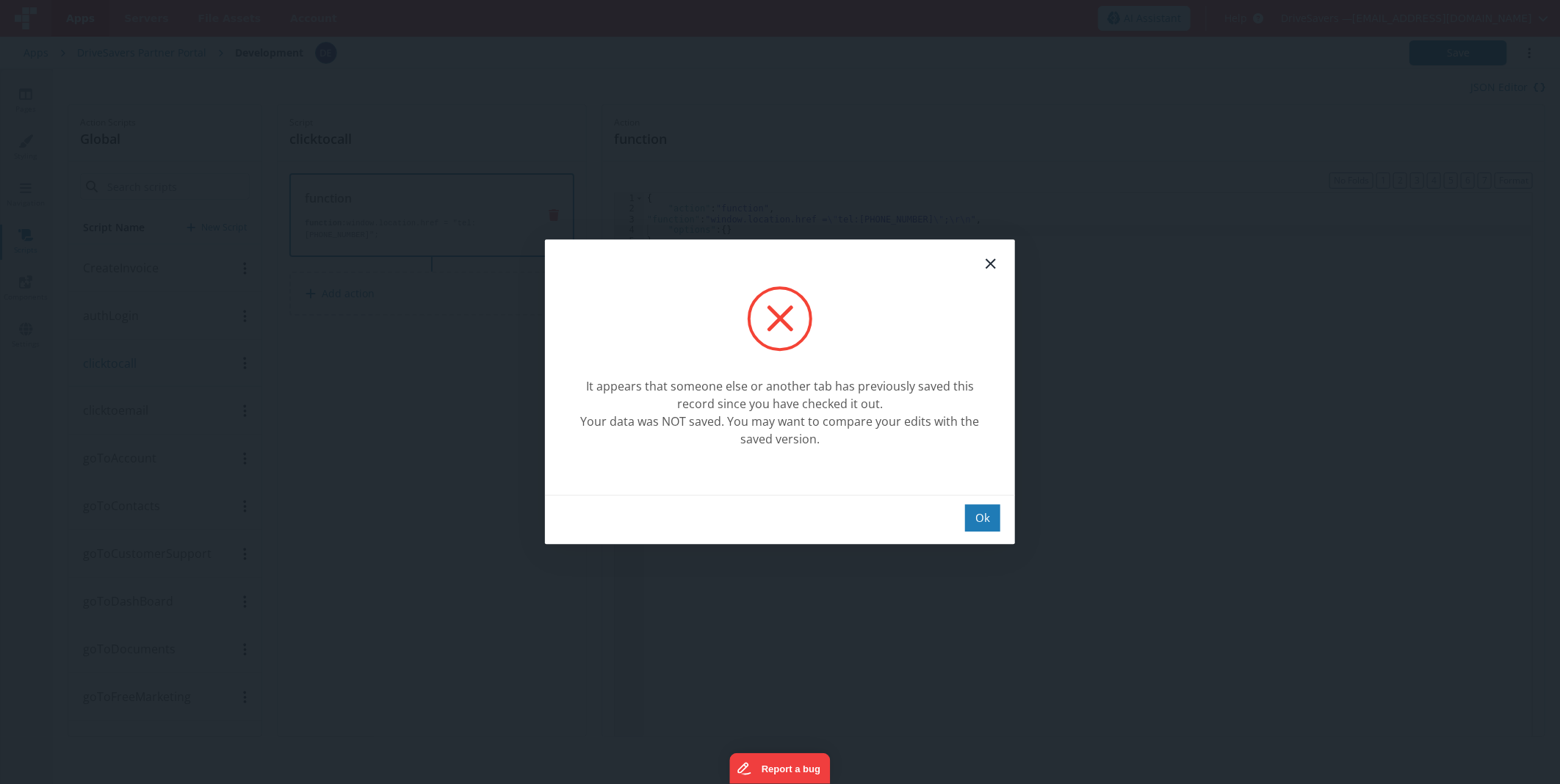
click at [152, 408] on div "It appears that someone else or another tab has previously saved this record si…" at bounding box center [780, 392] width 1560 height 784
